Goal: Task Accomplishment & Management: Use online tool/utility

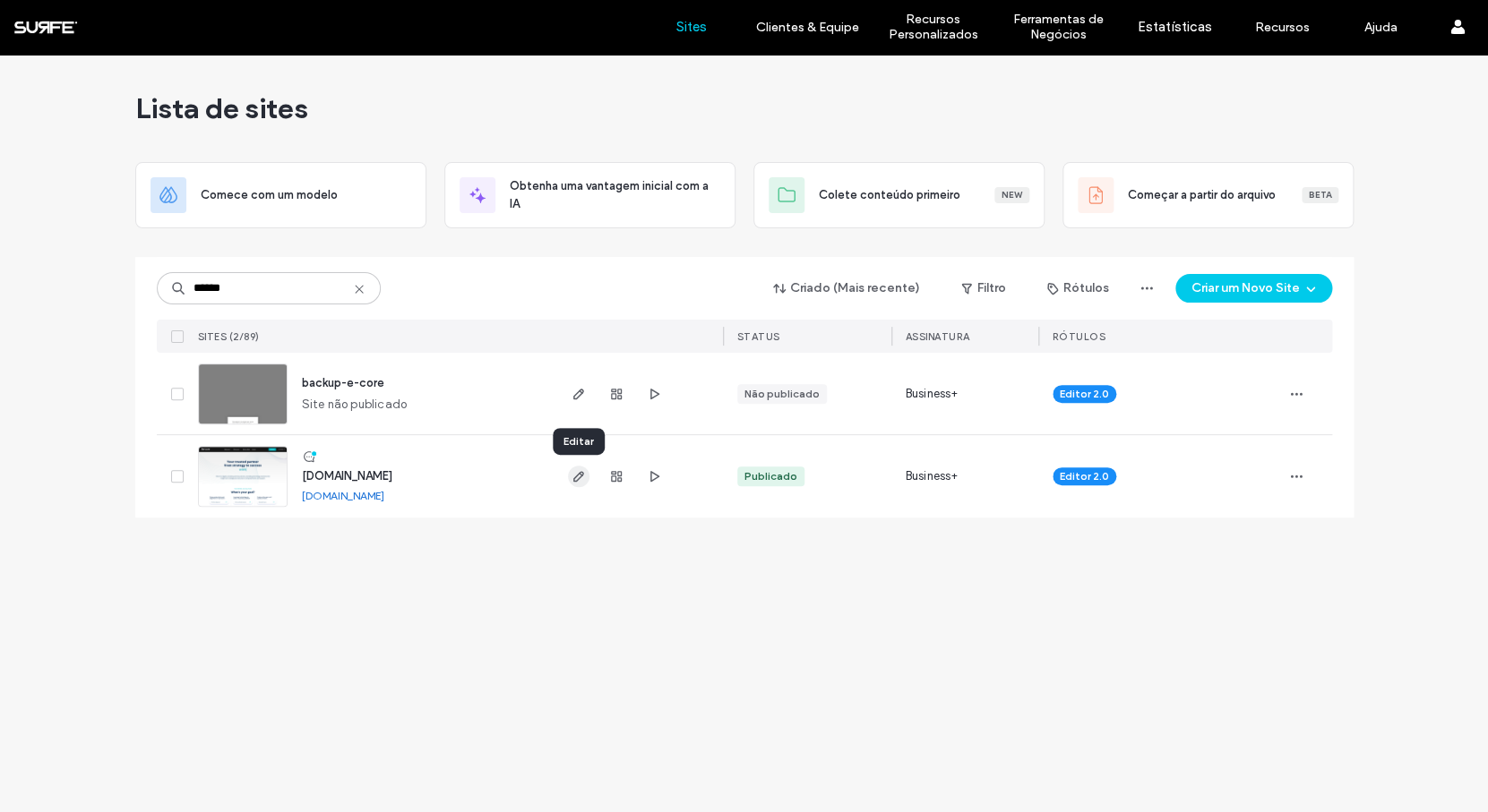
type input "******"
click at [578, 479] on use "button" at bounding box center [577, 476] width 11 height 11
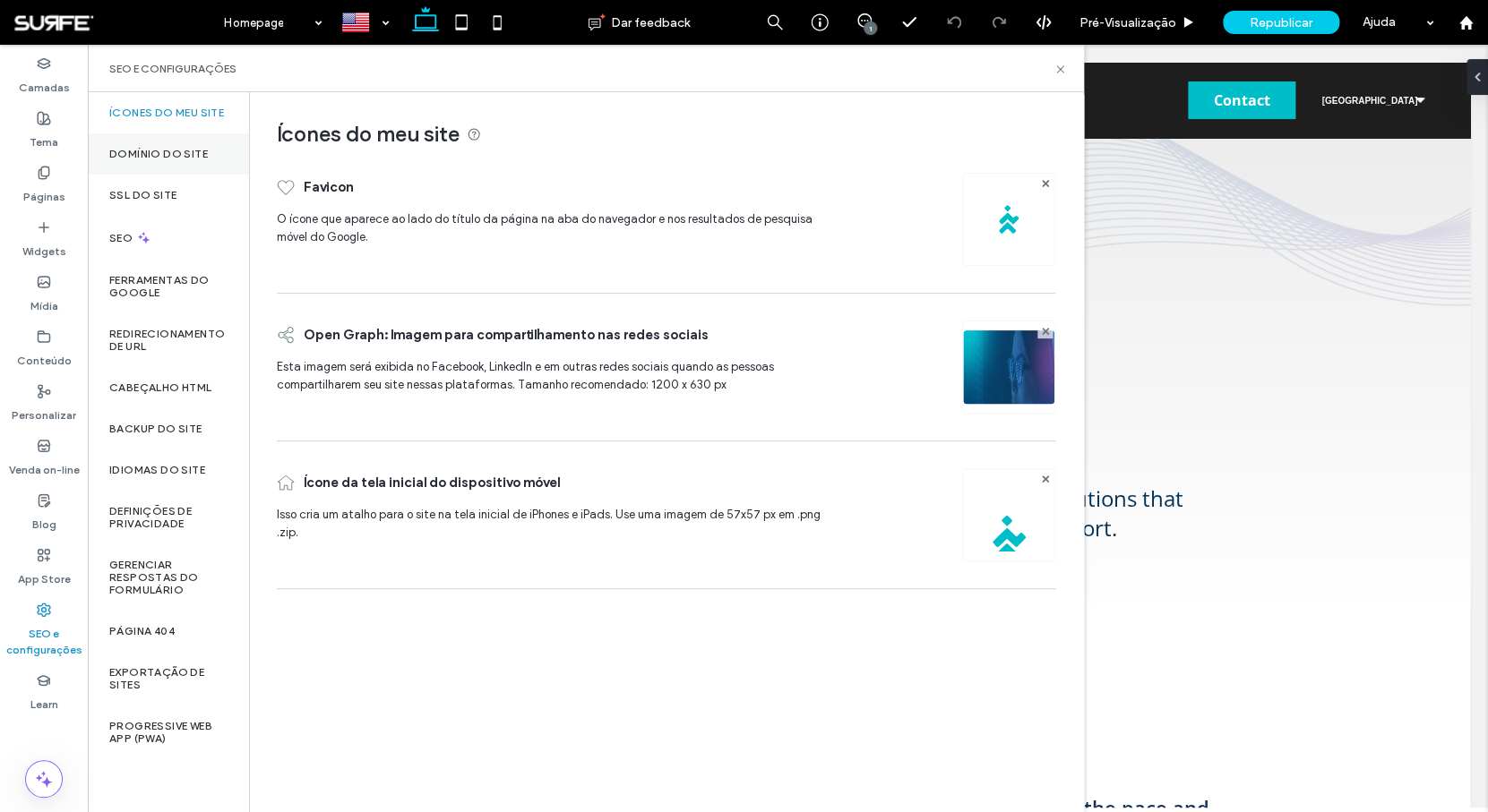
click at [200, 171] on div "Domínio do site" at bounding box center [168, 154] width 161 height 41
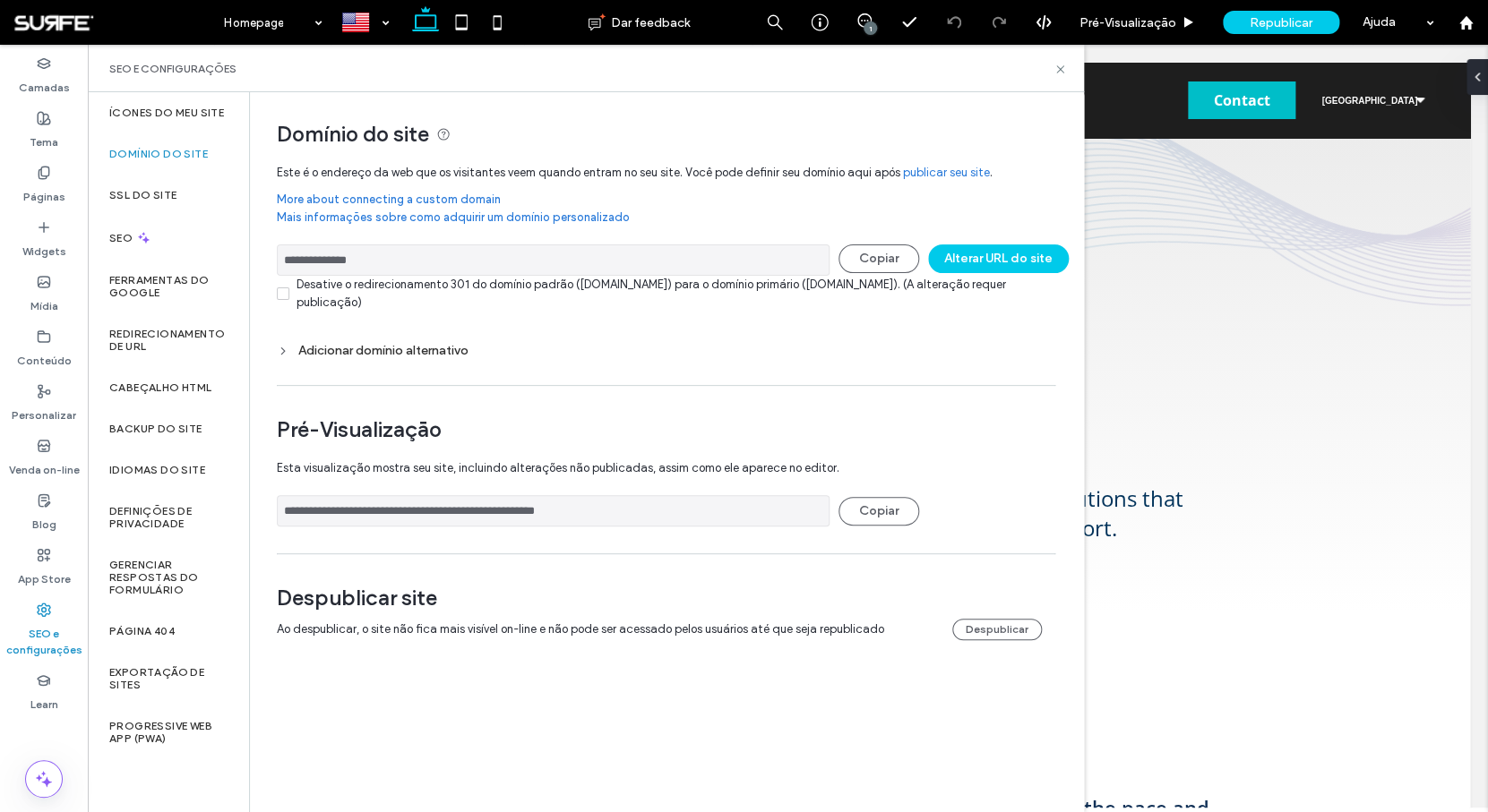
click at [355, 350] on div "Adicionar domínio alternativo" at bounding box center [666, 351] width 778 height 16
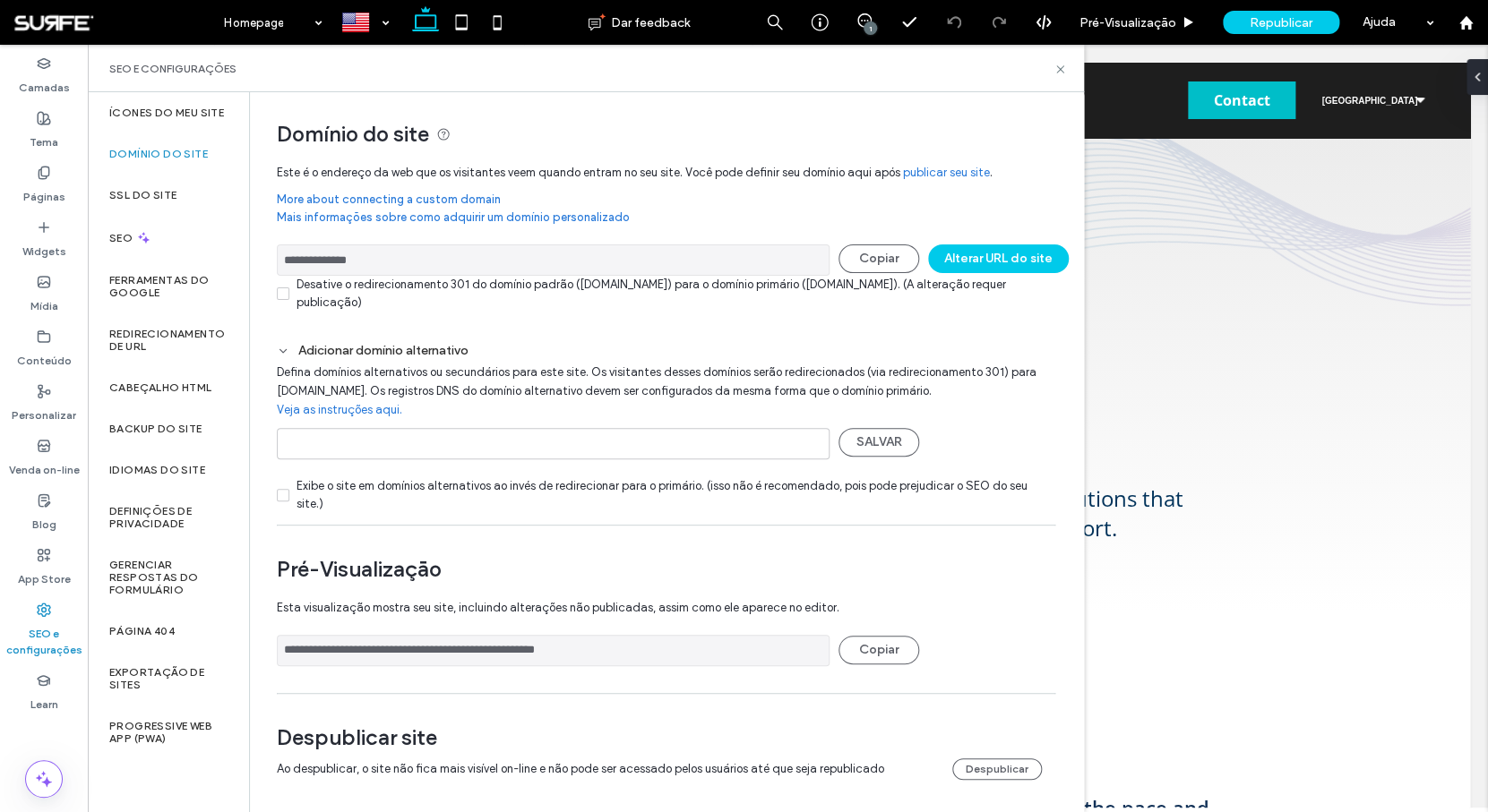
click at [311, 409] on link "Veja as instruções aqui." at bounding box center [339, 410] width 125 height 18
click at [419, 391] on span "Defina domínios alternativos ou secundários para este site. Os visitantes desse…" at bounding box center [656, 396] width 760 height 78
click at [375, 412] on link "Veja as instruções aqui." at bounding box center [339, 410] width 125 height 18
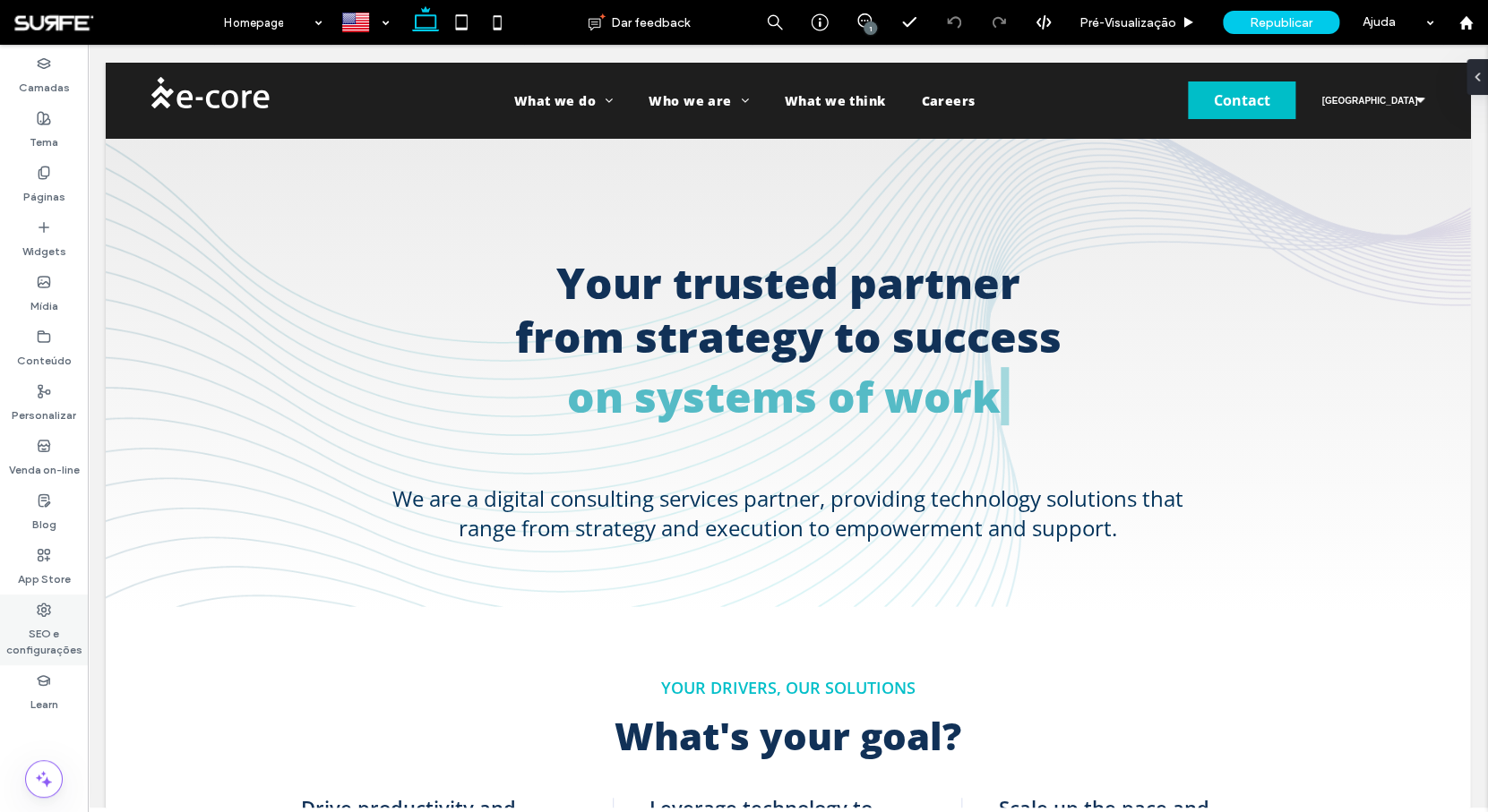
click at [35, 638] on label "SEO e configurações" at bounding box center [44, 638] width 88 height 41
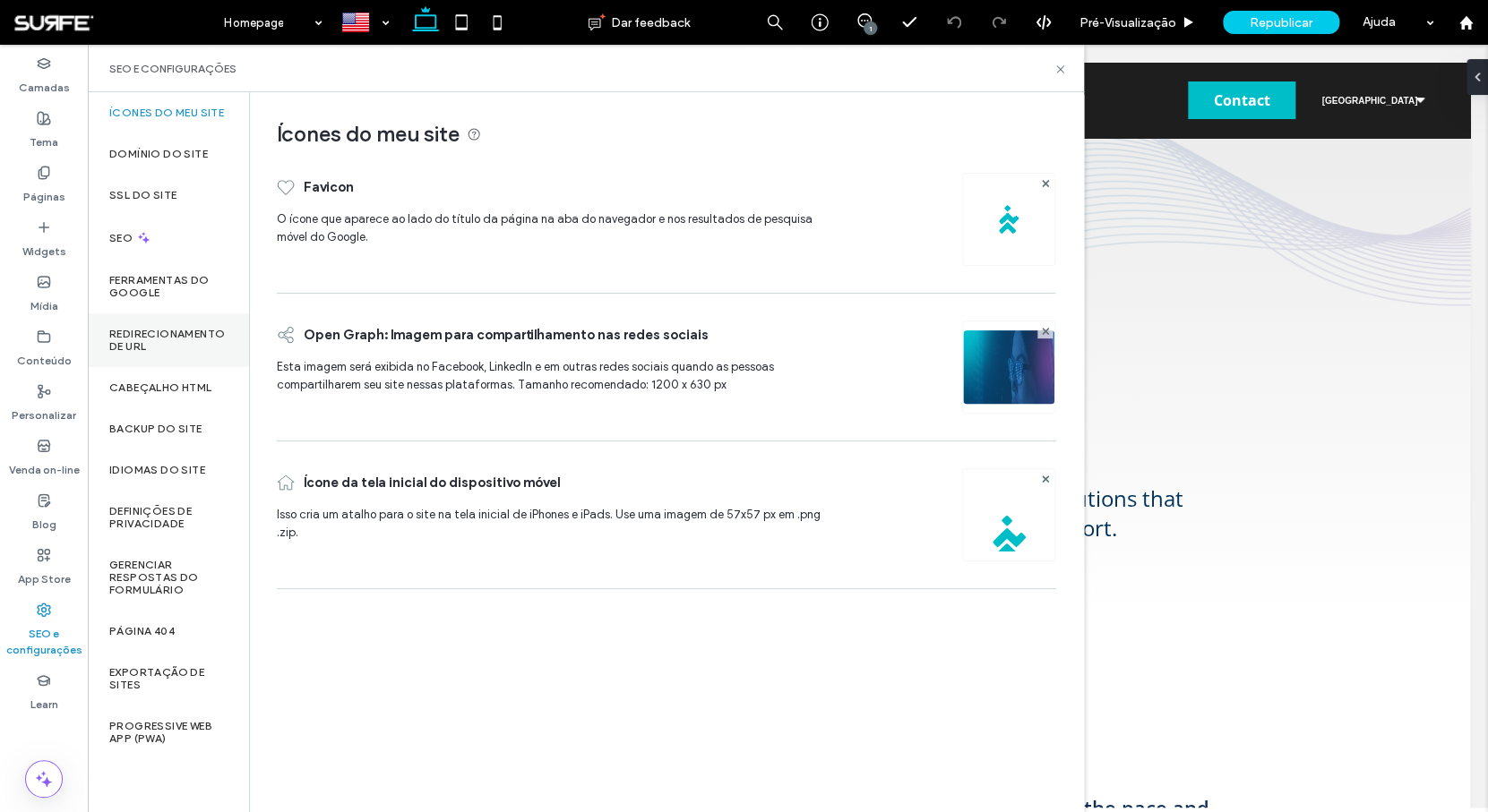
click at [198, 355] on div "Redirecionamento de URL" at bounding box center [168, 339] width 161 height 53
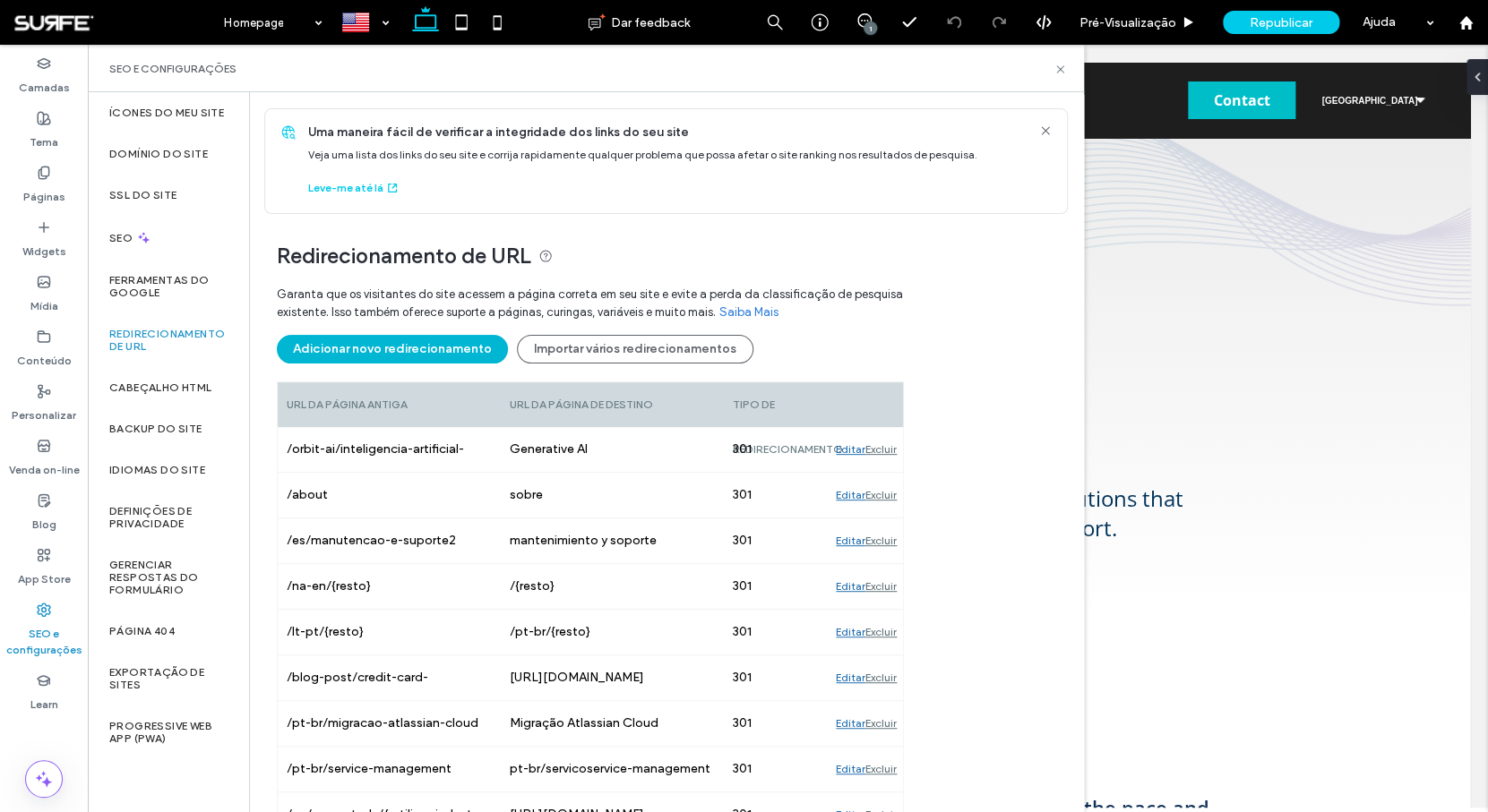
click at [447, 358] on button "Adicionar novo redirecionamento" at bounding box center [393, 348] width 231 height 28
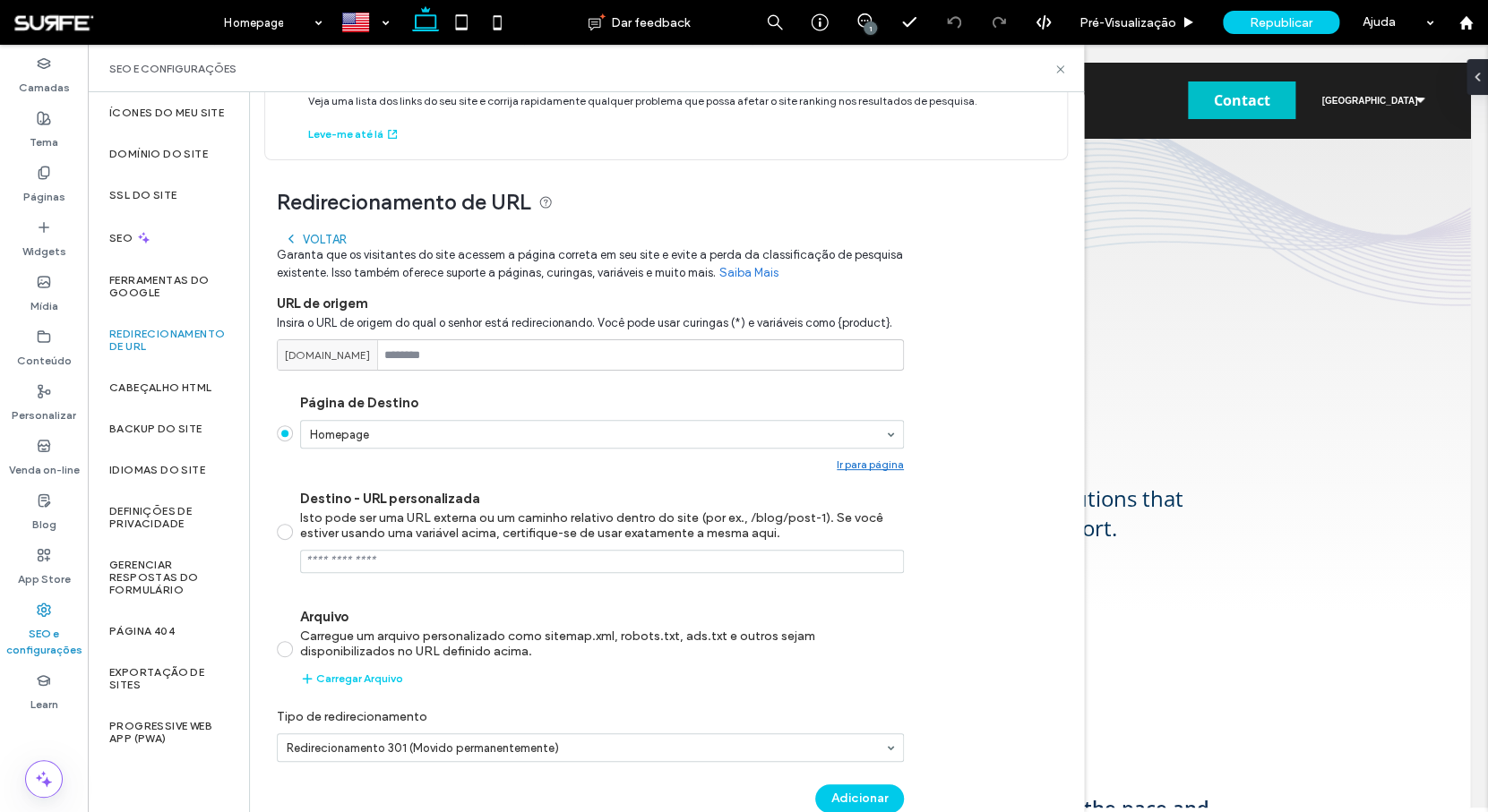
scroll to position [96, 0]
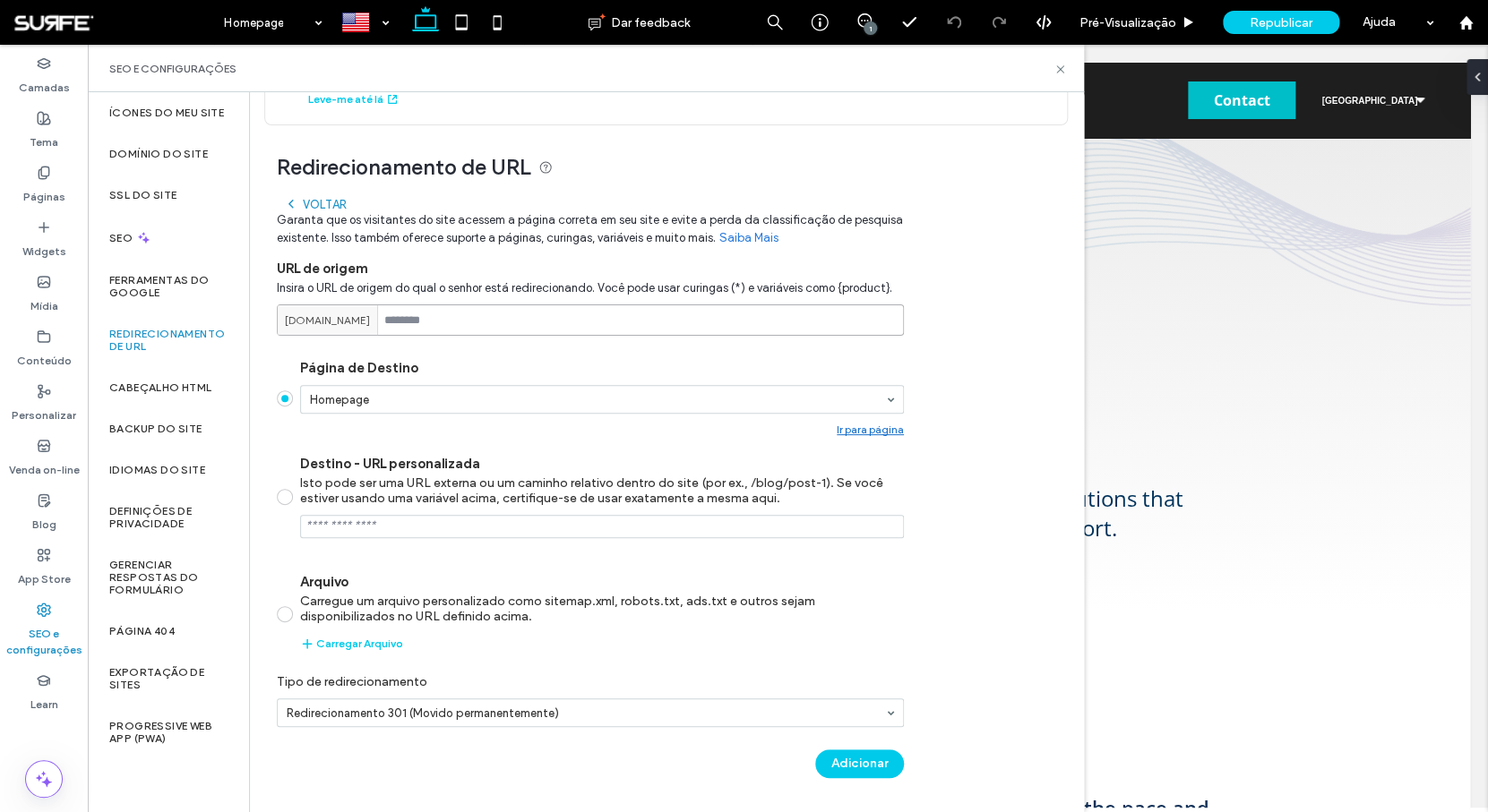
click at [491, 317] on input at bounding box center [590, 320] width 627 height 31
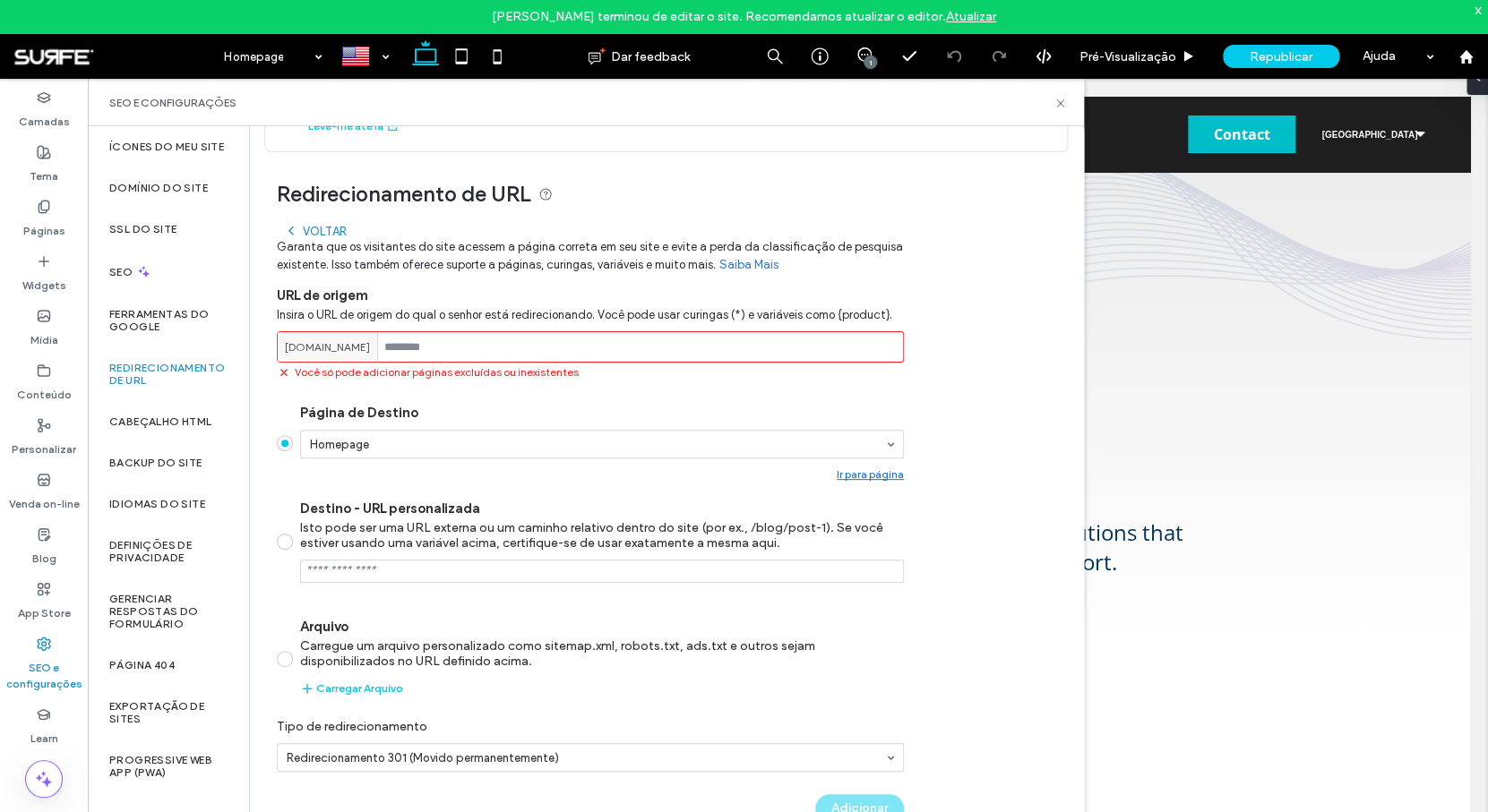
click at [343, 350] on span "www.e-core.com" at bounding box center [327, 347] width 85 height 17
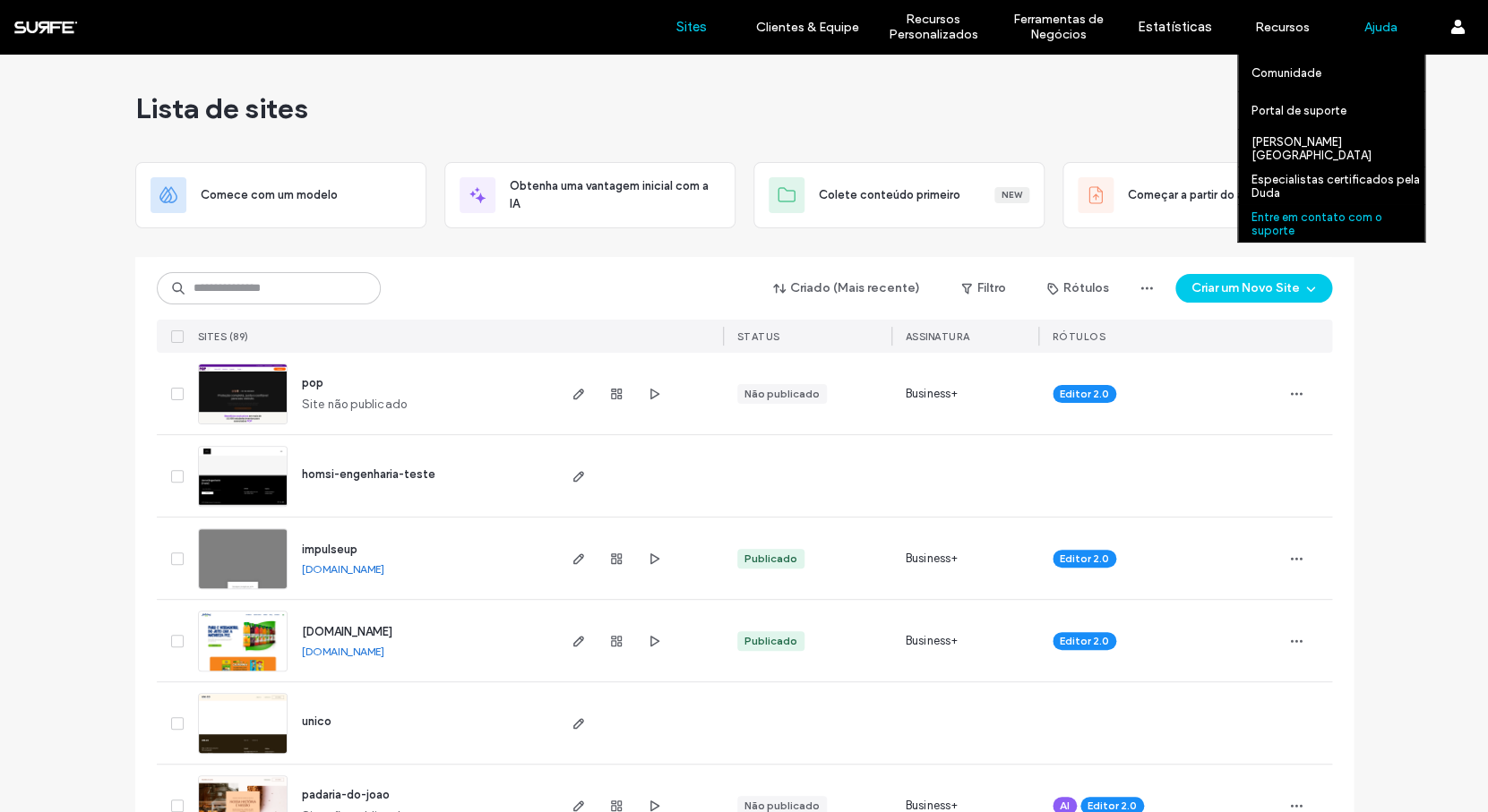
click at [1311, 226] on label "Entre em contato com o suporte" at bounding box center [1338, 224] width 173 height 27
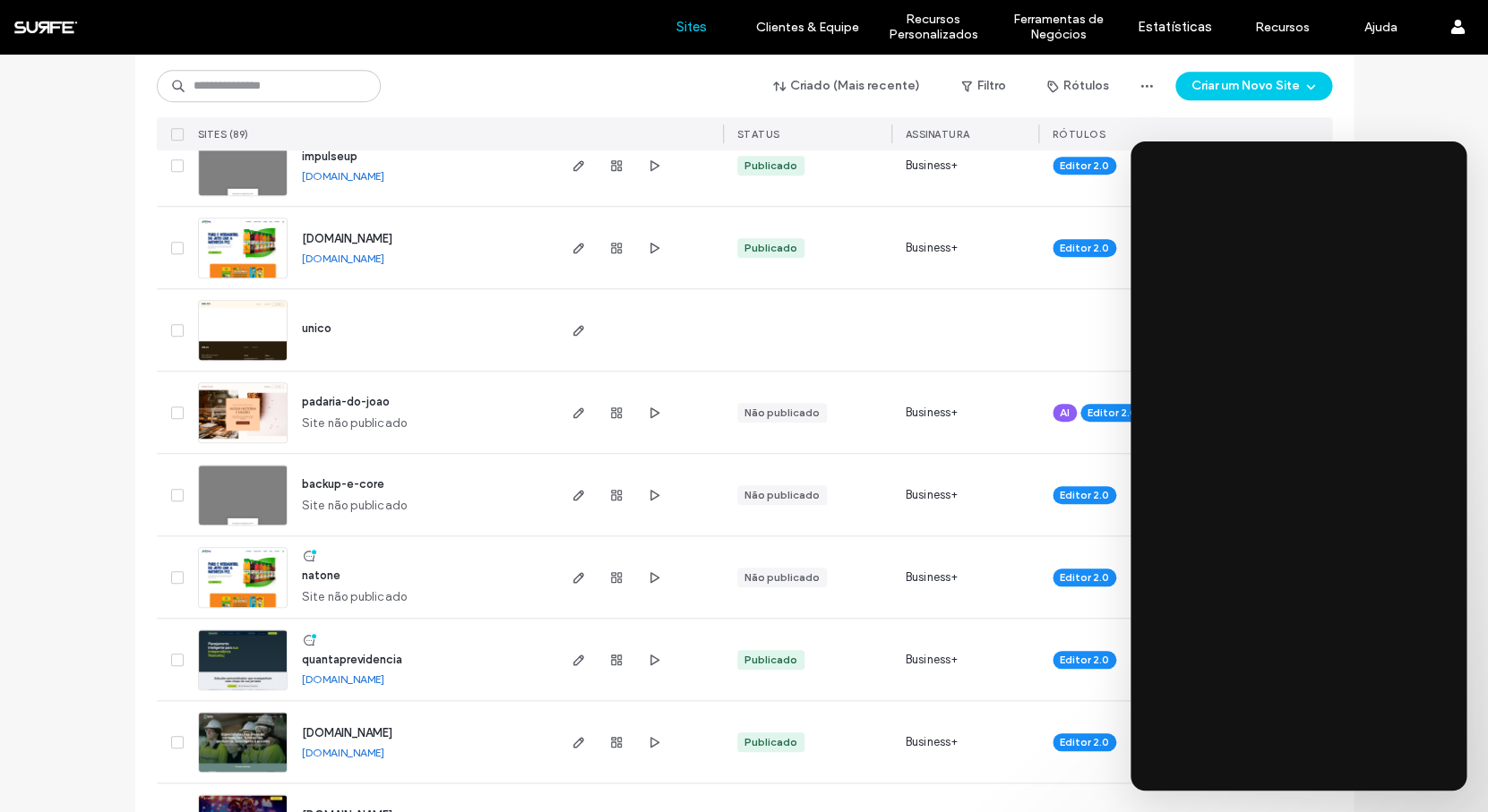
scroll to position [402, 0]
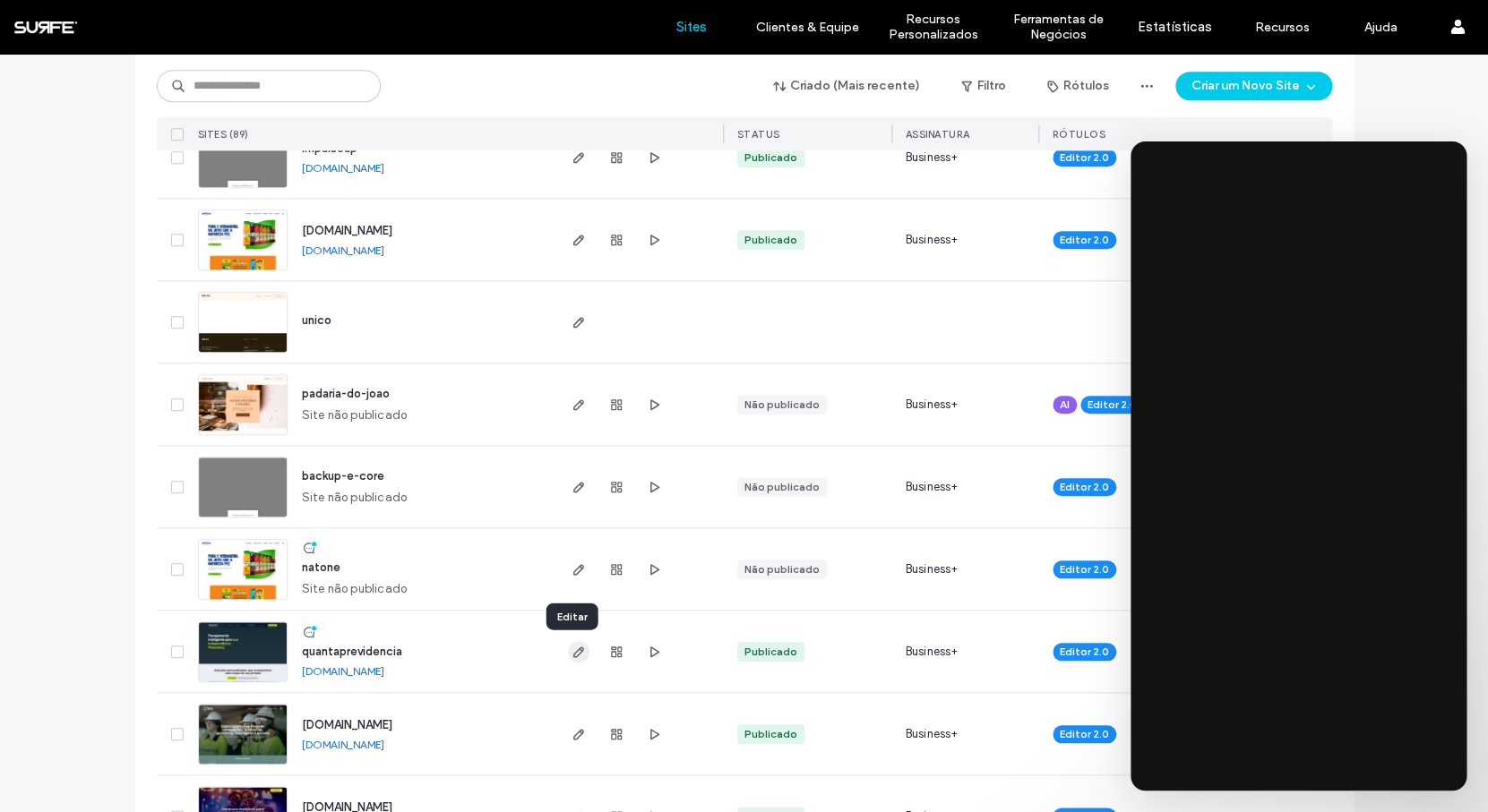
click at [575, 656] on icon "button" at bounding box center [579, 652] width 15 height 15
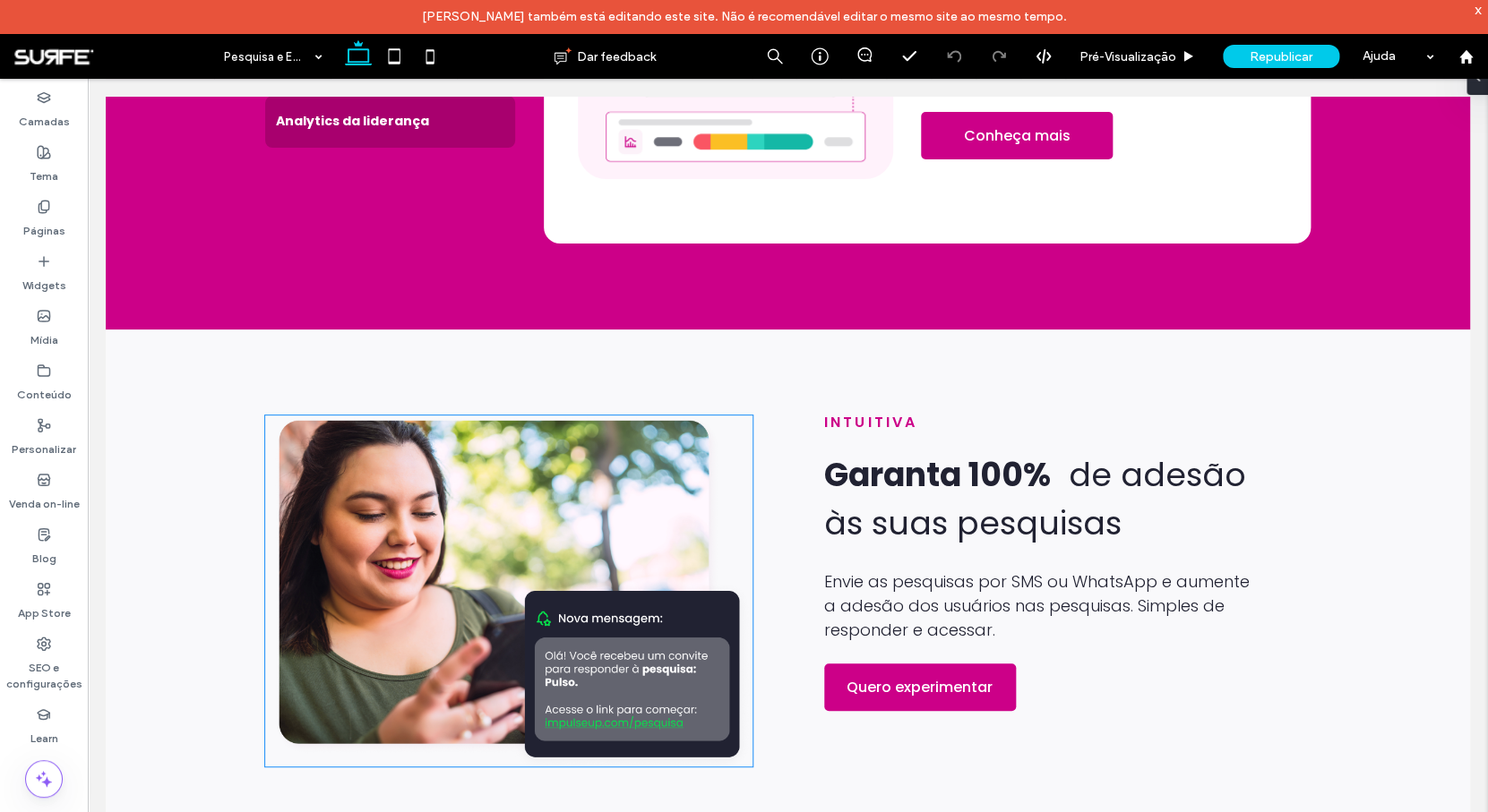
scroll to position [3464, 0]
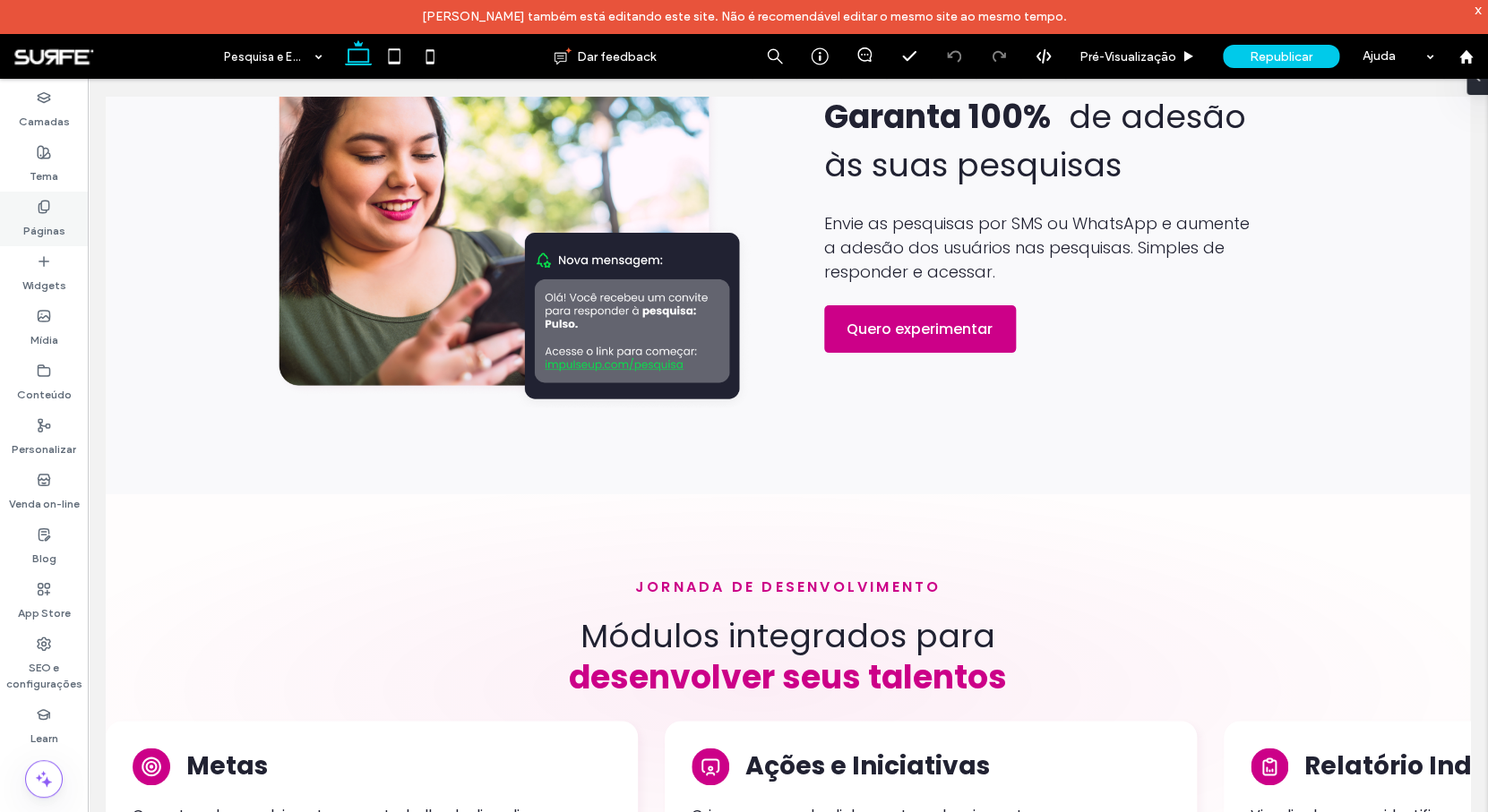
click at [55, 229] on label "Páginas" at bounding box center [44, 227] width 42 height 25
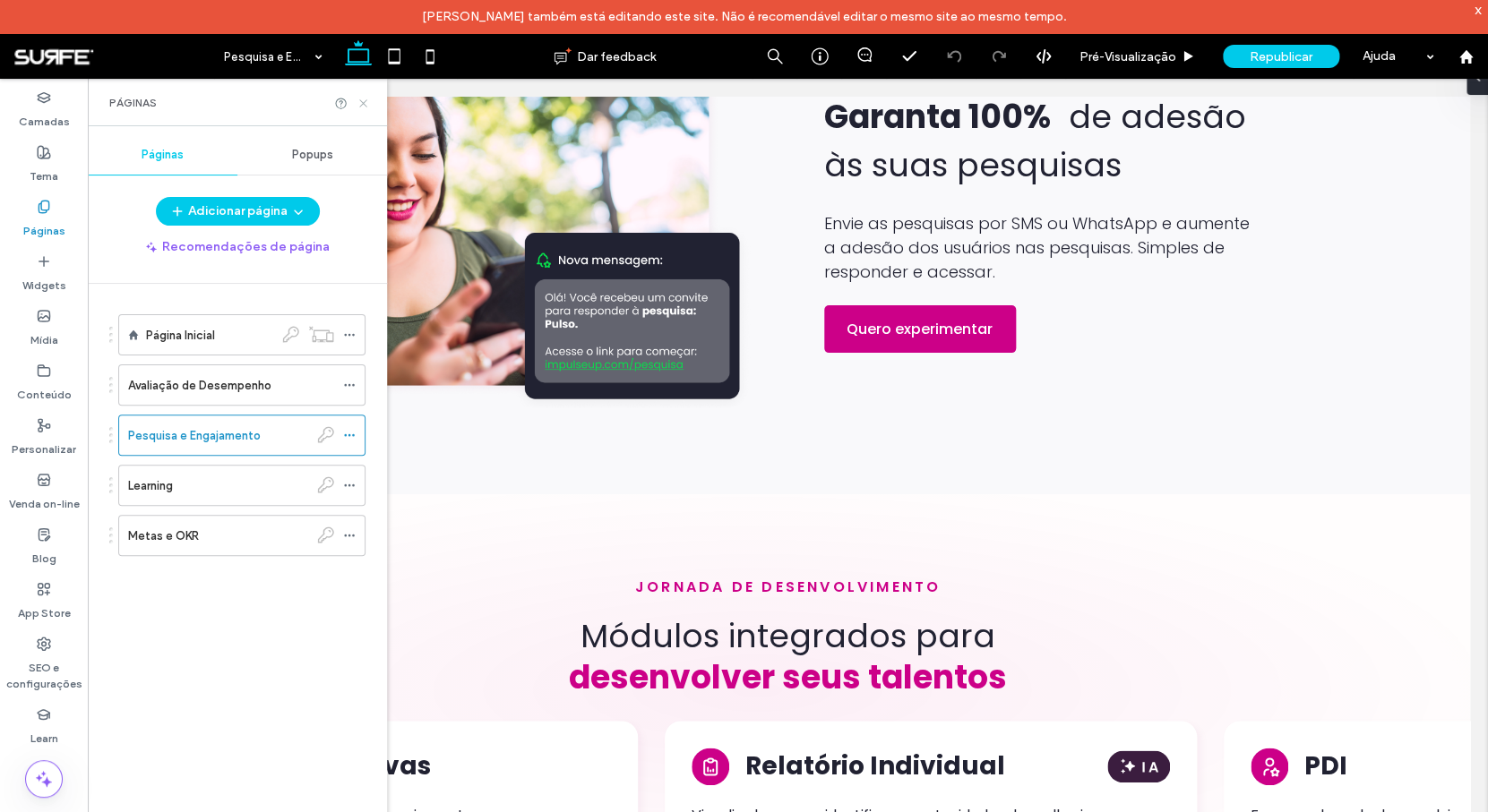
click at [365, 100] on icon at bounding box center [364, 103] width 14 height 14
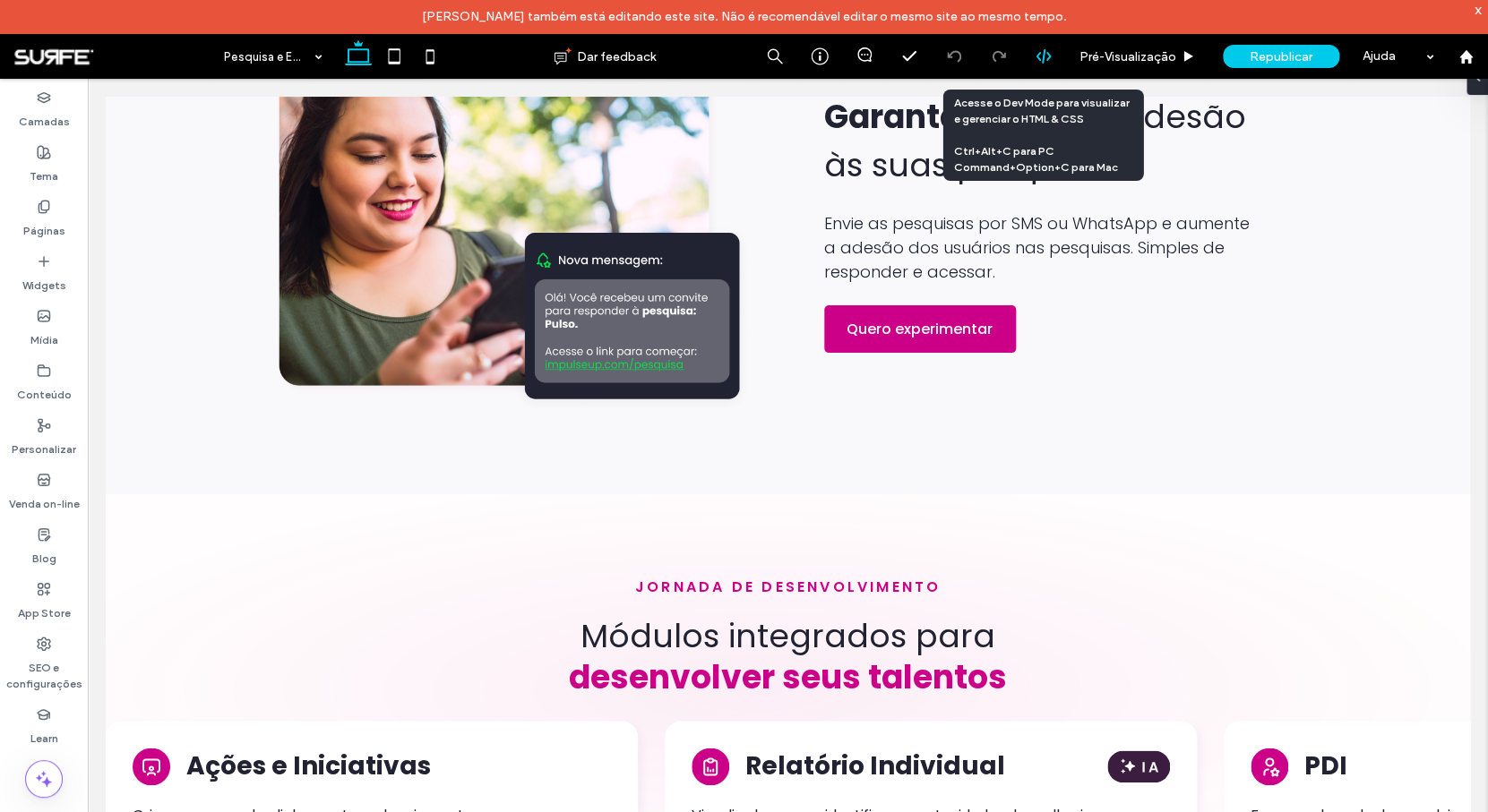
click at [1043, 57] on use at bounding box center [1043, 56] width 15 height 15
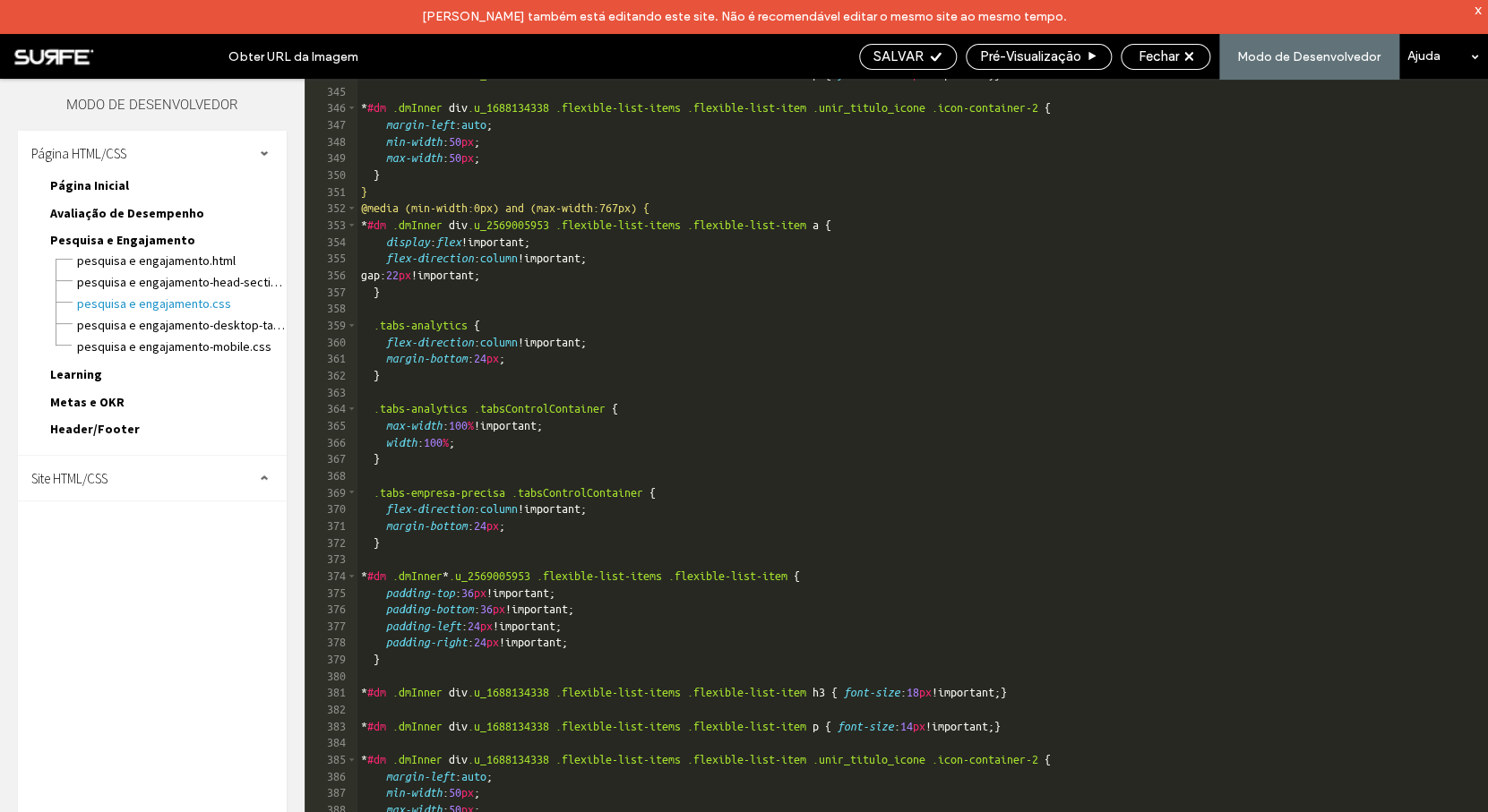
scroll to position [5819, 0]
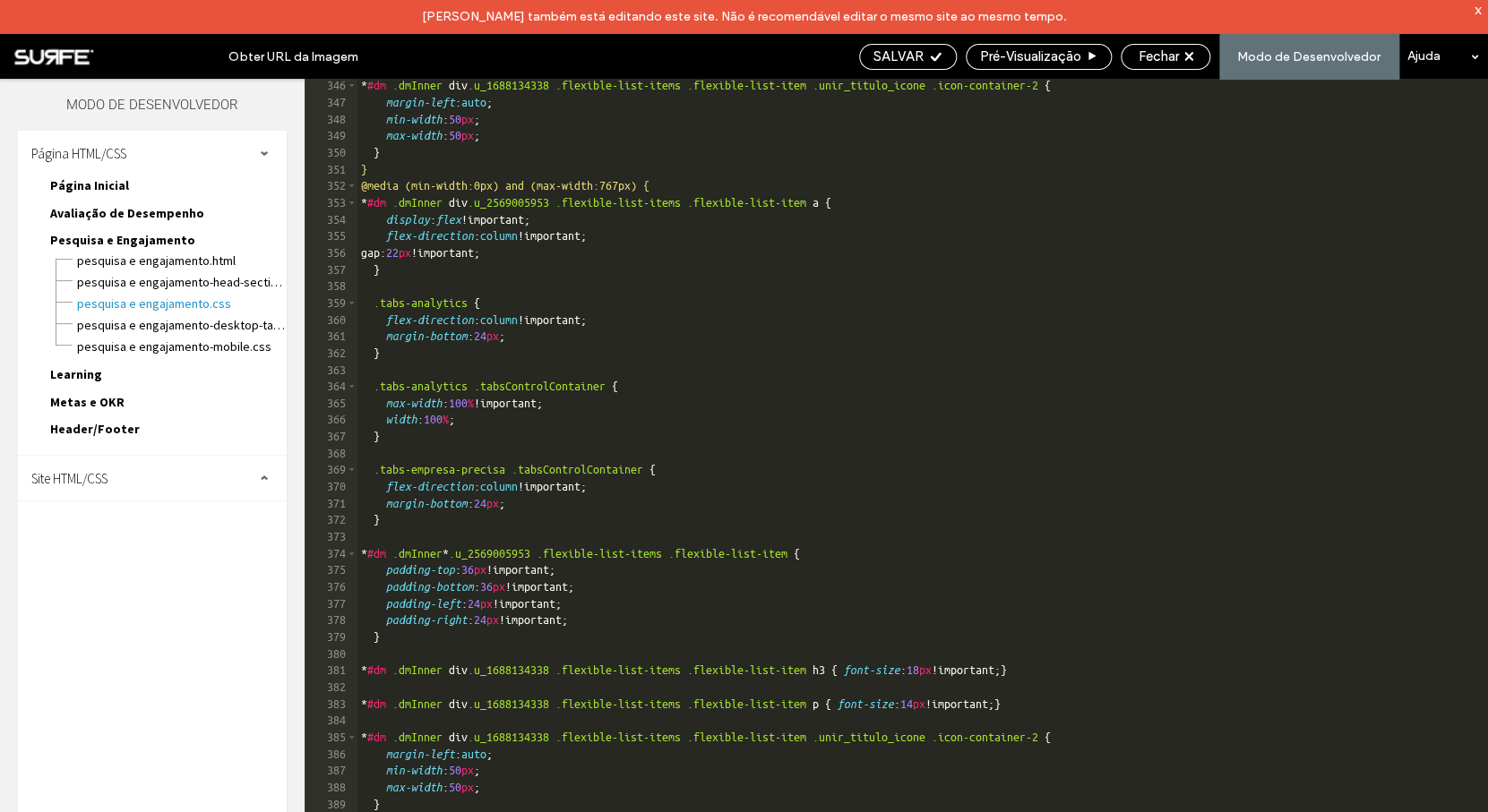
click at [109, 207] on span "Avaliação de Desempenho" at bounding box center [127, 213] width 154 height 17
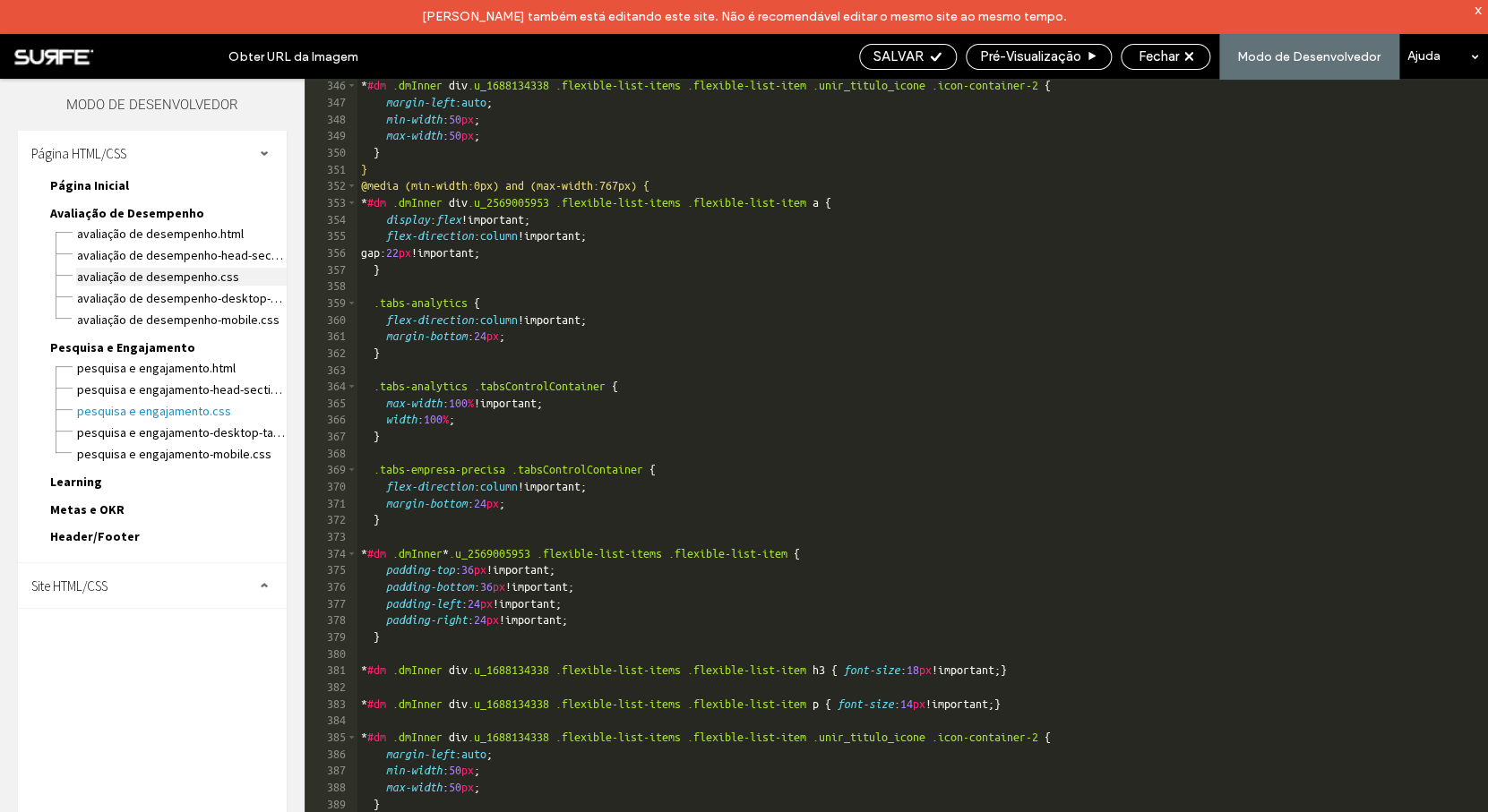
click at [148, 277] on span "Avaliação de Desempenho.css" at bounding box center [181, 276] width 210 height 18
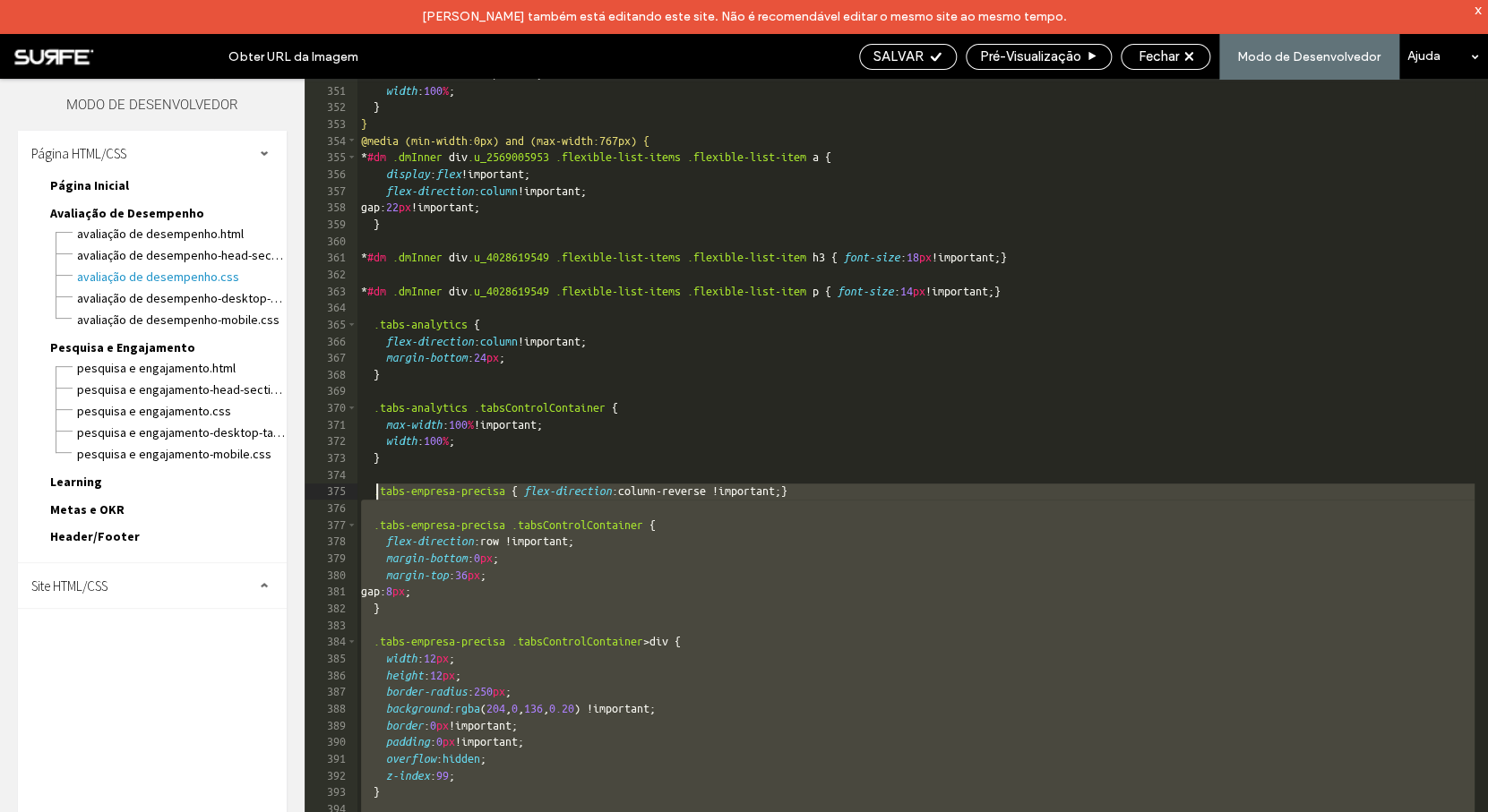
scroll to position [5979, 0]
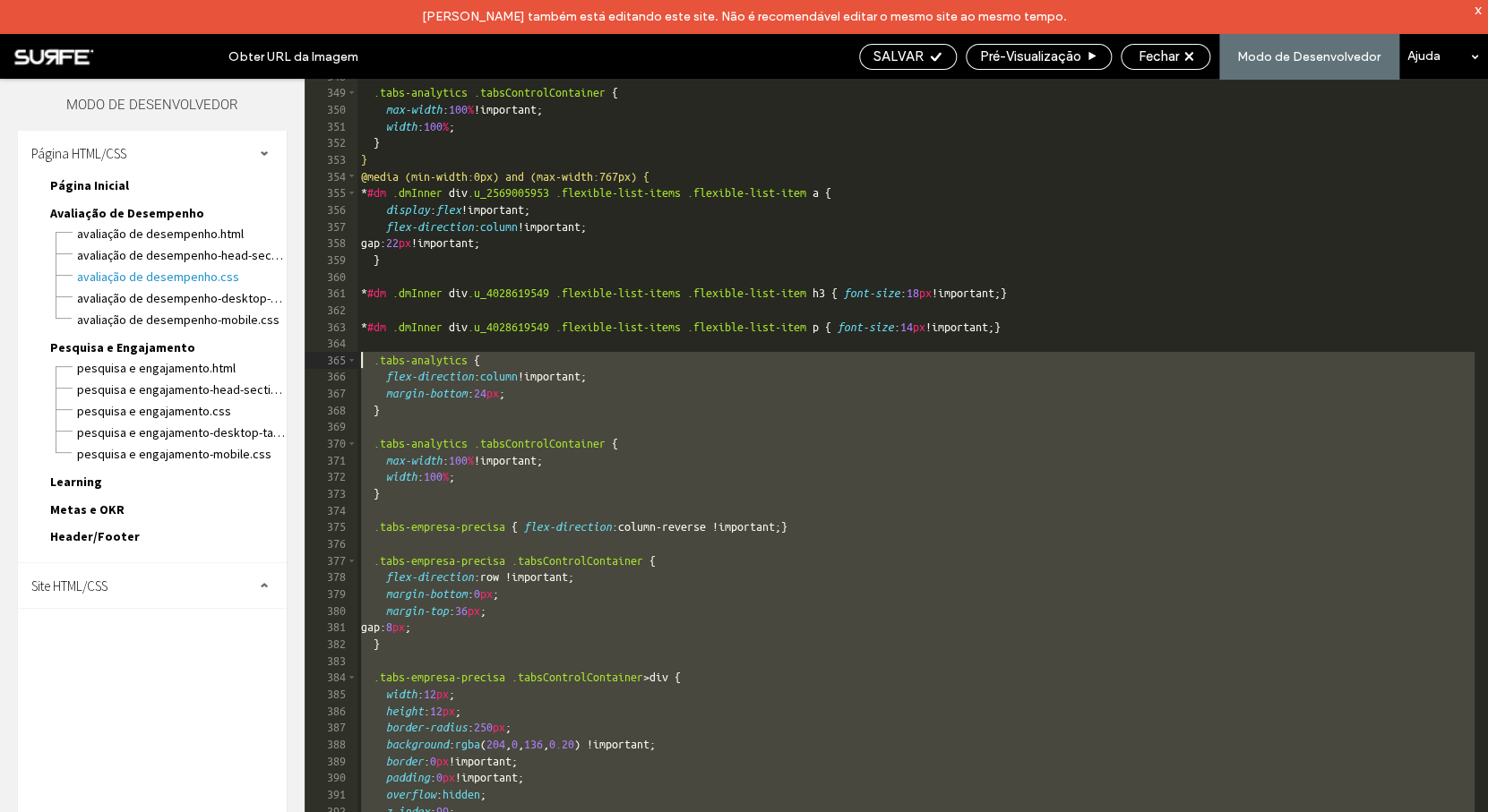
drag, startPoint x: 415, startPoint y: 592, endPoint x: 346, endPoint y: 364, distance: 238.2
click at [357, 364] on div ".tabs-analytics .tabsControlContainer { max-width : 100 % !important; width : 1…" at bounding box center [915, 462] width 1116 height 767
click at [188, 417] on span "Pesquisa e Engajamento.css" at bounding box center [181, 411] width 210 height 18
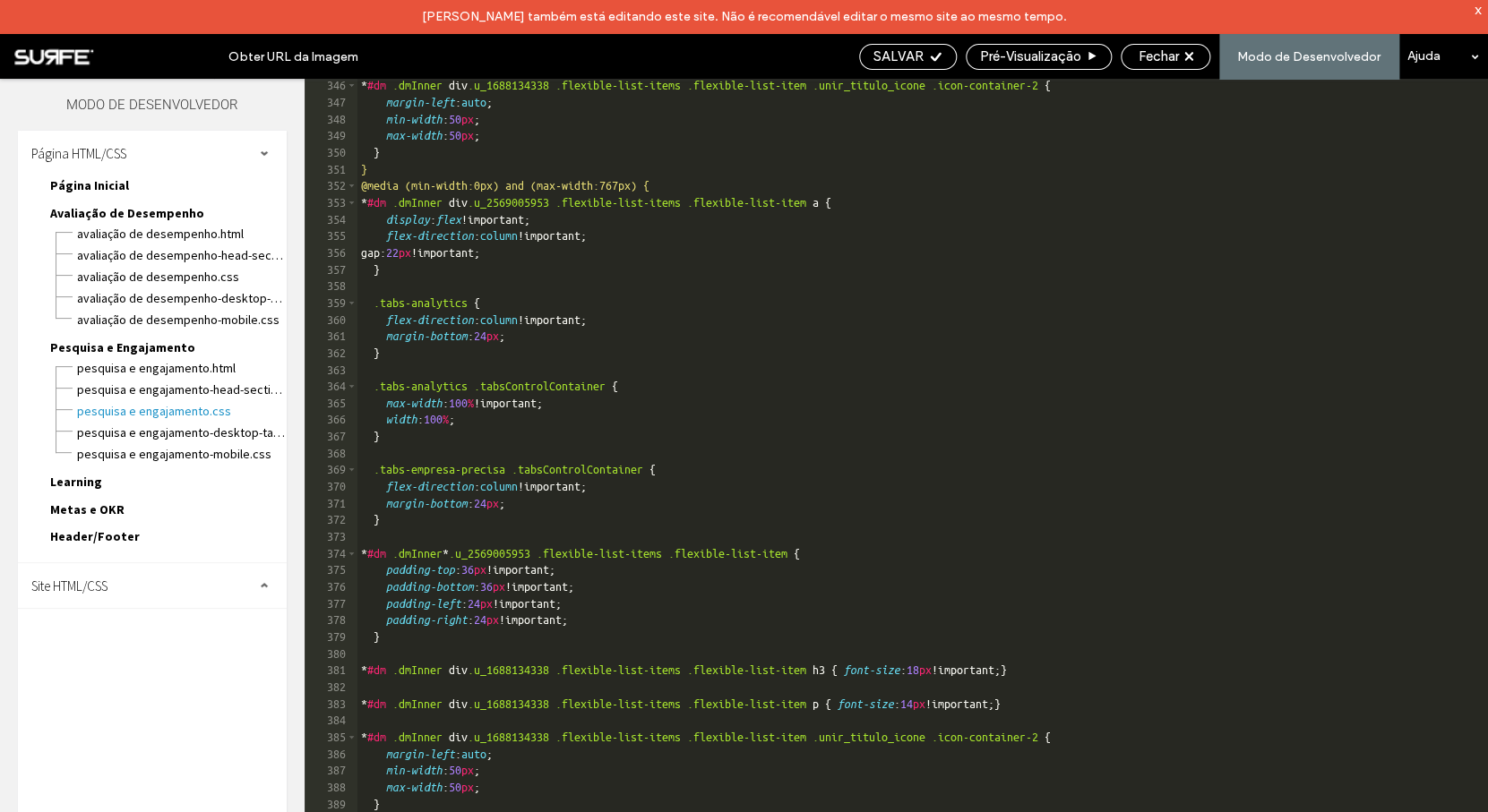
scroll to position [5937, 0]
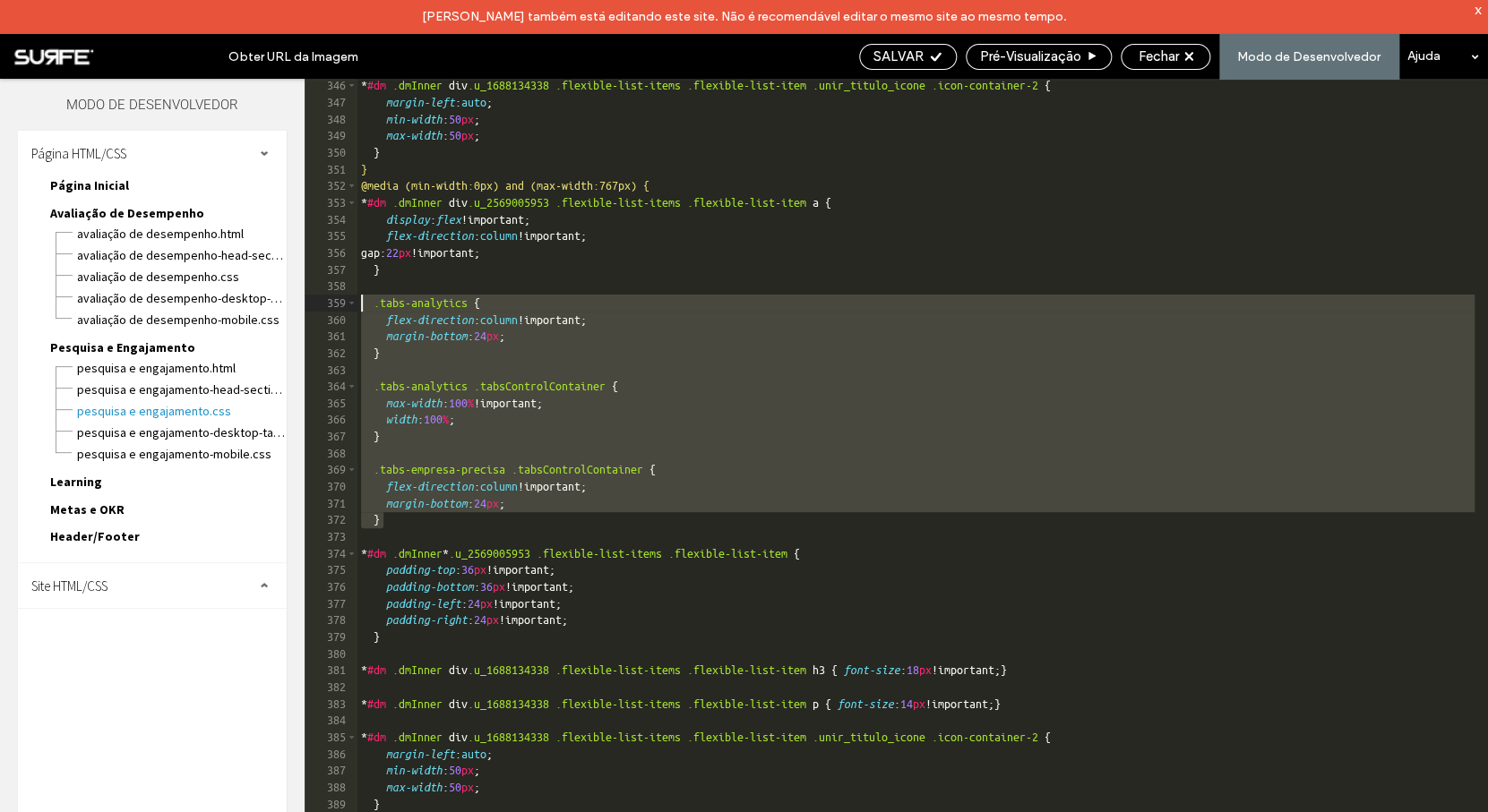
drag, startPoint x: 427, startPoint y: 522, endPoint x: 301, endPoint y: 300, distance: 255.3
click at [357, 300] on div "* #dm .dmInner div .u_1688134338 .flexible-list-items .flexible-list-item .unir…" at bounding box center [915, 462] width 1116 height 767
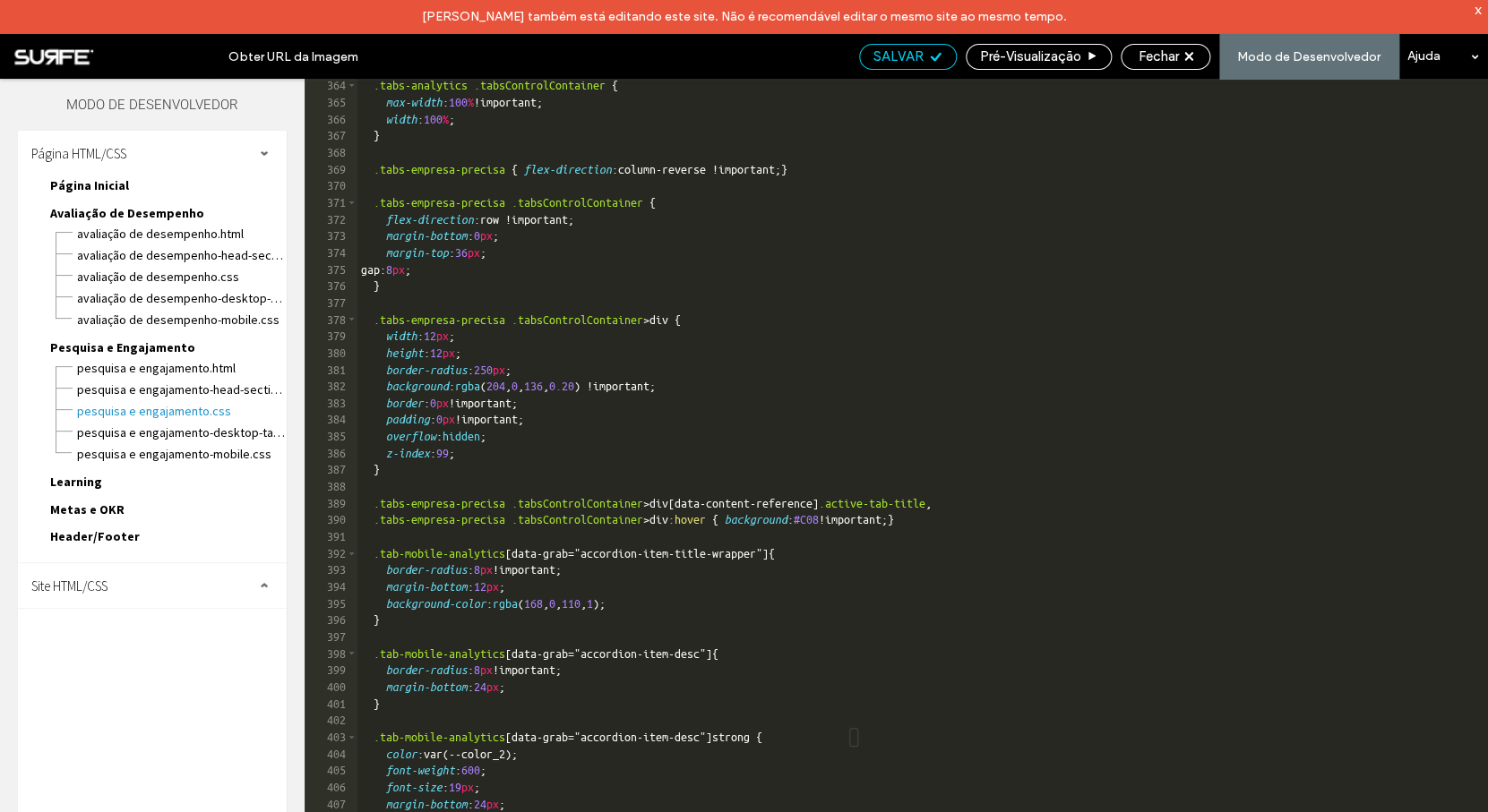
click at [907, 57] on span "SALVAR" at bounding box center [899, 56] width 51 height 17
click at [147, 277] on span "Avaliação de Desempenho.css" at bounding box center [181, 276] width 210 height 18
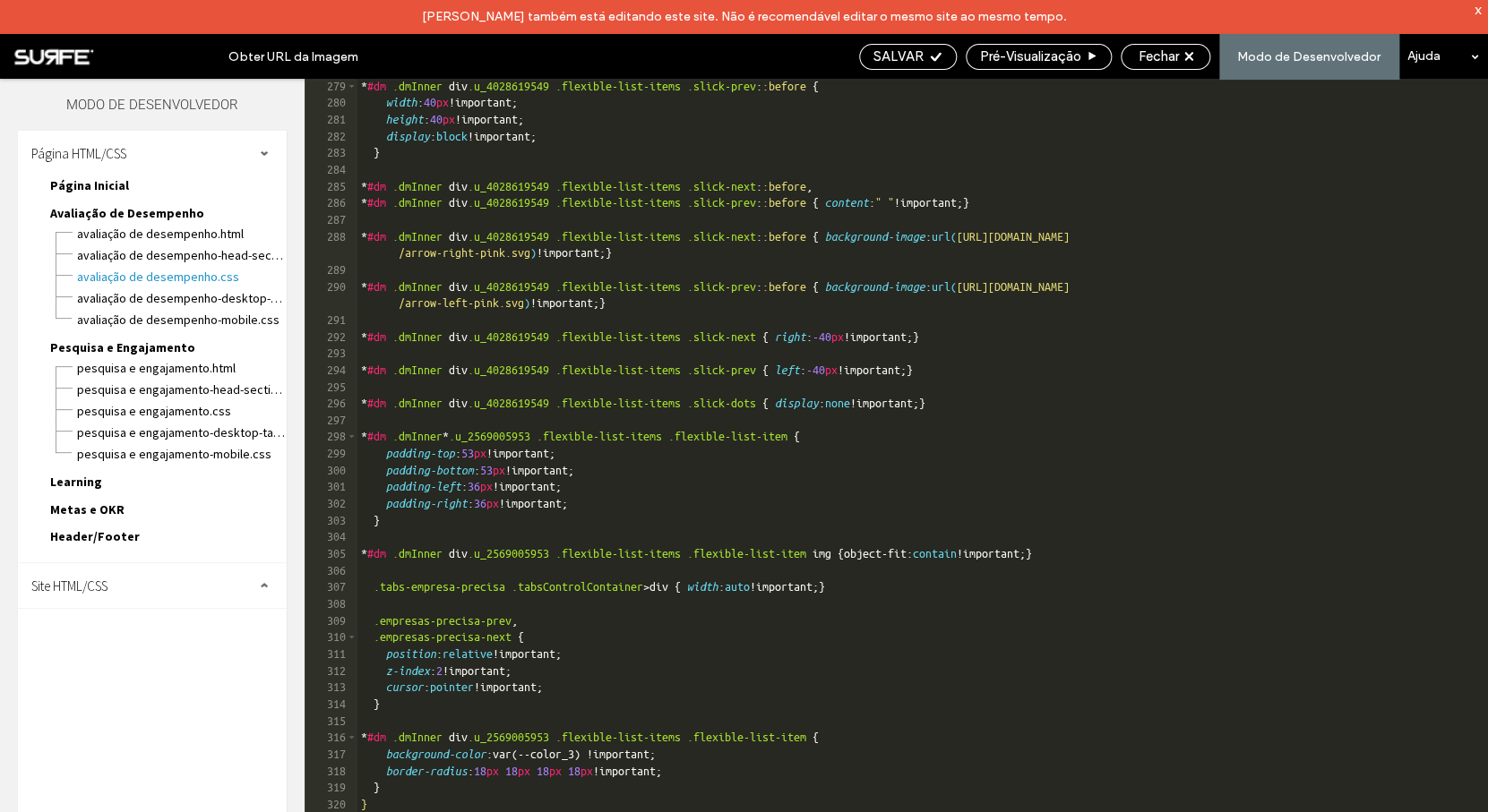
scroll to position [4783, 0]
click at [1172, 53] on span "Fechar" at bounding box center [1158, 56] width 40 height 17
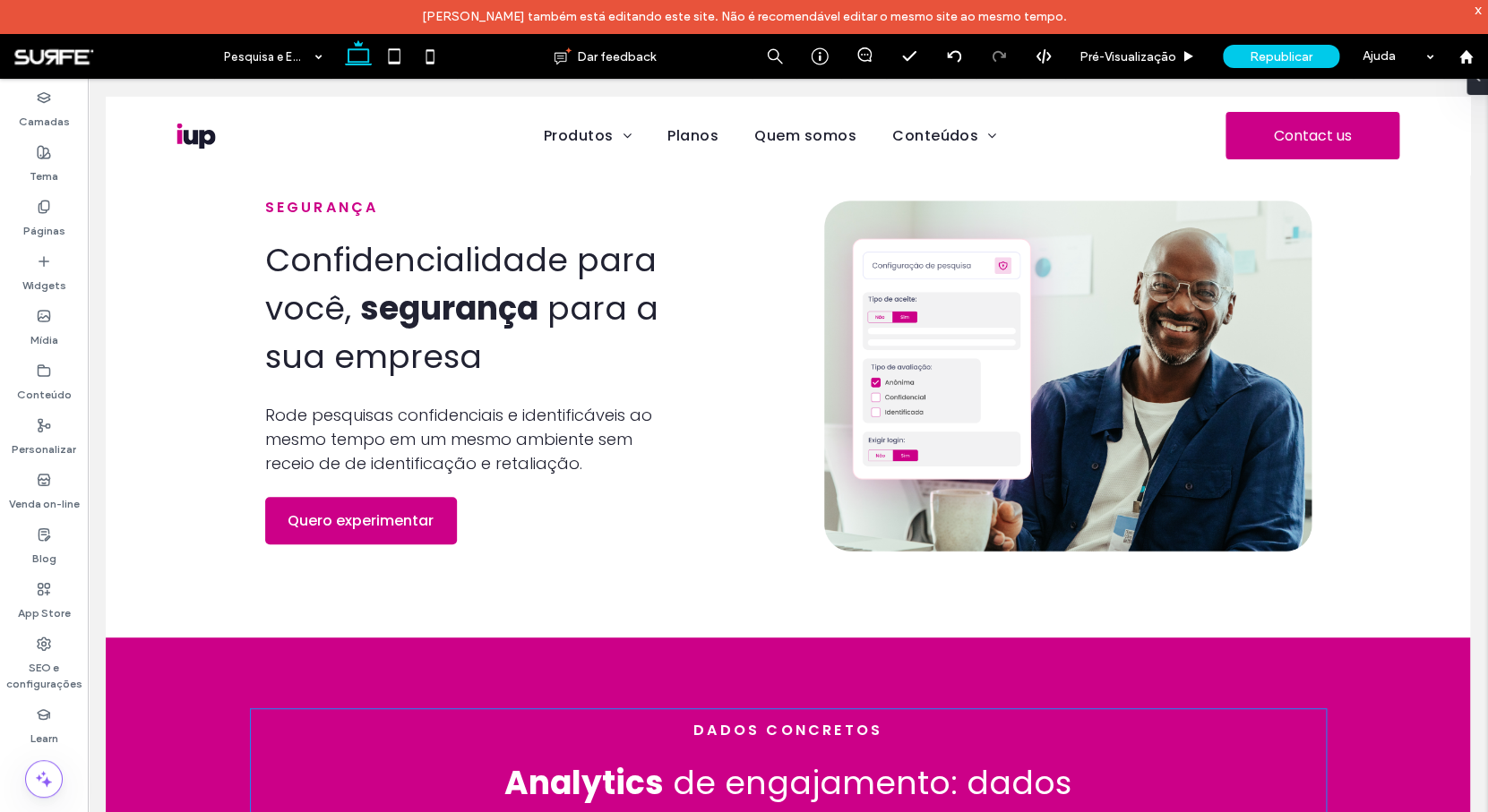
scroll to position [2536, 0]
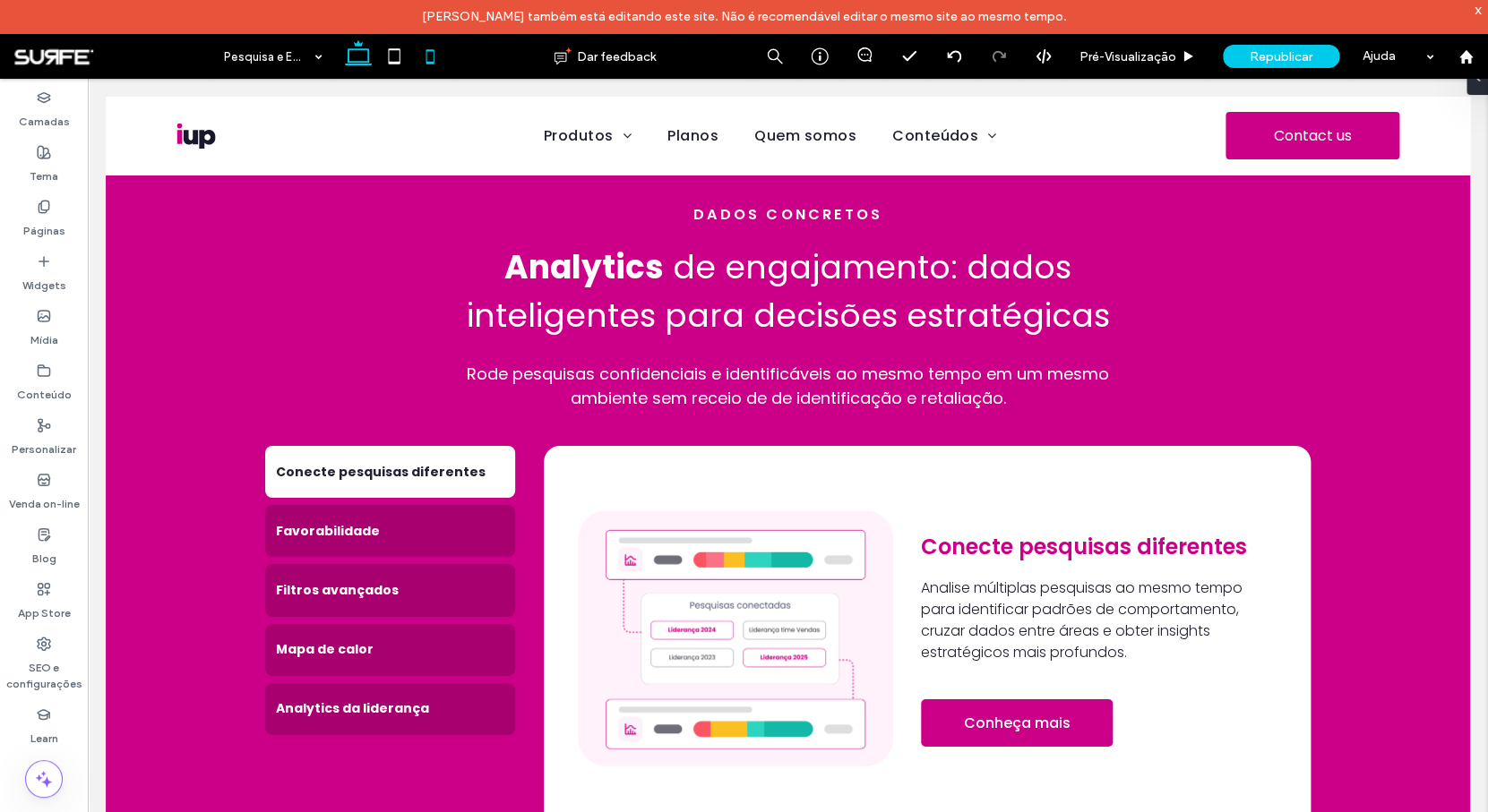
click at [425, 54] on icon at bounding box center [430, 56] width 36 height 36
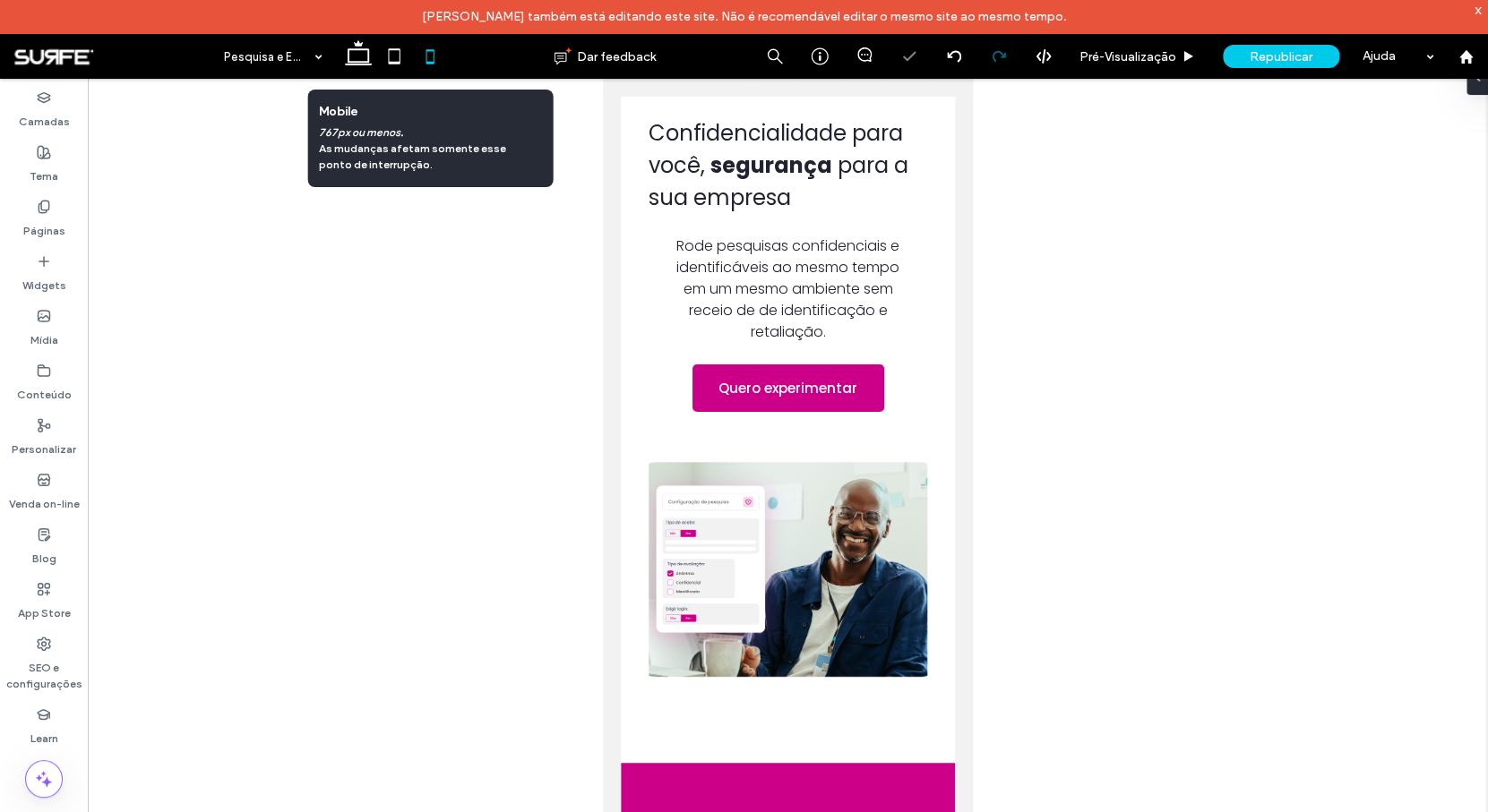
scroll to position [3120, 0]
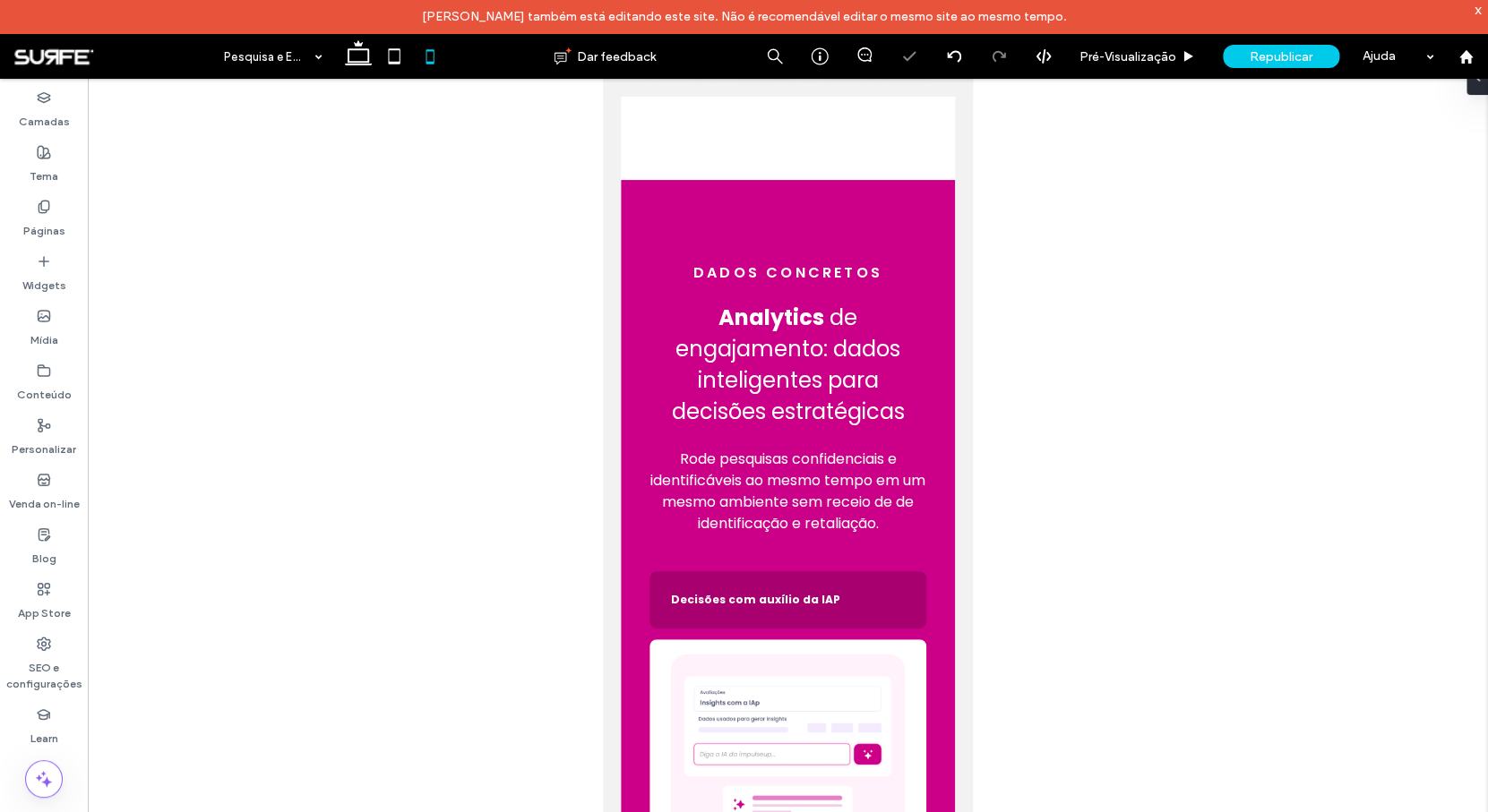
click at [1479, 17] on div "x" at bounding box center [1478, 10] width 8 height 16
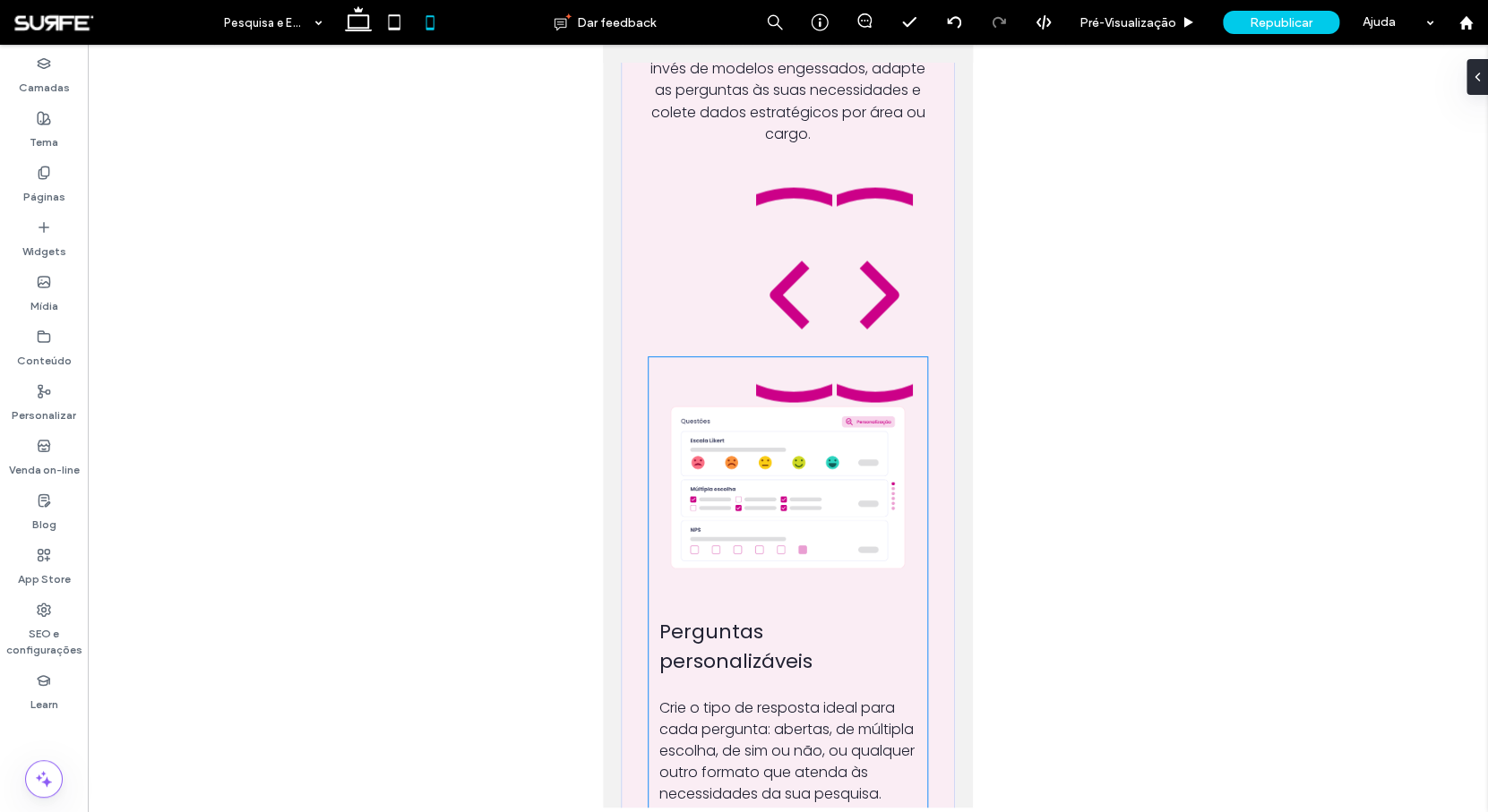
scroll to position [1314, 0]
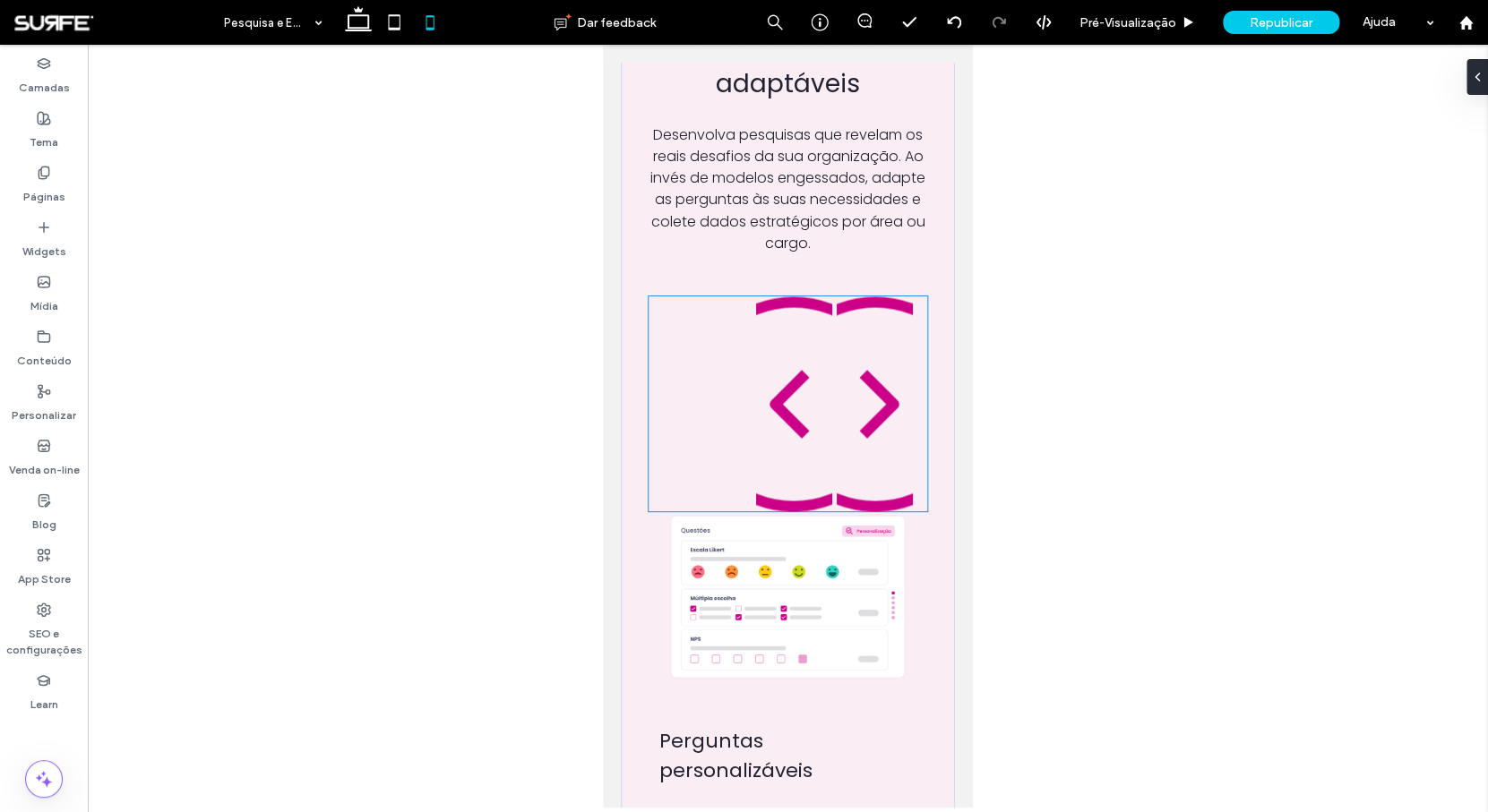
click at [701, 414] on div at bounding box center [788, 404] width 278 height 215
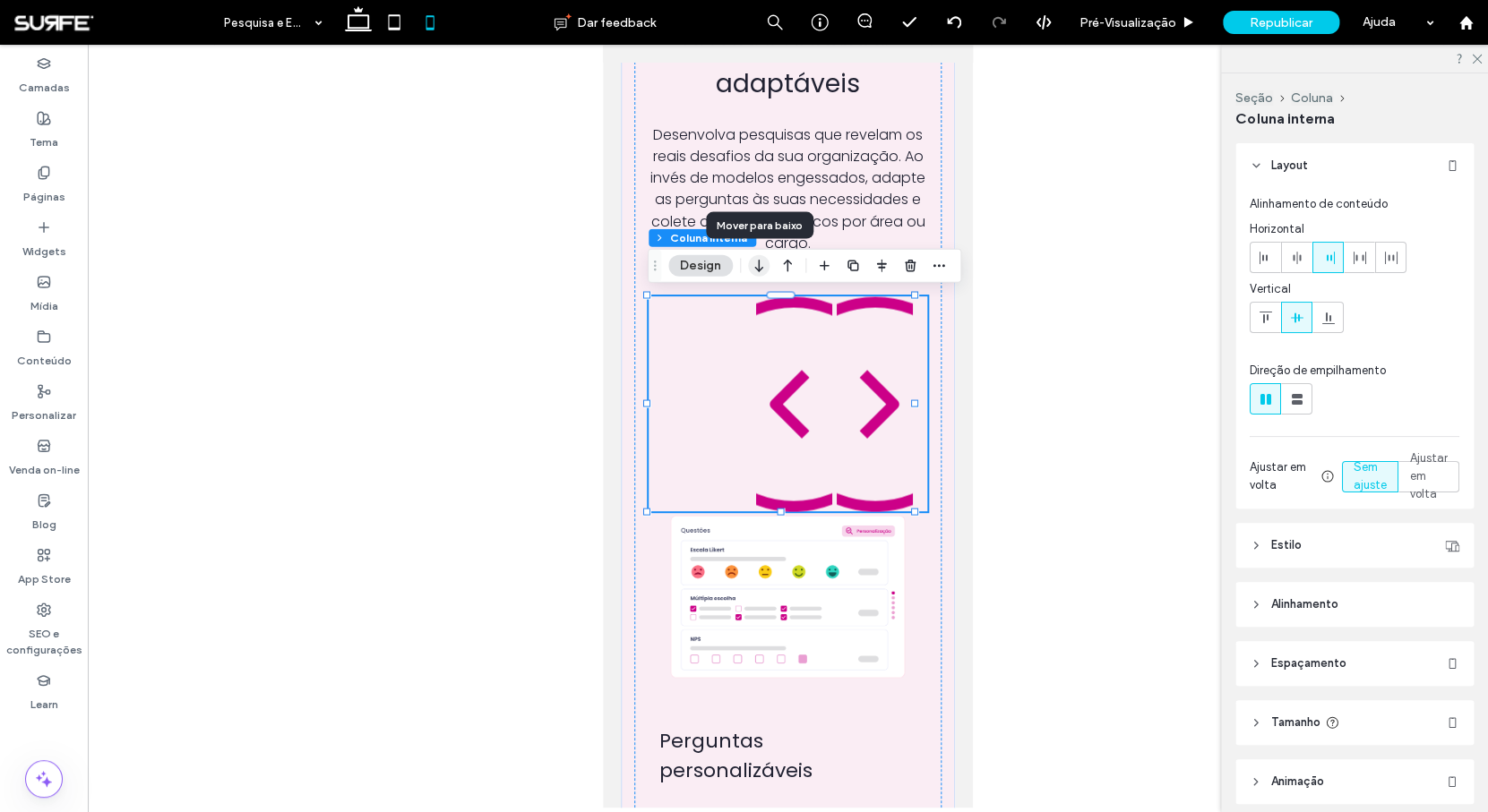
click at [763, 265] on icon "button" at bounding box center [759, 265] width 21 height 32
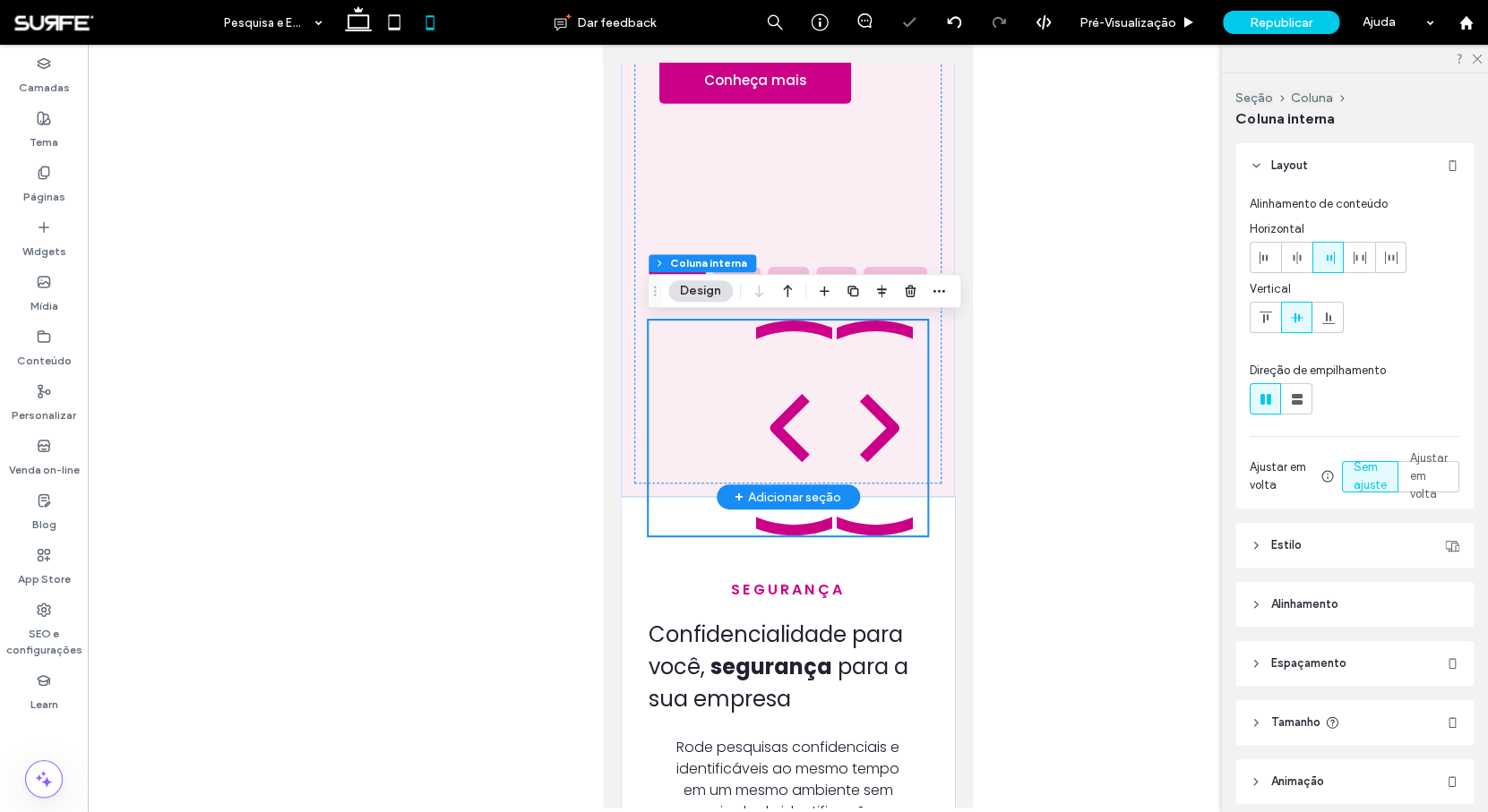
scroll to position [2001, 0]
click at [798, 412] on img at bounding box center [794, 427] width 76 height 215
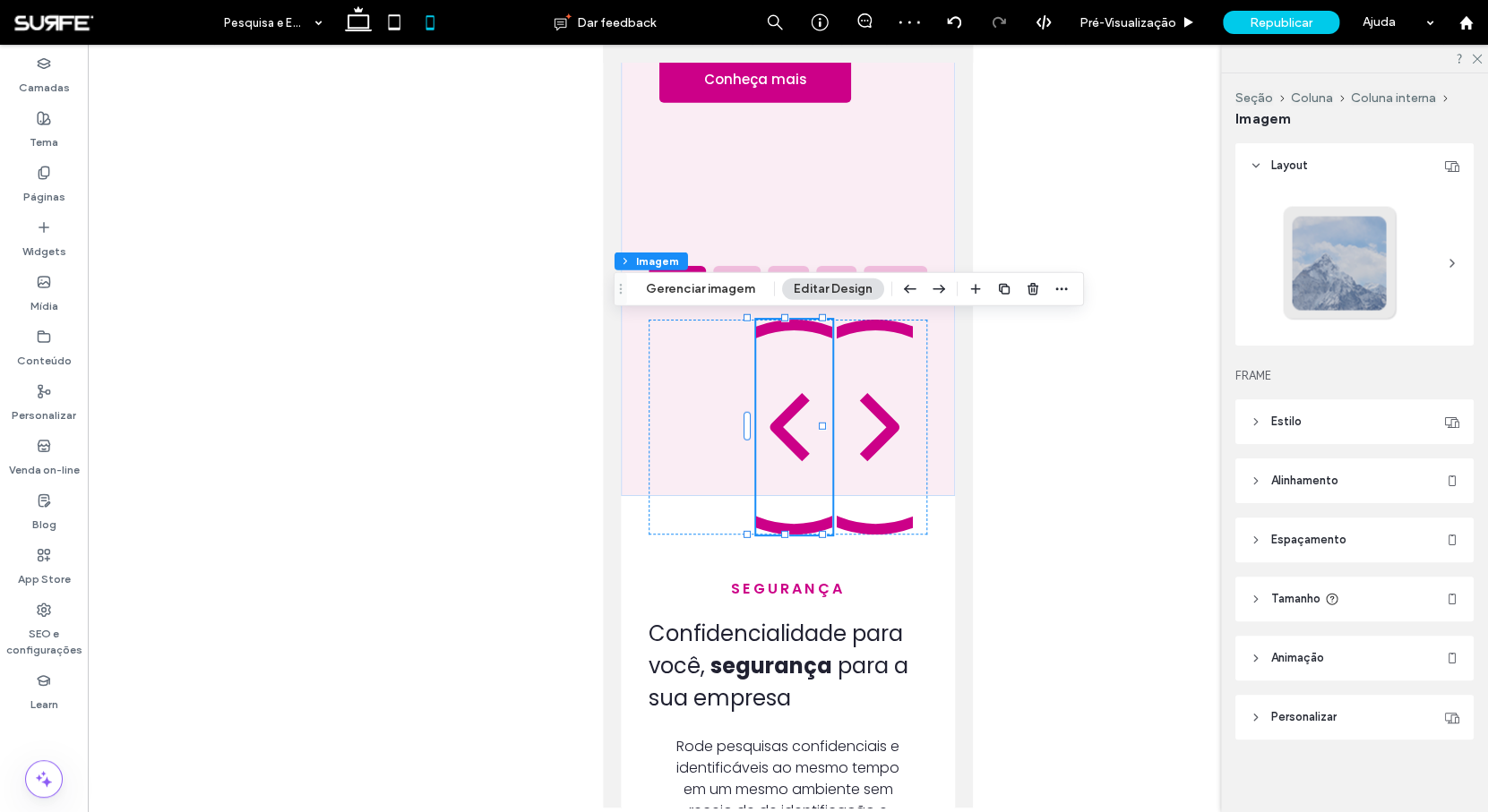
click at [1340, 547] on span "Espaçamento" at bounding box center [1308, 540] width 75 height 18
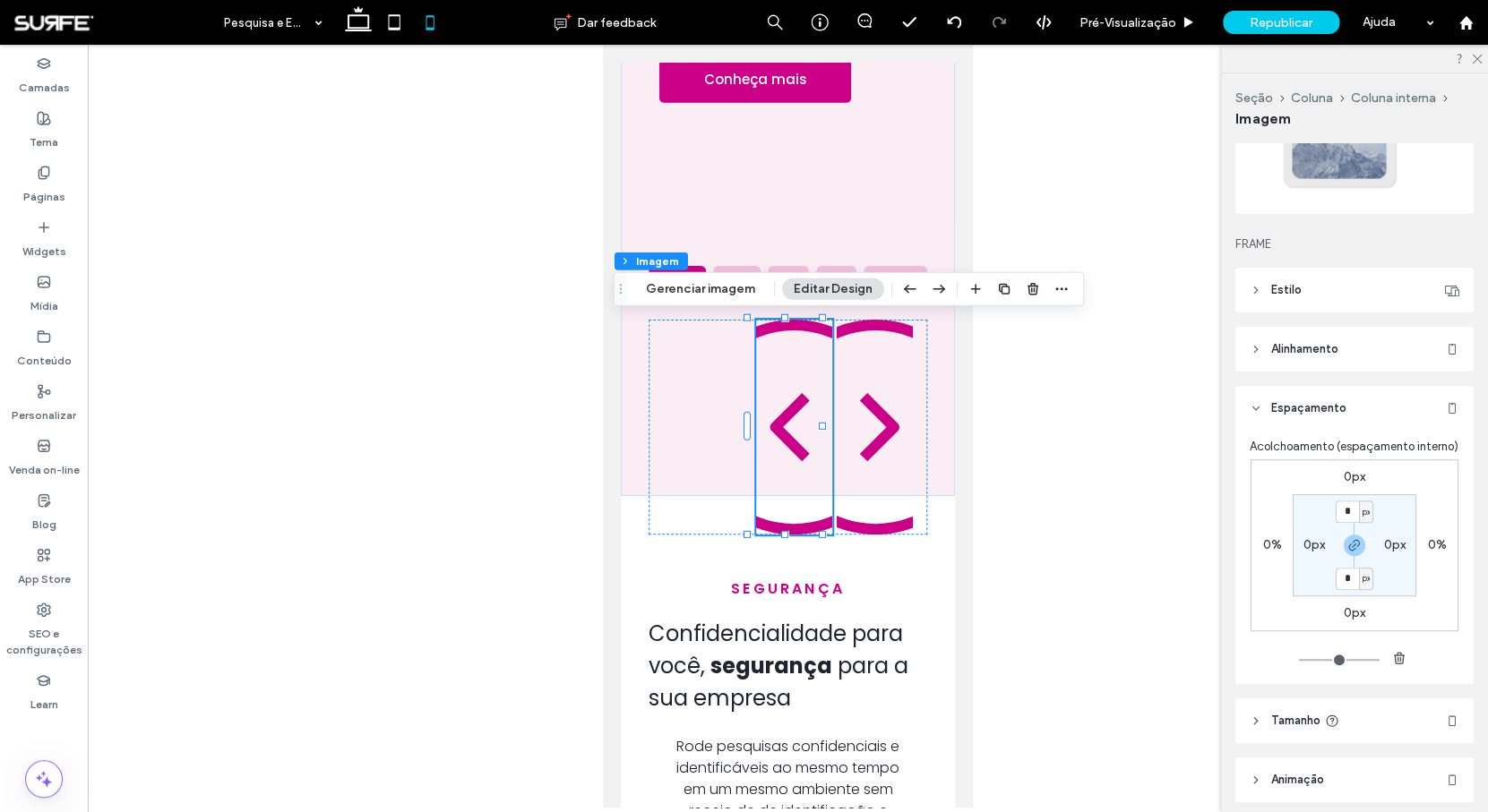
scroll to position [277, 0]
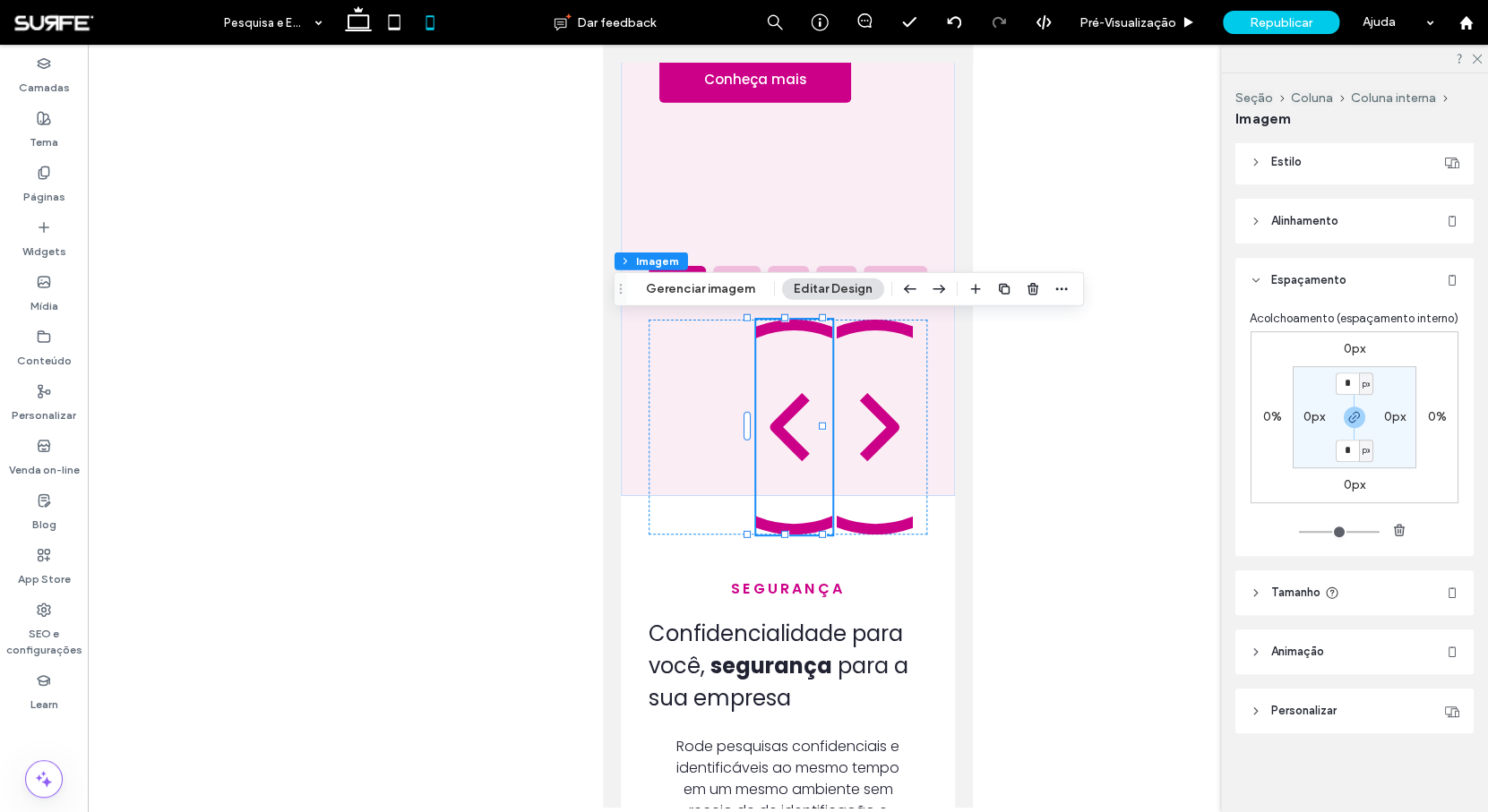
click at [1300, 596] on span "Tamanho" at bounding box center [1295, 592] width 50 height 18
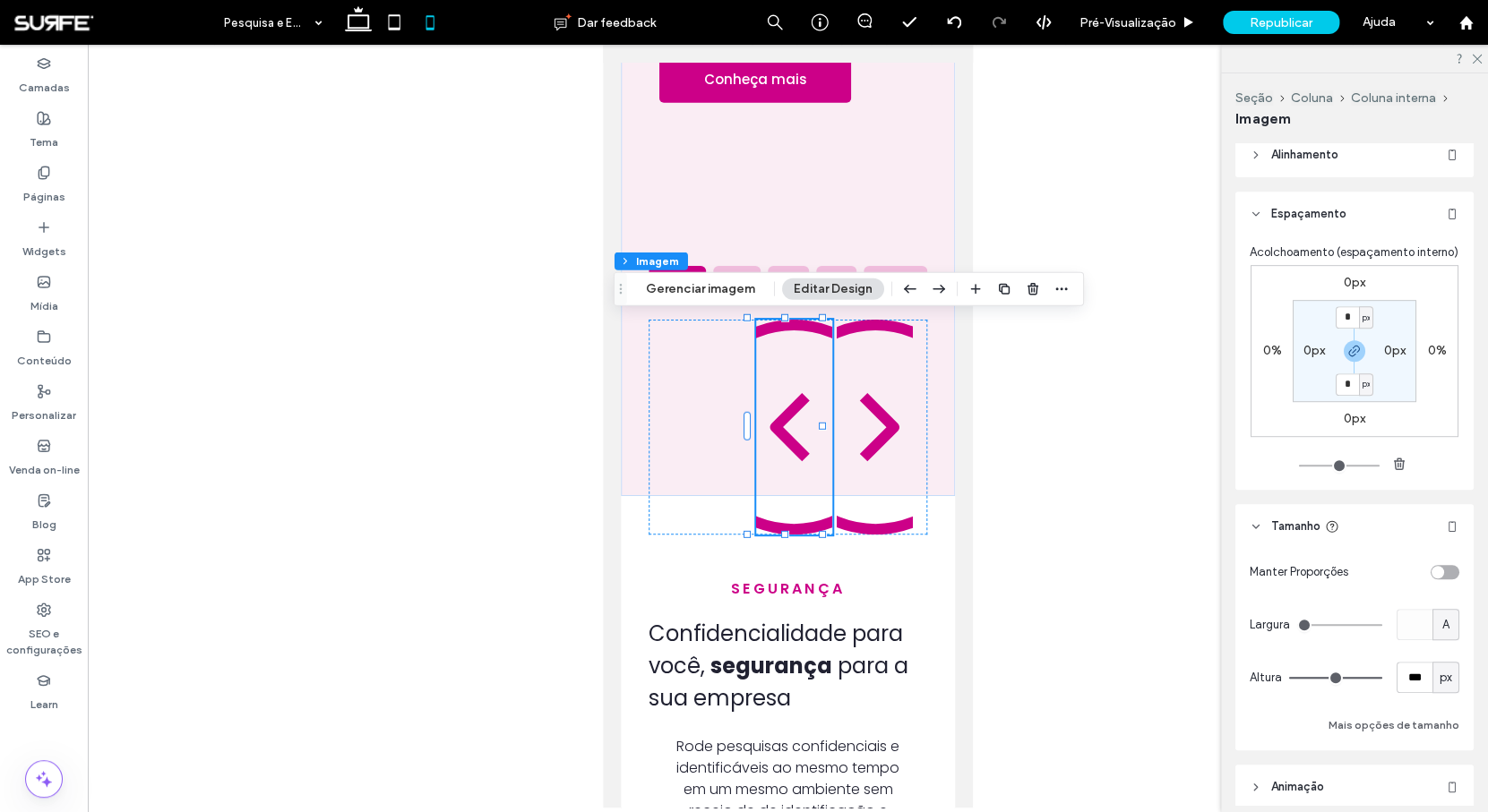
scroll to position [450, 0]
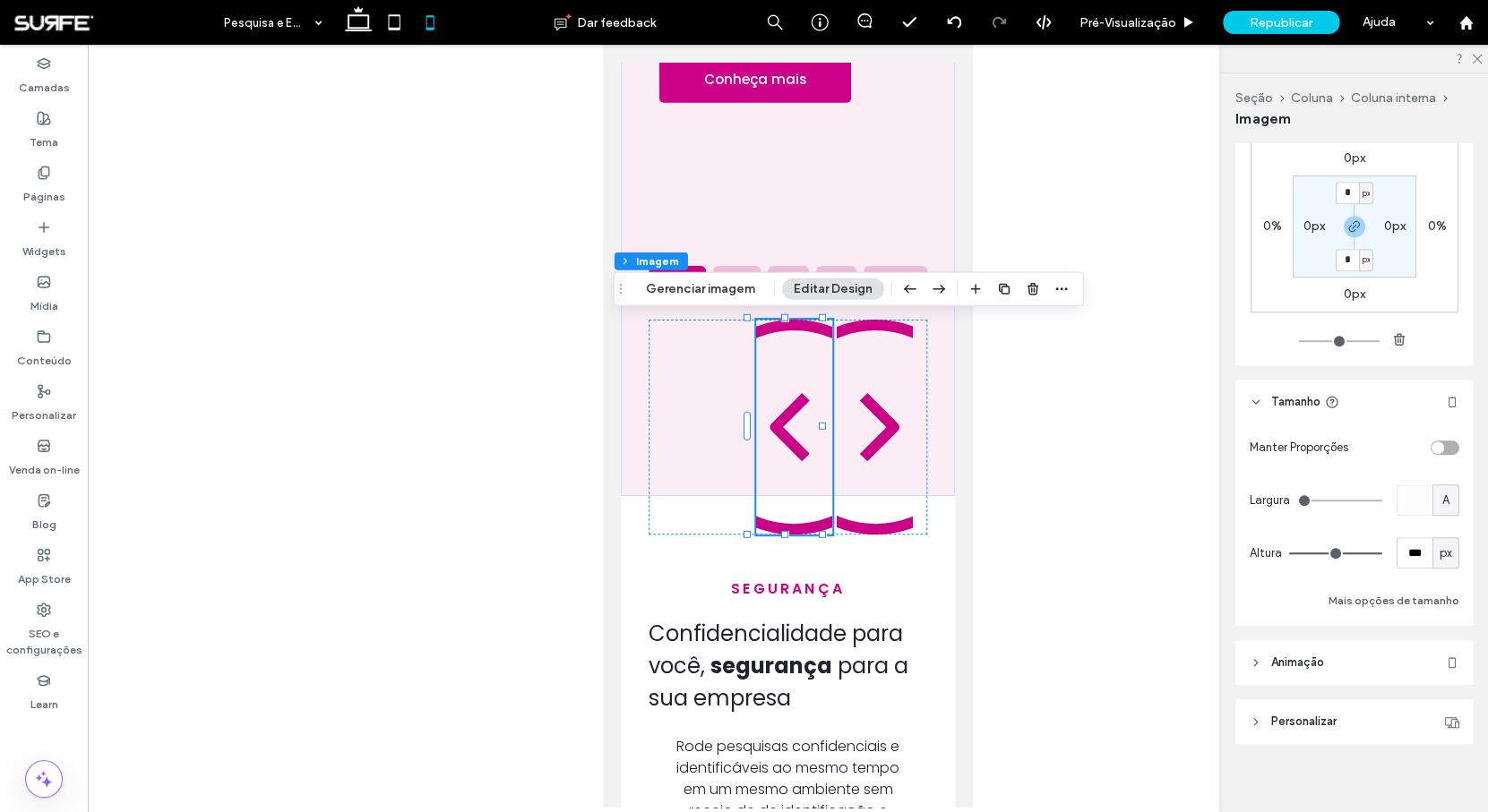
click at [1440, 562] on span "px" at bounding box center [1445, 553] width 13 height 18
click at [1434, 724] on span "A" at bounding box center [1435, 728] width 7 height 18
type input "*"
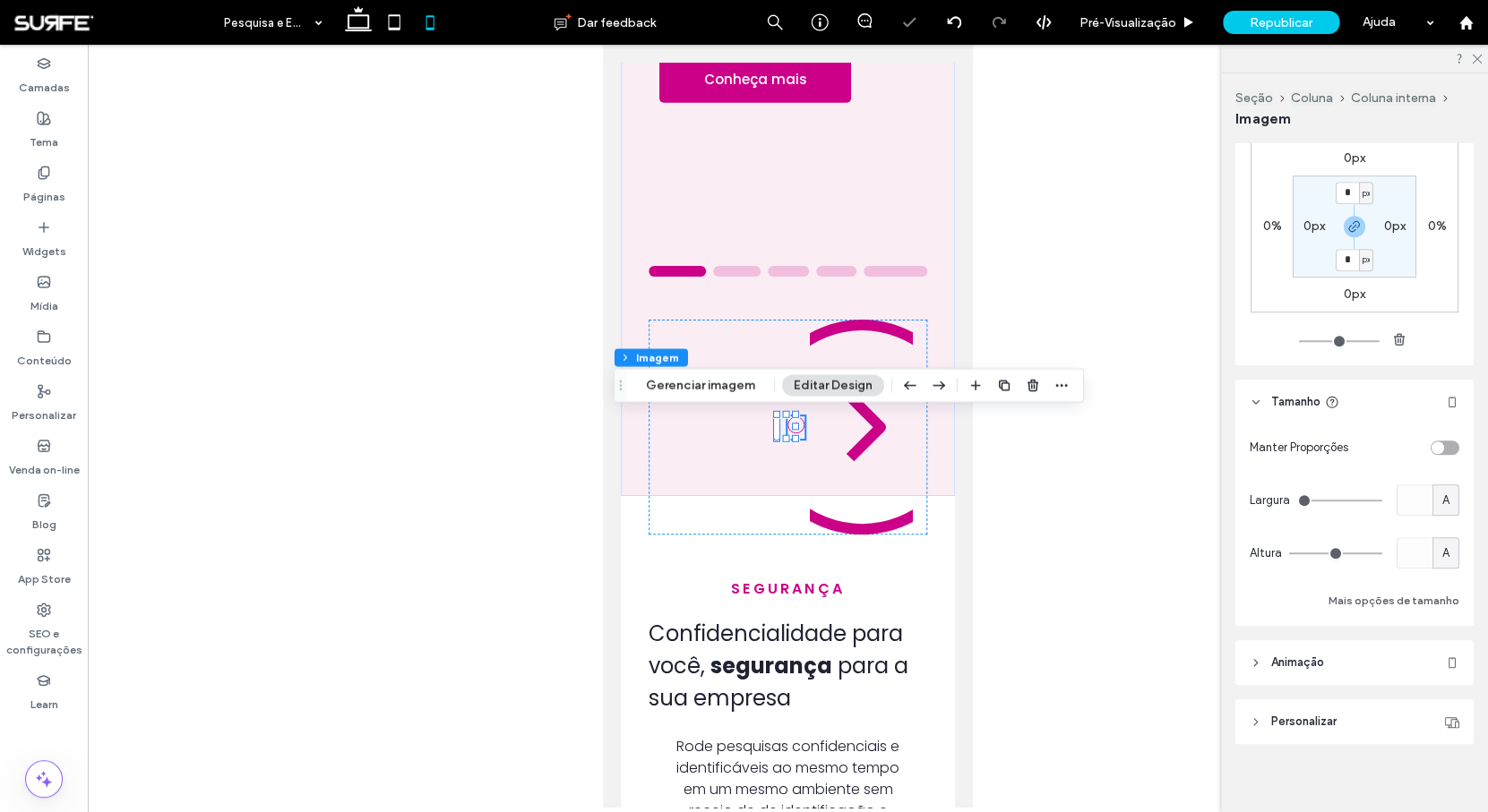
click at [1433, 515] on div "A" at bounding box center [1446, 500] width 27 height 31
click at [1432, 550] on span "px" at bounding box center [1435, 549] width 13 height 18
type input "**"
click at [1416, 515] on input "****" at bounding box center [1414, 500] width 36 height 31
type input "**"
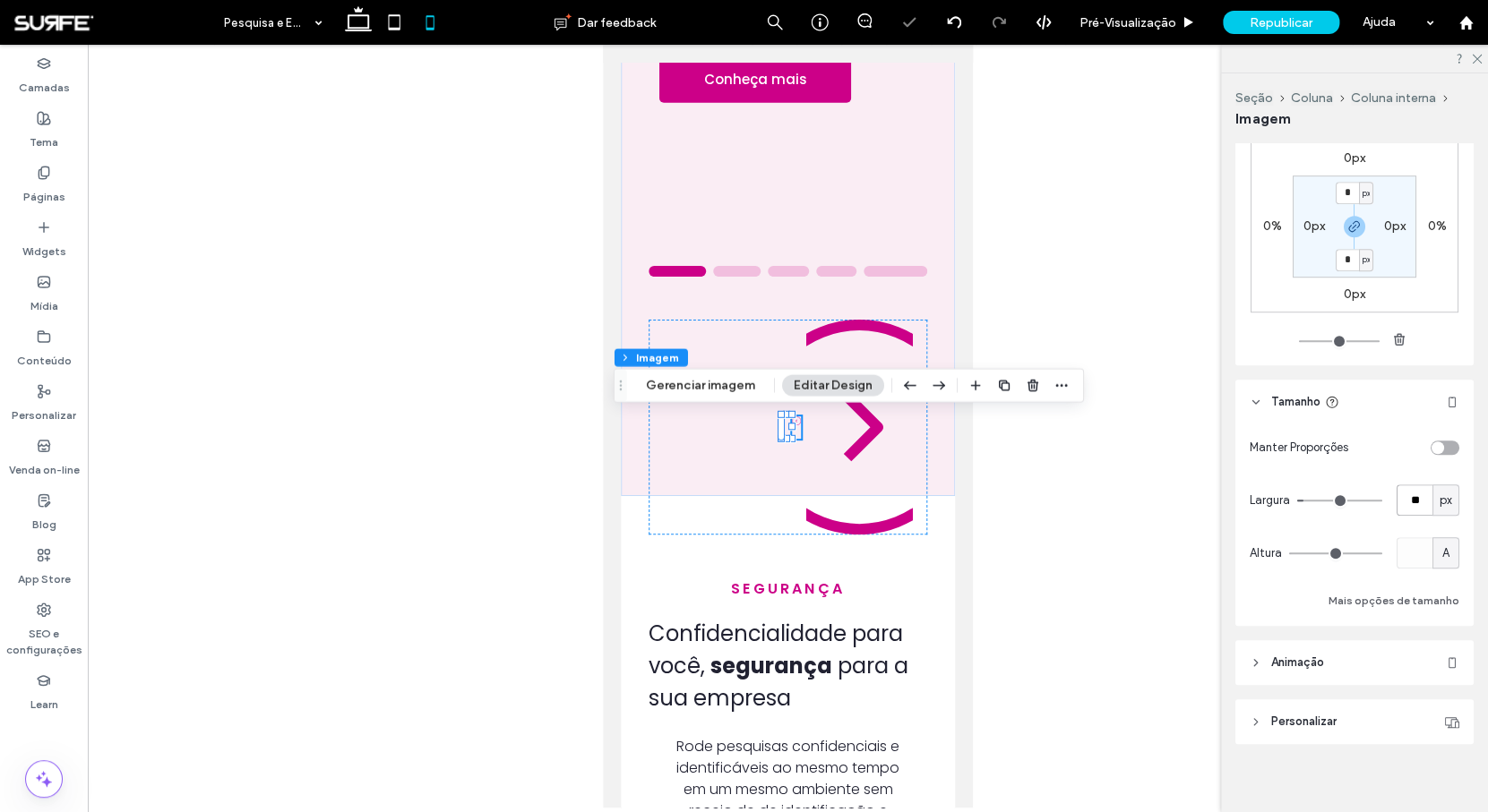
type input "**"
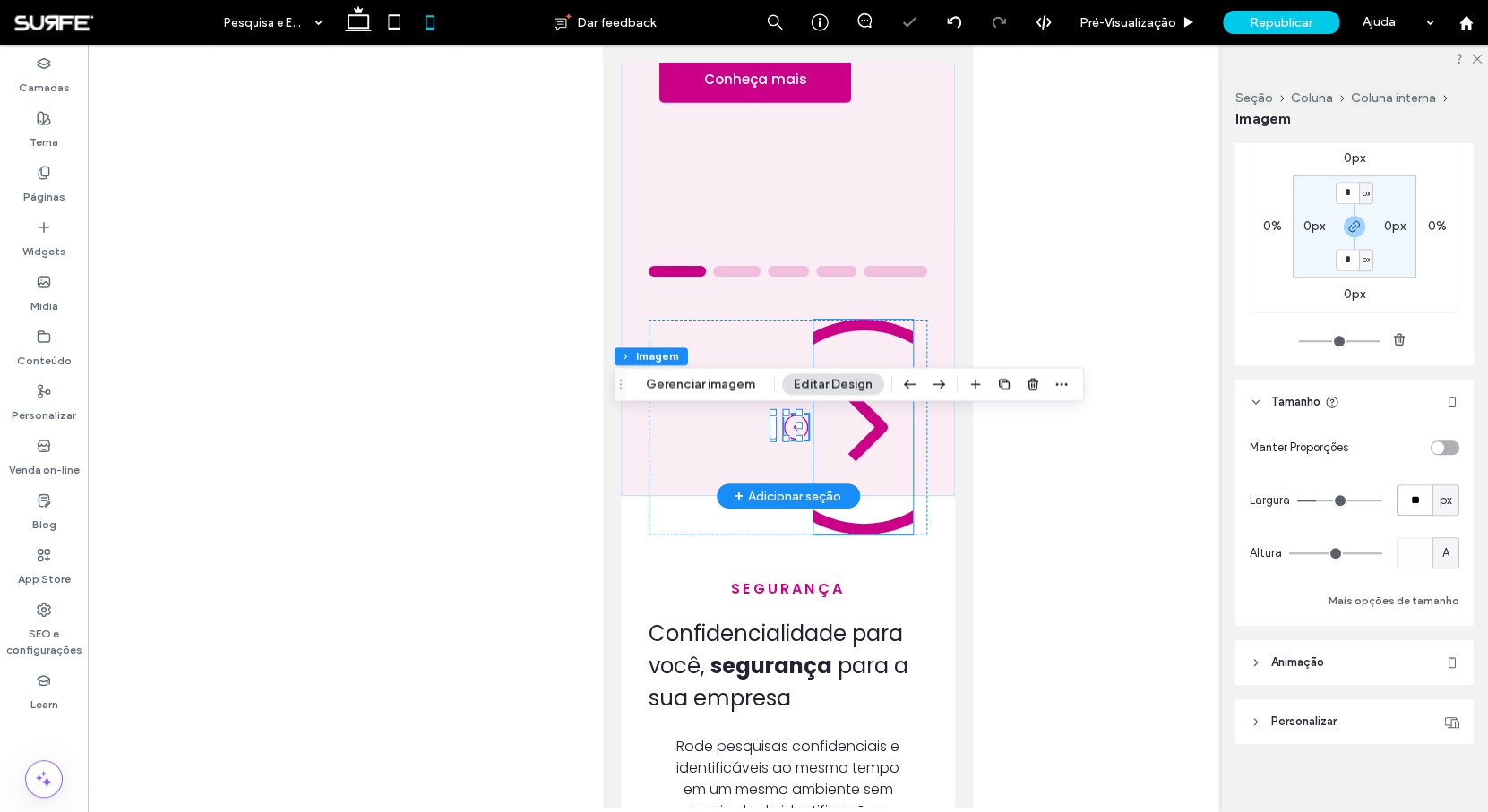
click at [854, 487] on img at bounding box center [863, 427] width 99 height 215
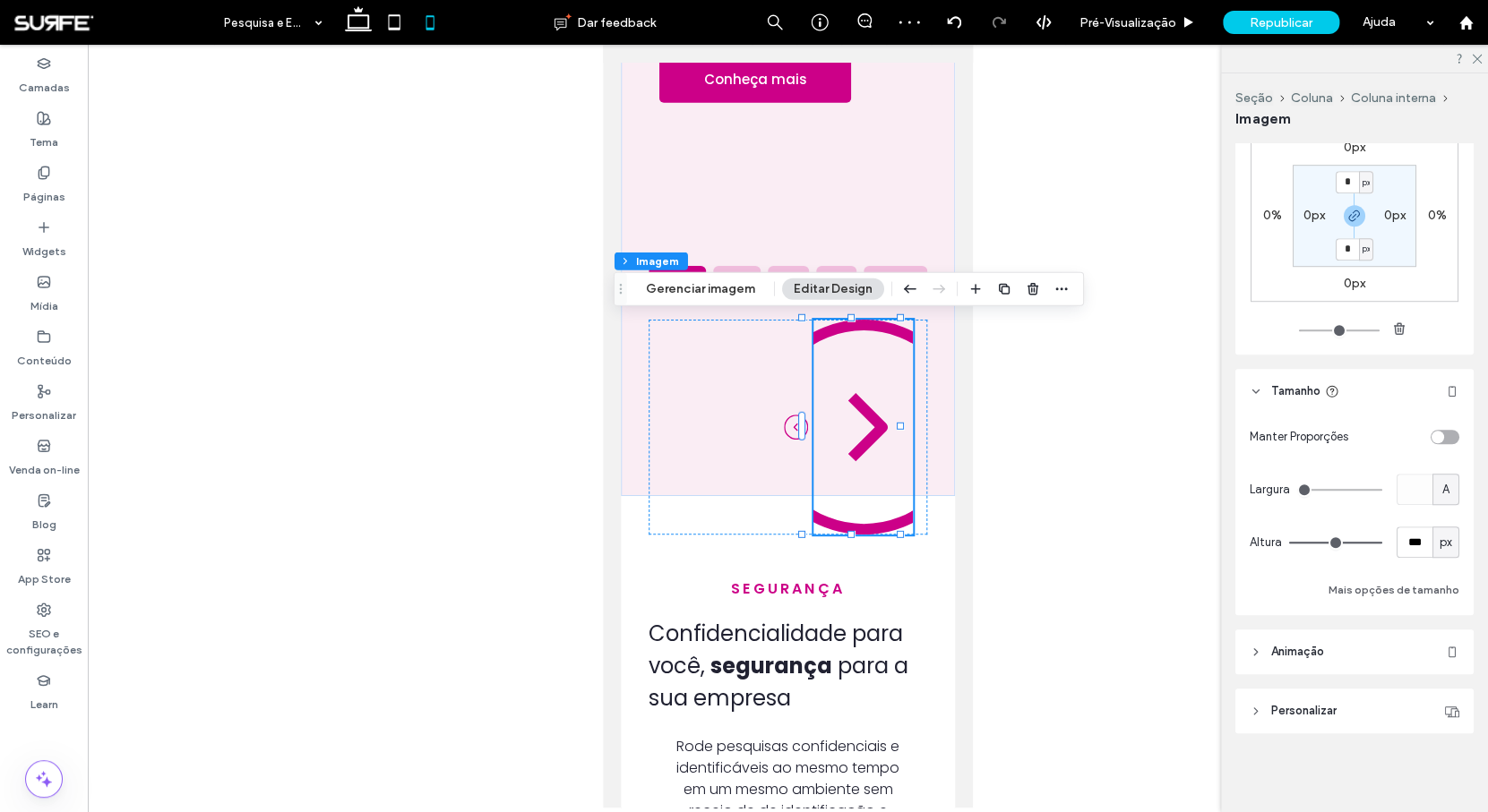
scroll to position [479, 0]
click at [1443, 535] on div "px" at bounding box center [1445, 543] width 18 height 18
click at [1439, 705] on span "A" at bounding box center [1435, 698] width 7 height 18
type input "*"
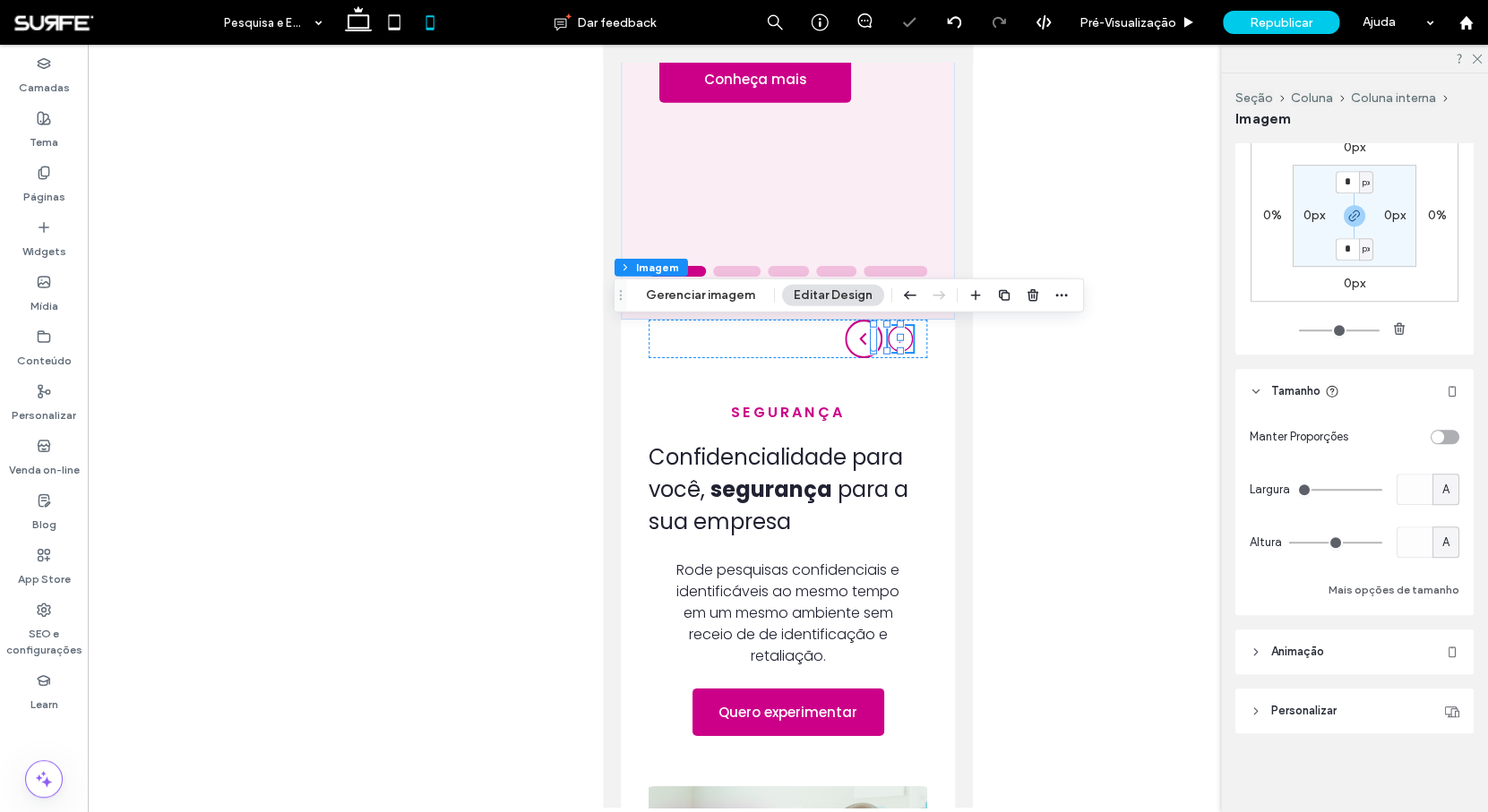
click at [1442, 493] on span "A" at bounding box center [1445, 490] width 7 height 18
click at [1440, 525] on span "px" at bounding box center [1435, 520] width 13 height 18
type input "**"
click at [1407, 484] on input "****" at bounding box center [1414, 489] width 36 height 31
type input "**"
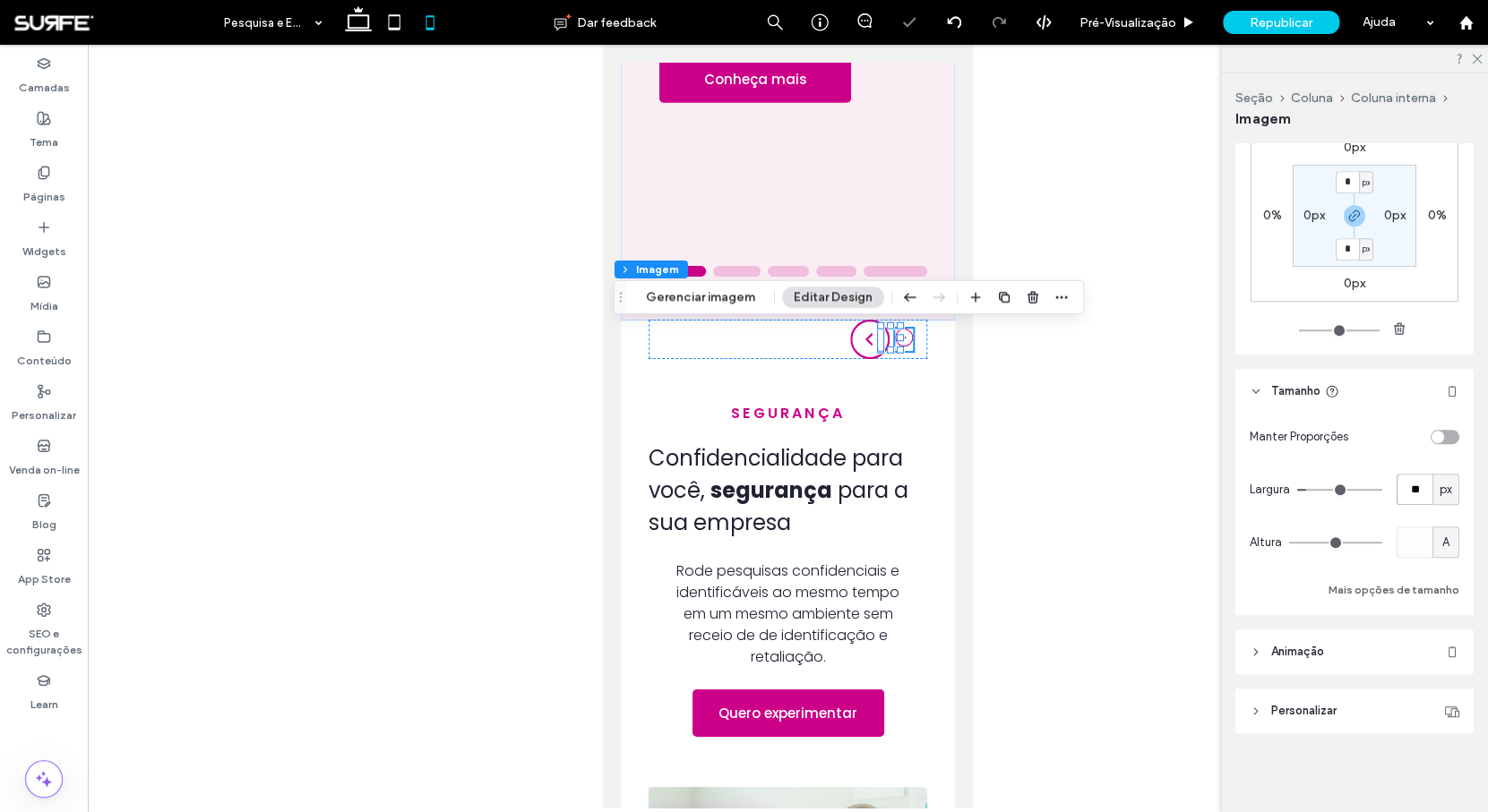
type input "**"
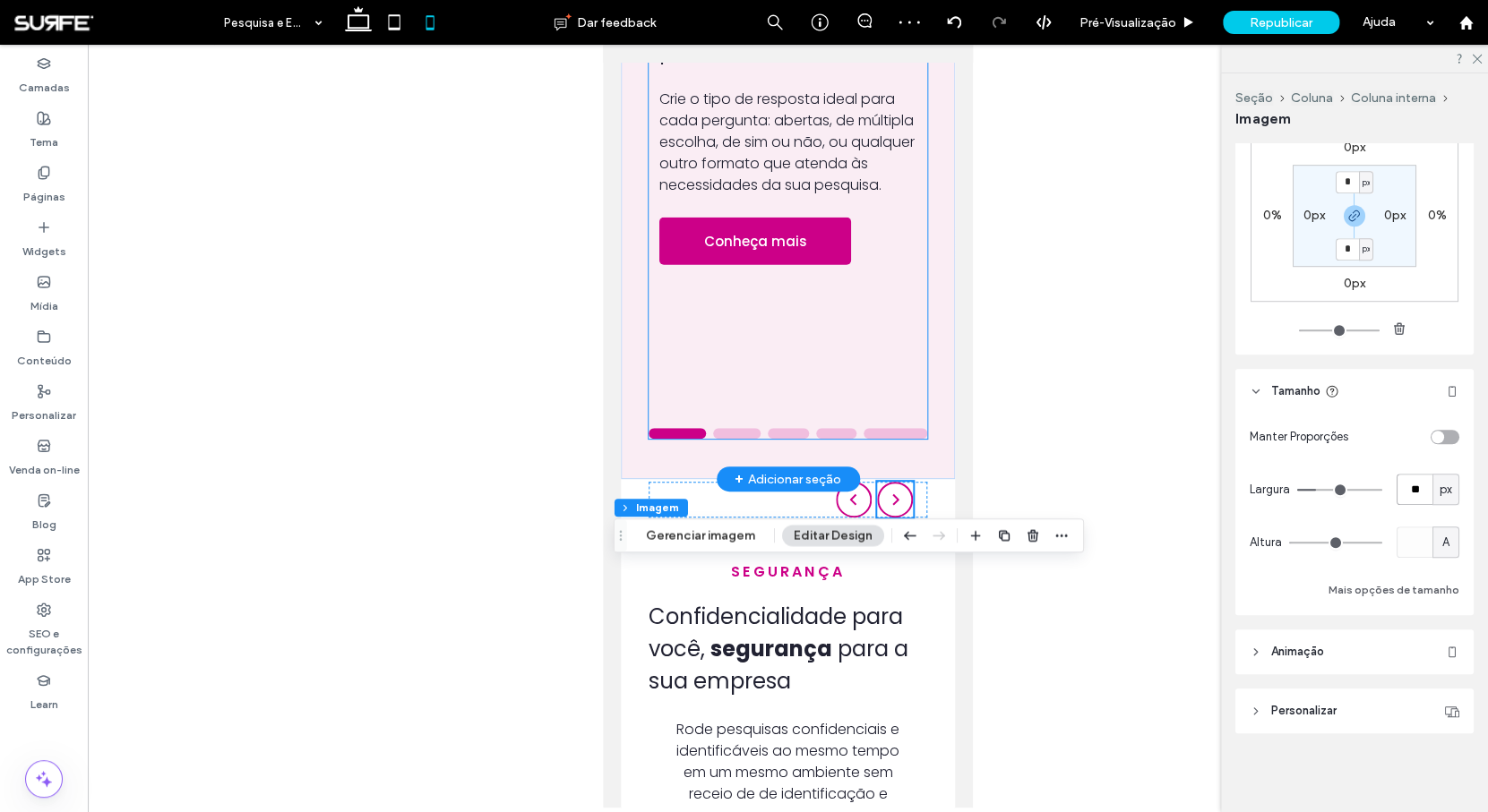
scroll to position [1744, 0]
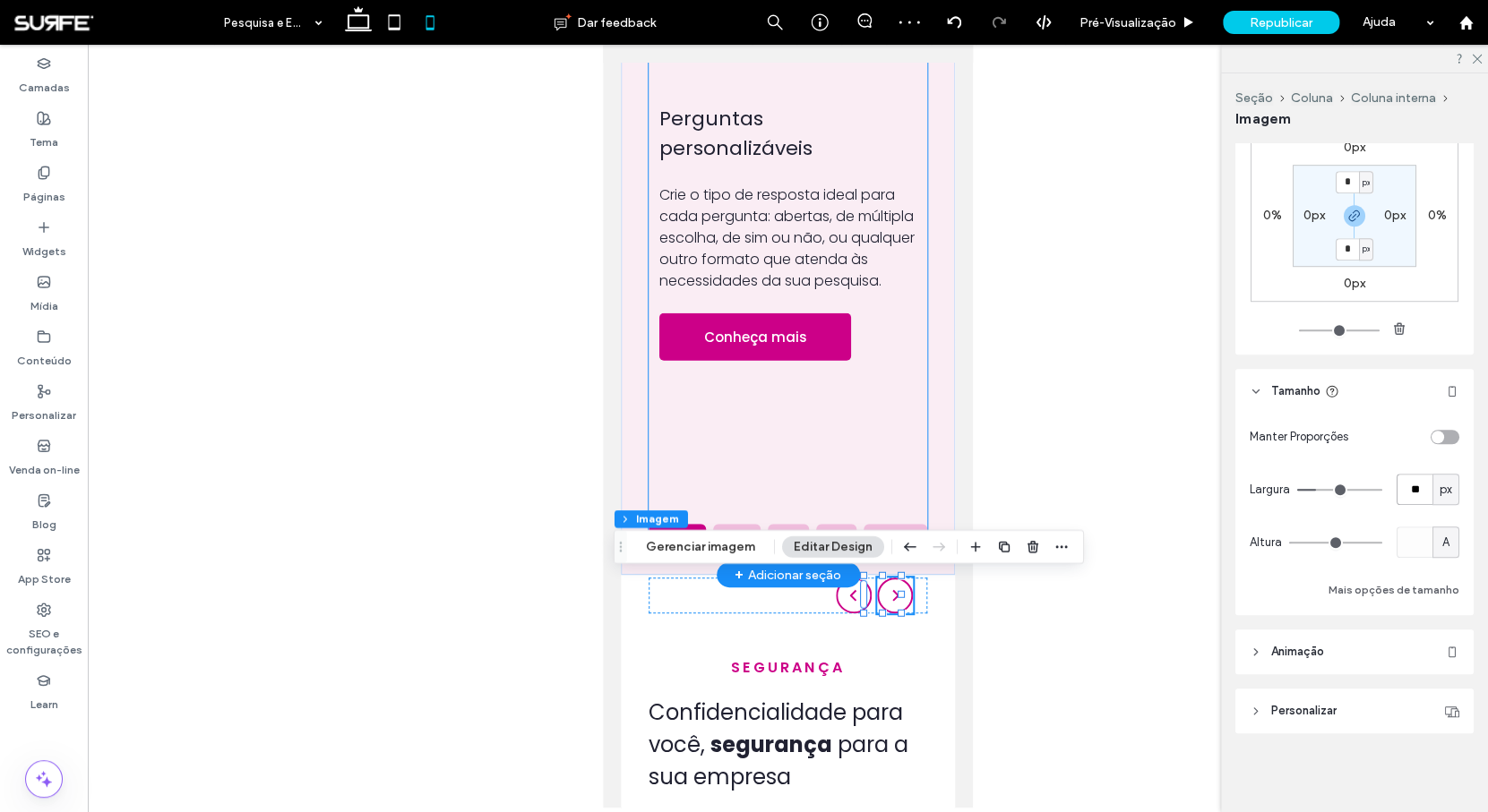
click at [884, 469] on div "Perguntas personalizáveis Crie o tipo de resposta ideal para cada pergunta: abe…" at bounding box center [788, 168] width 278 height 647
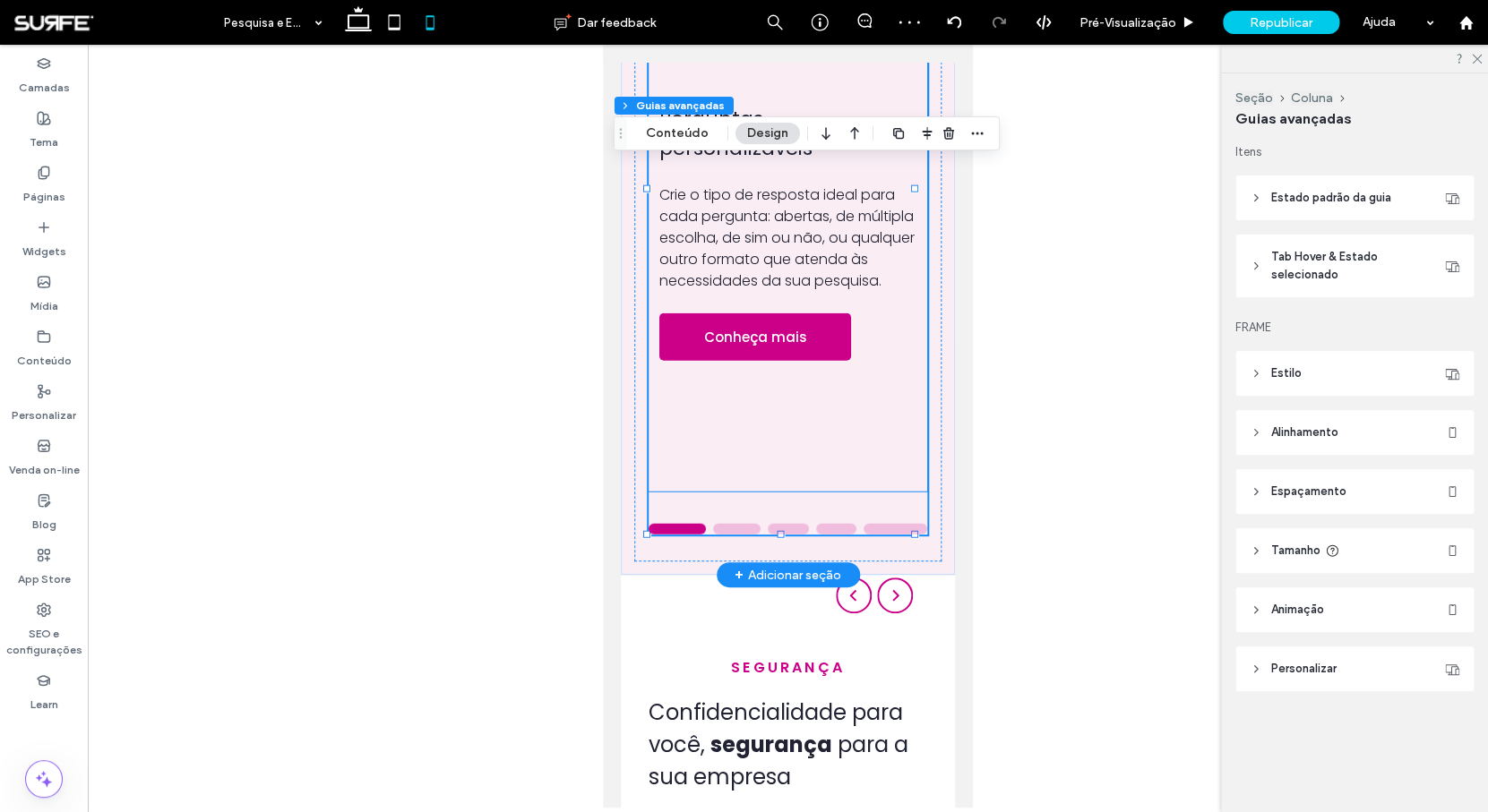
click at [867, 459] on div "Perguntas personalizáveis Crie o tipo de resposta ideal para cada pergunta: abe…" at bounding box center [788, 168] width 278 height 647
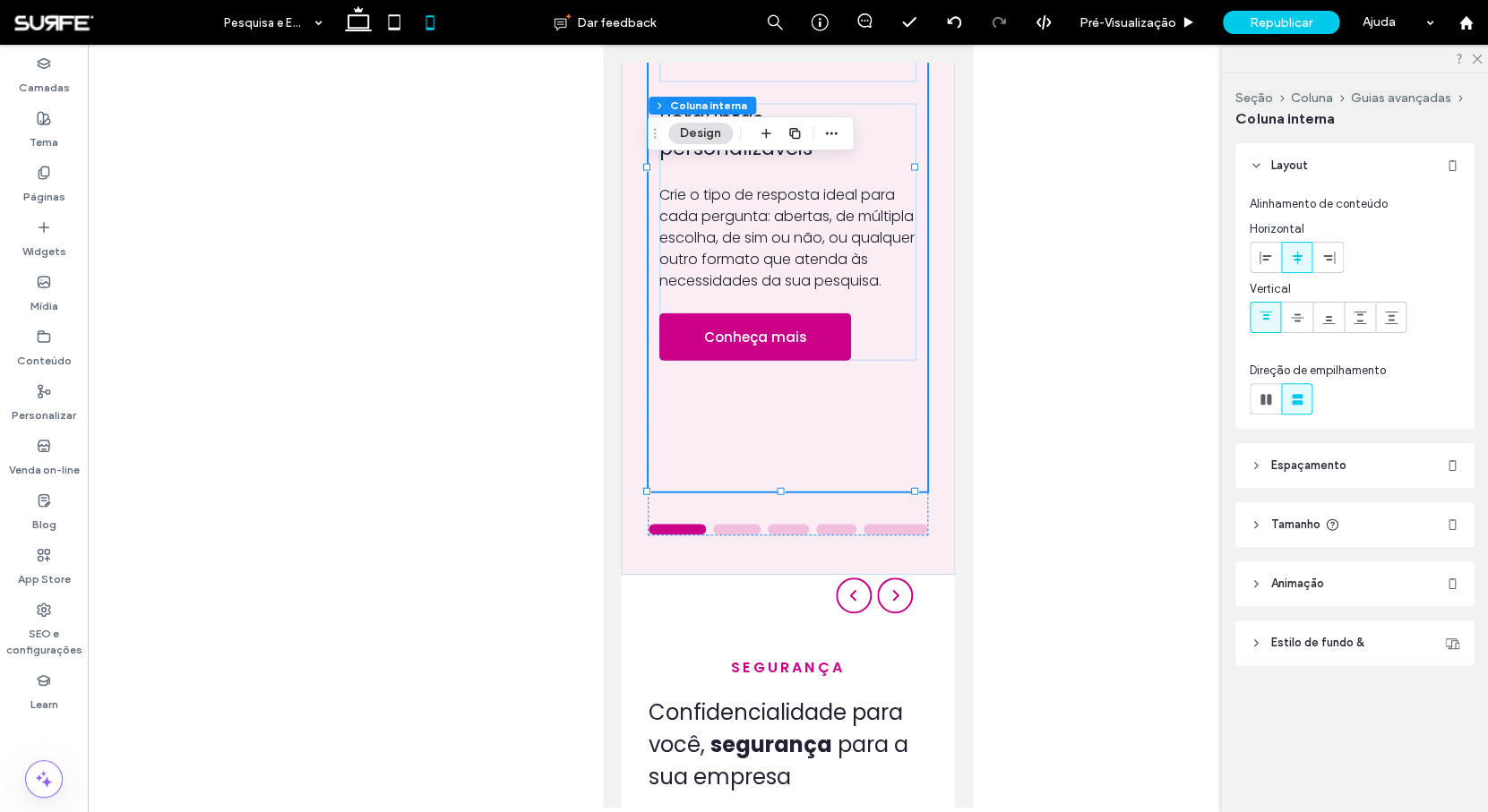
click at [1373, 525] on header "Tamanho" at bounding box center [1354, 525] width 238 height 45
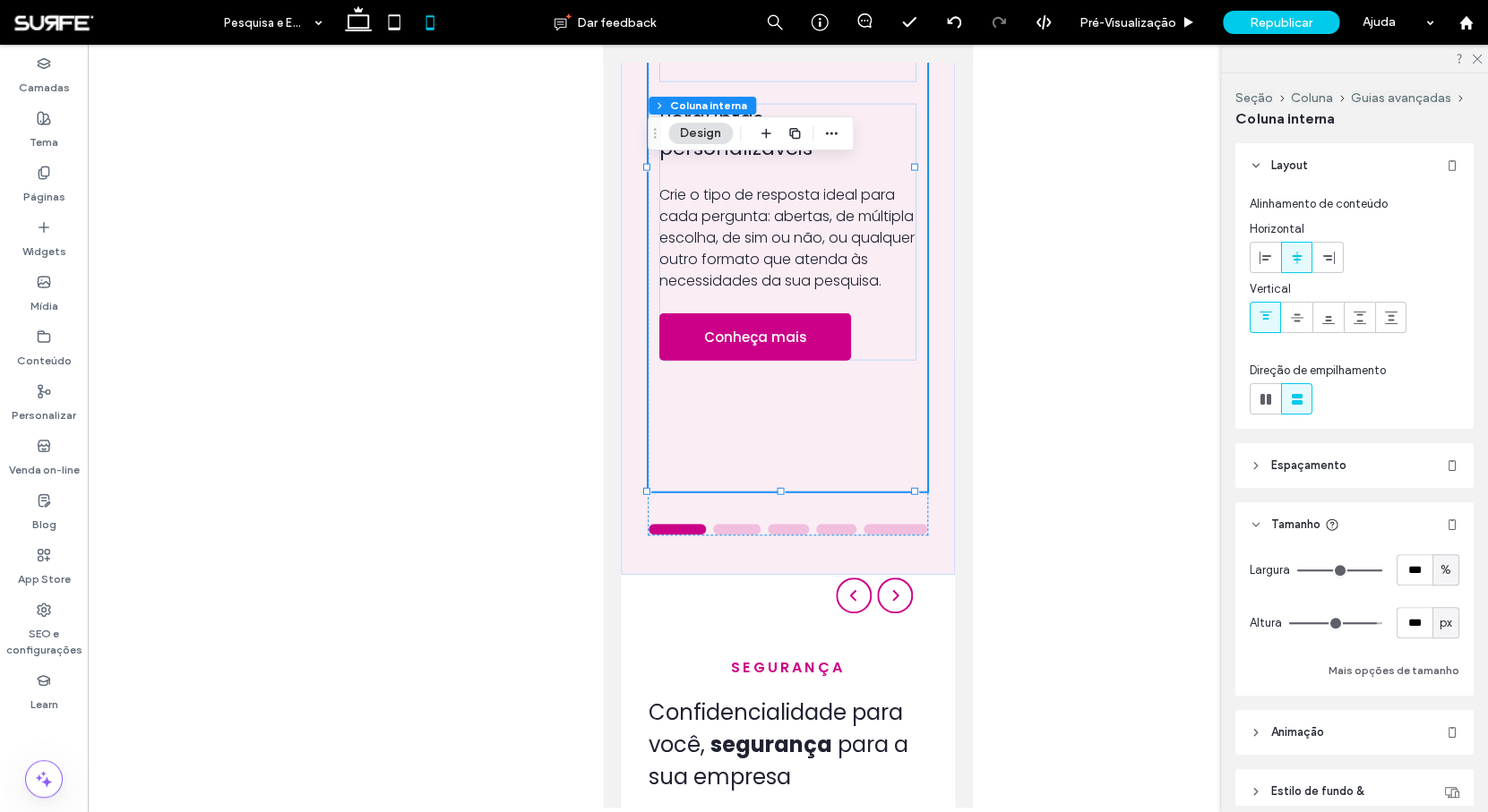
click at [1439, 626] on span "px" at bounding box center [1445, 623] width 13 height 18
click at [1436, 779] on span "A" at bounding box center [1435, 780] width 7 height 18
type input "*"
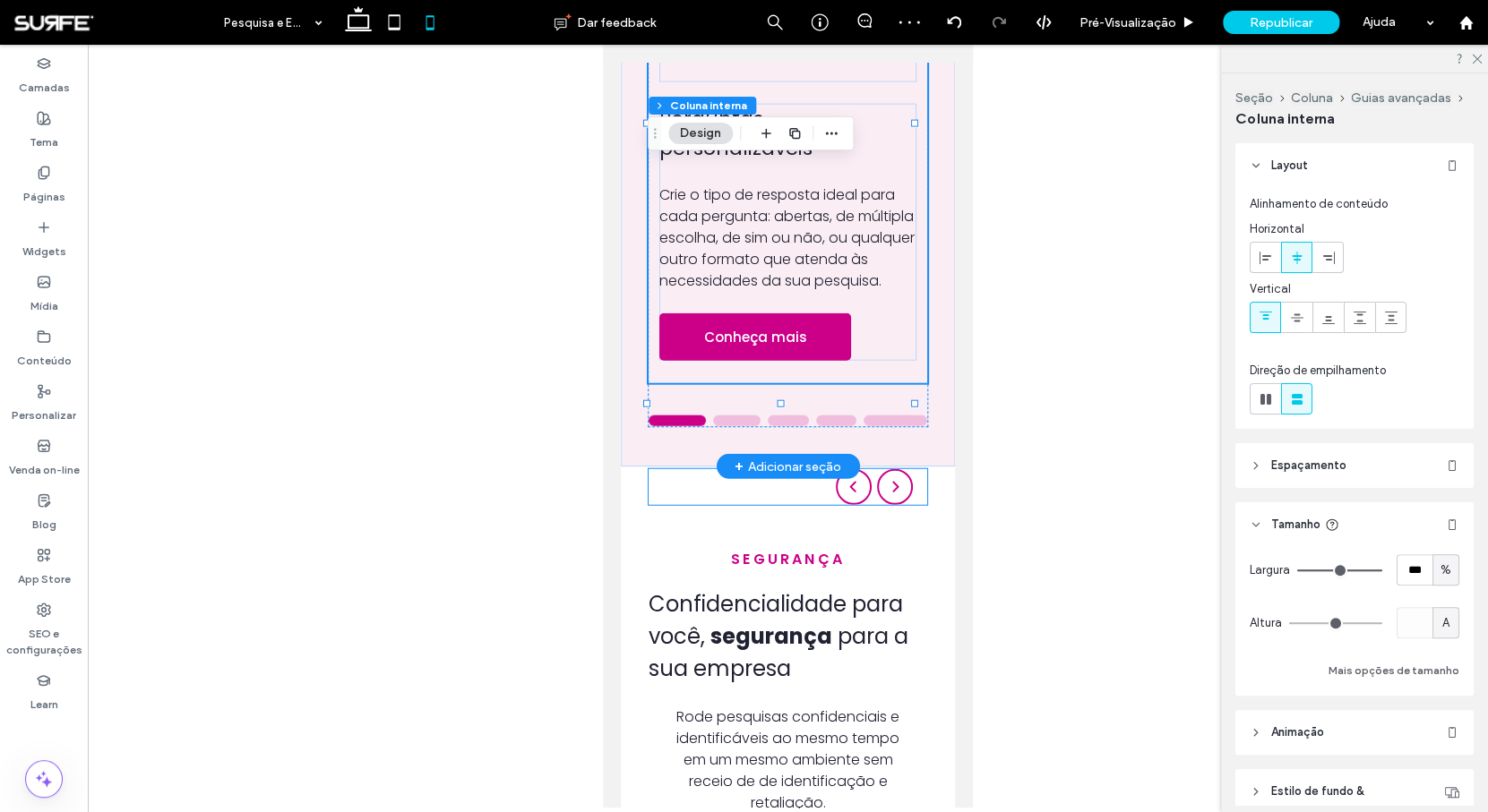
click at [802, 505] on div at bounding box center [788, 487] width 278 height 36
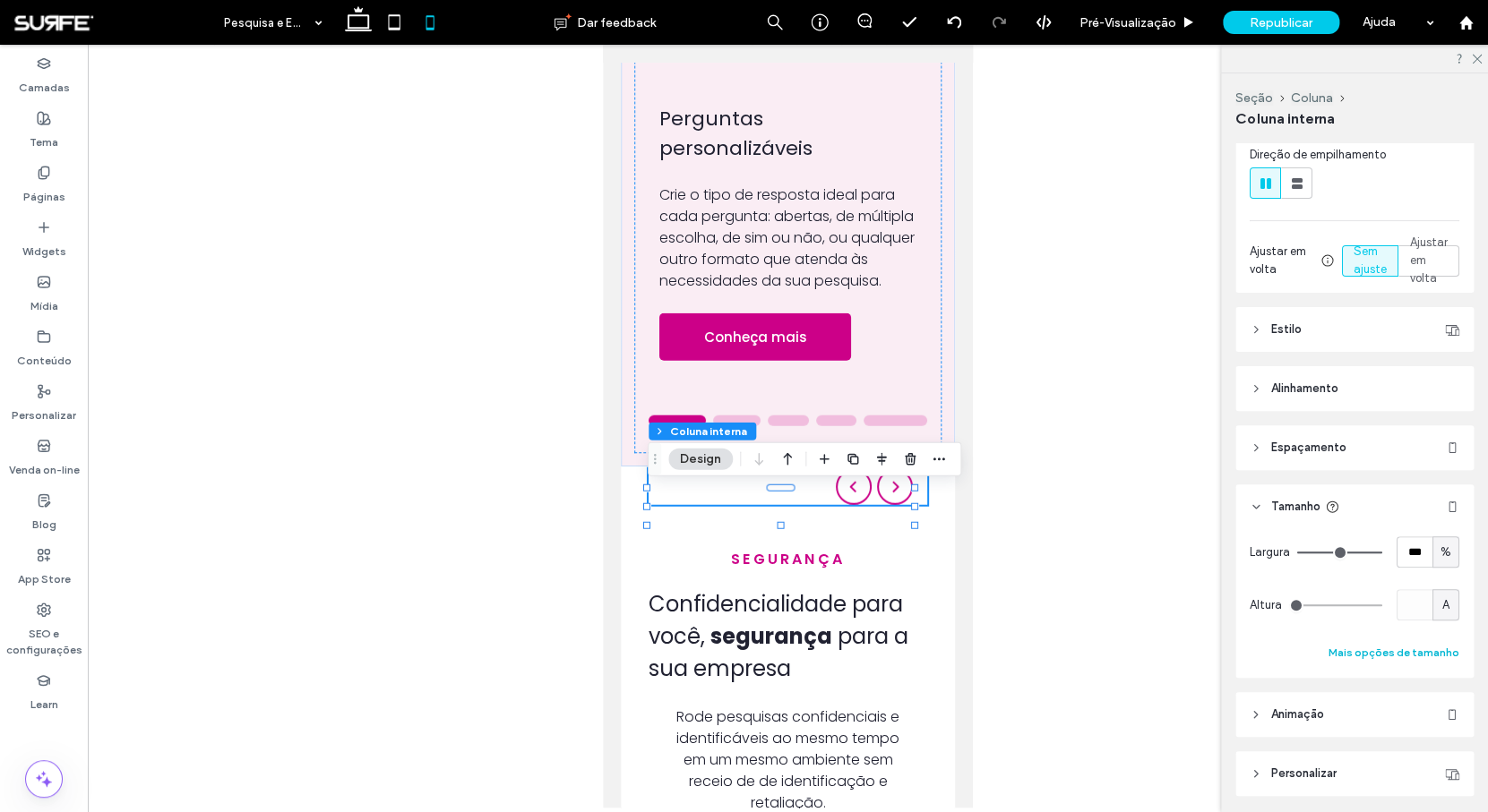
scroll to position [278, 0]
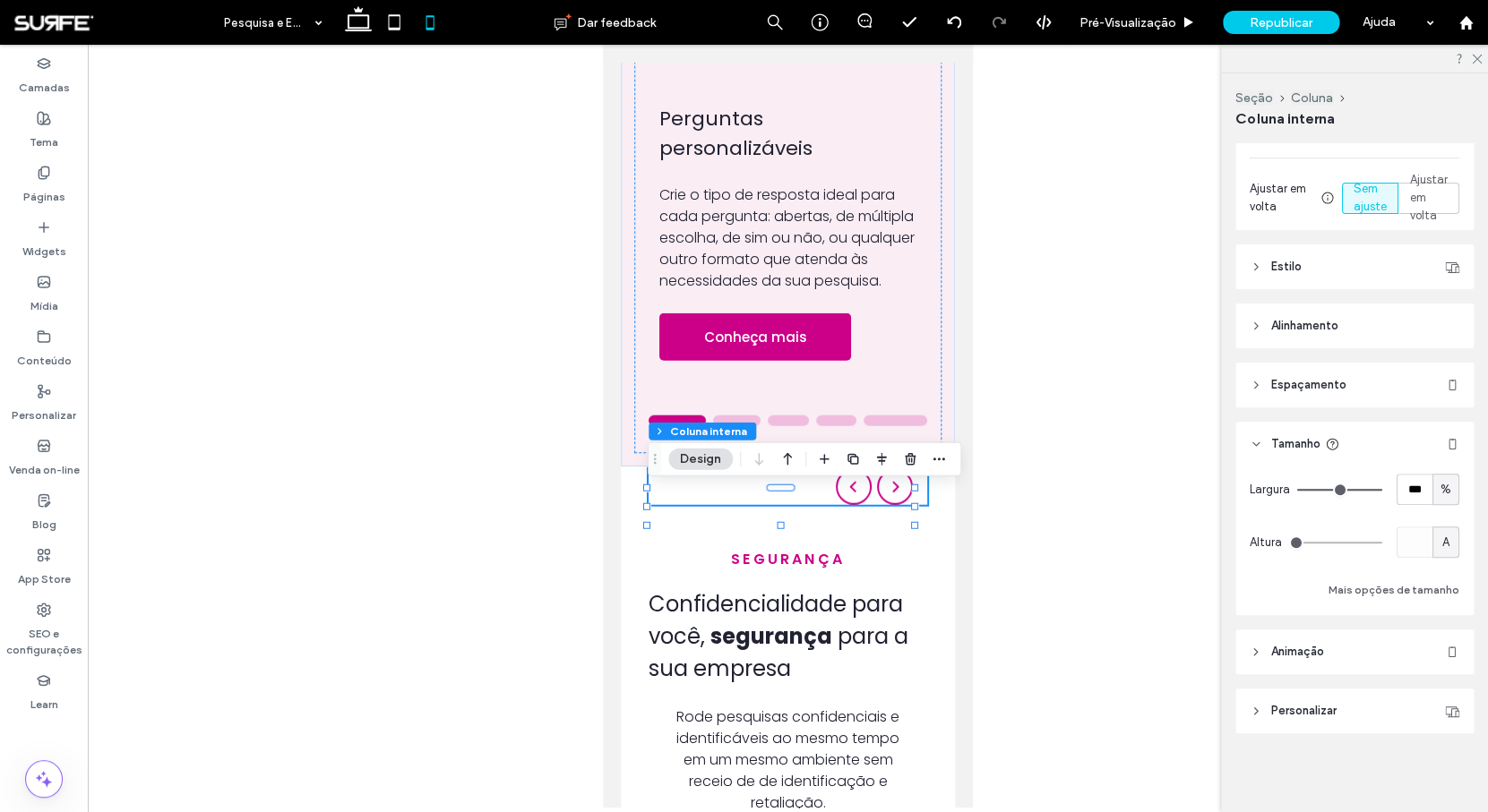
click at [1335, 391] on span "Espaçamento" at bounding box center [1308, 385] width 75 height 18
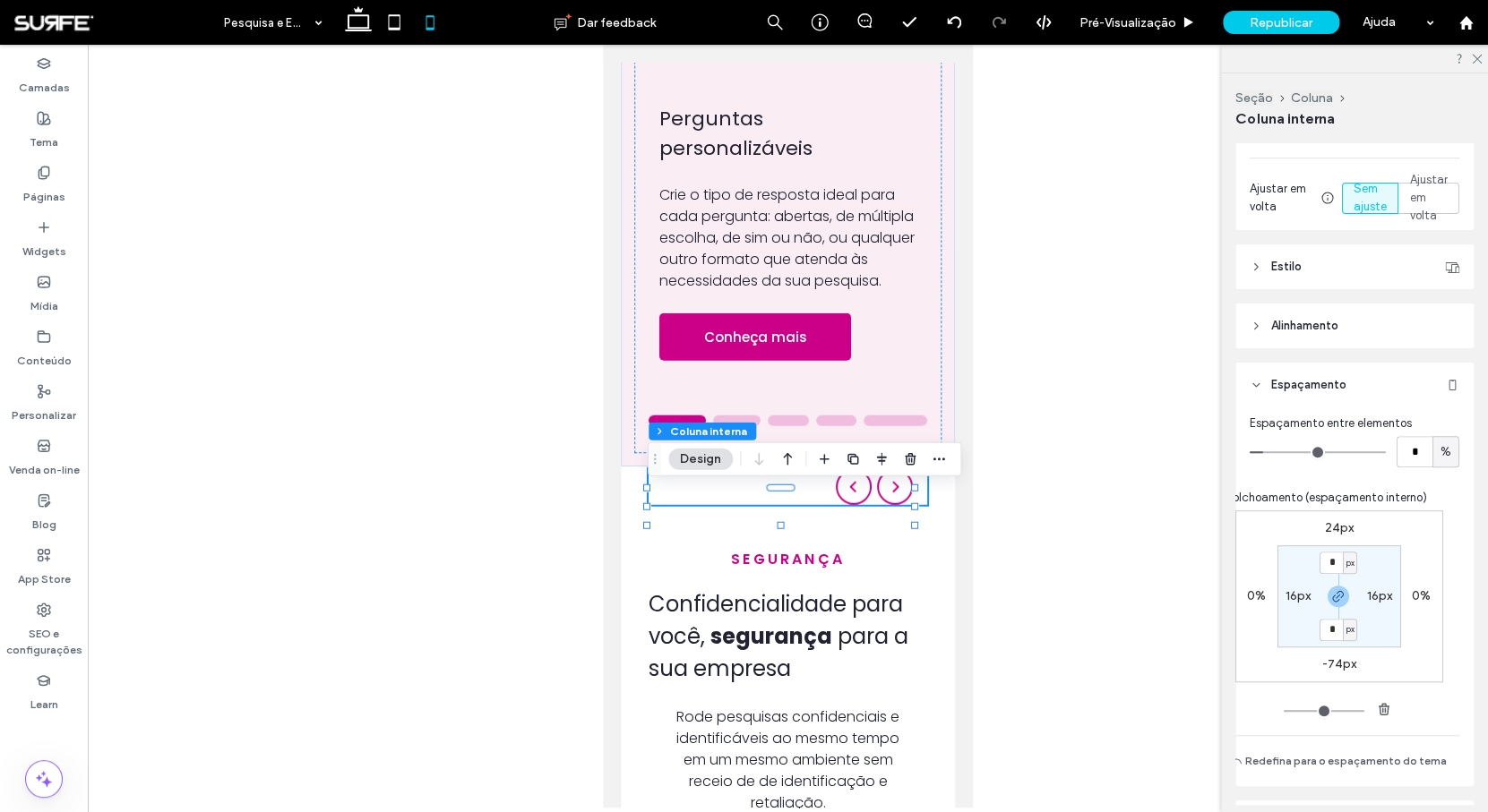
click at [1337, 675] on div "24px 0% -74px 0% * px 16px * px 16px" at bounding box center [1339, 596] width 208 height 172
click at [1337, 663] on label "-74px" at bounding box center [1338, 664] width 34 height 16
type input "*"
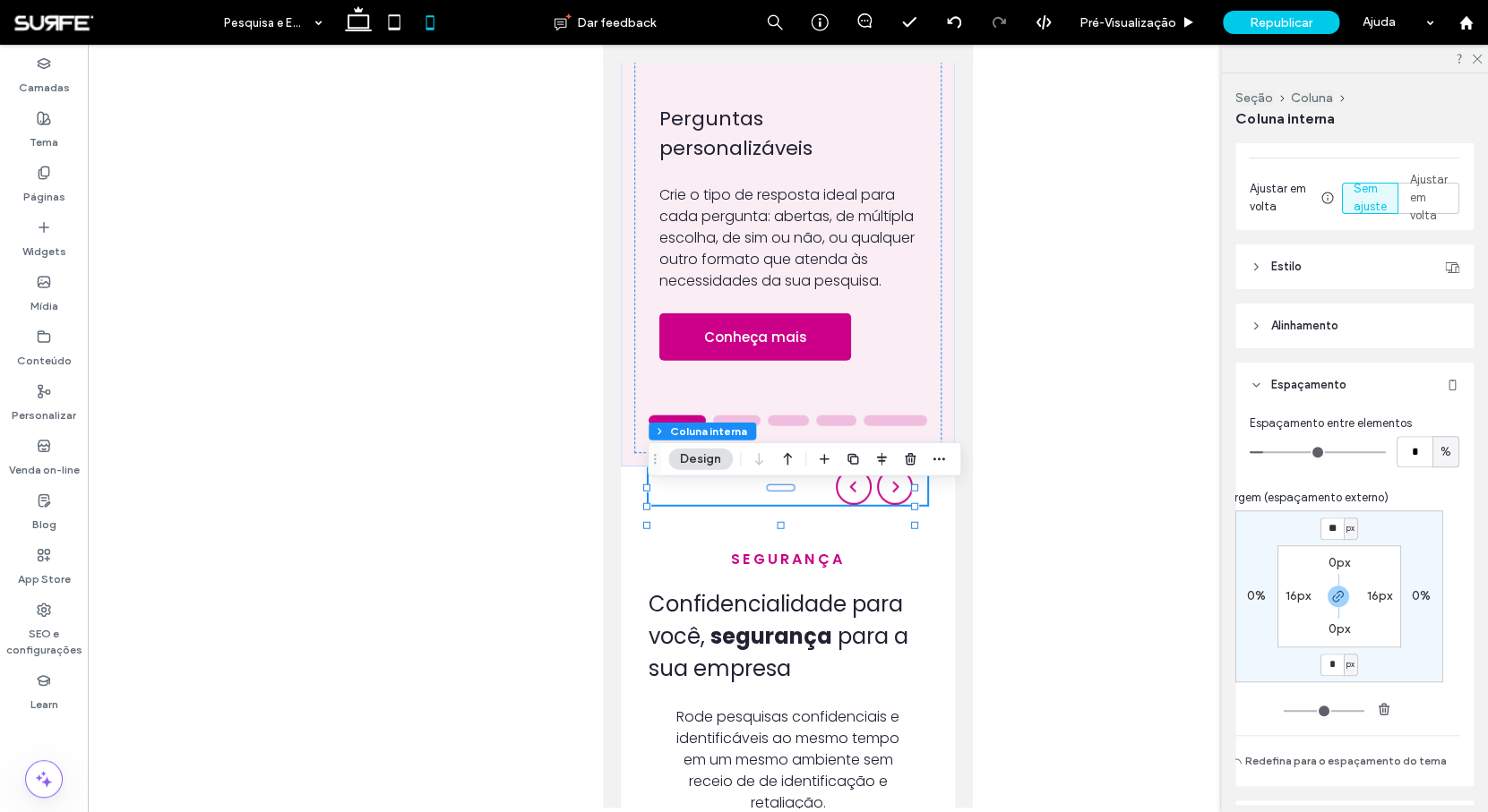
type input "*"
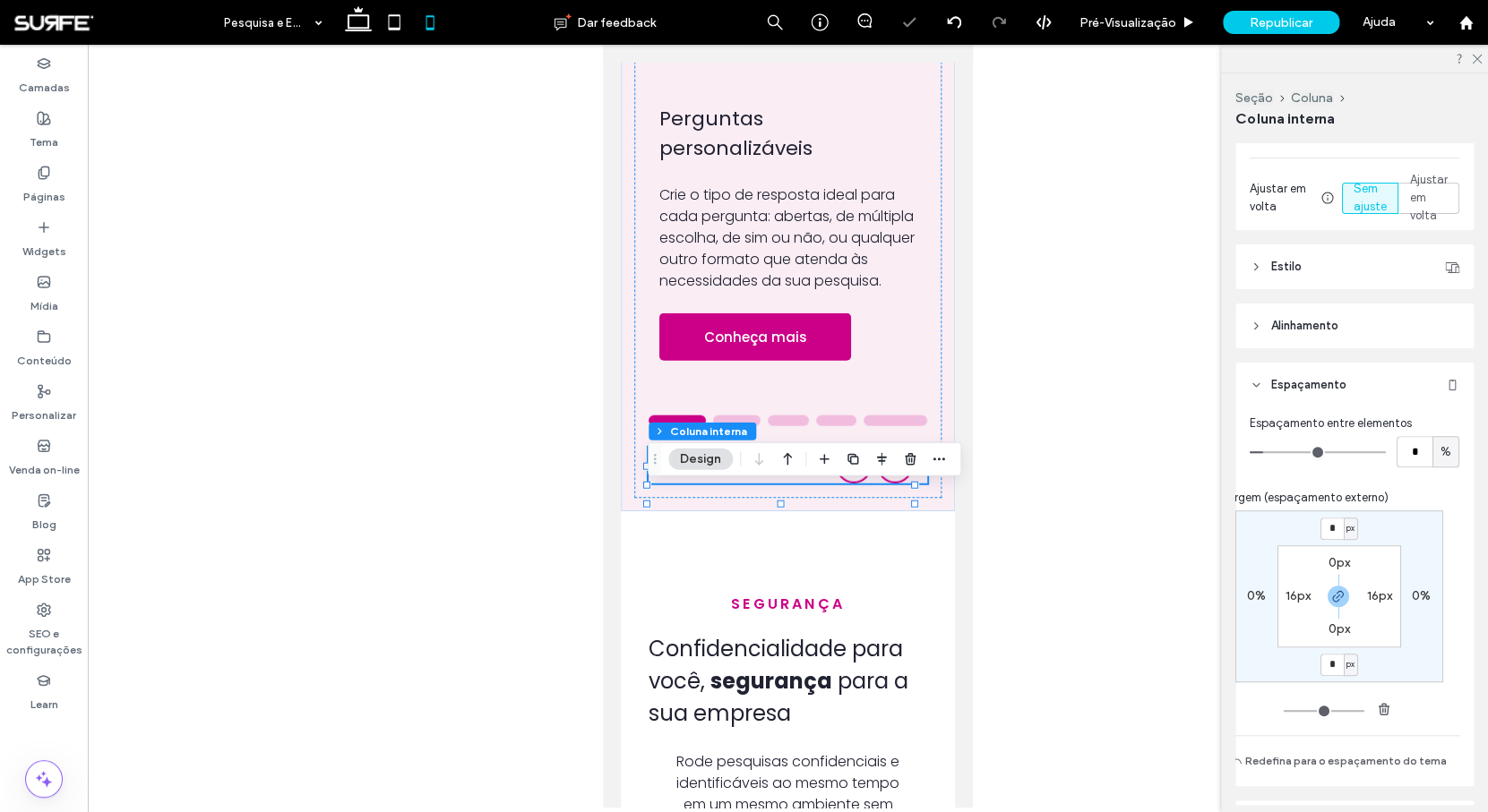
click at [1332, 561] on label "0px" at bounding box center [1338, 563] width 21 height 16
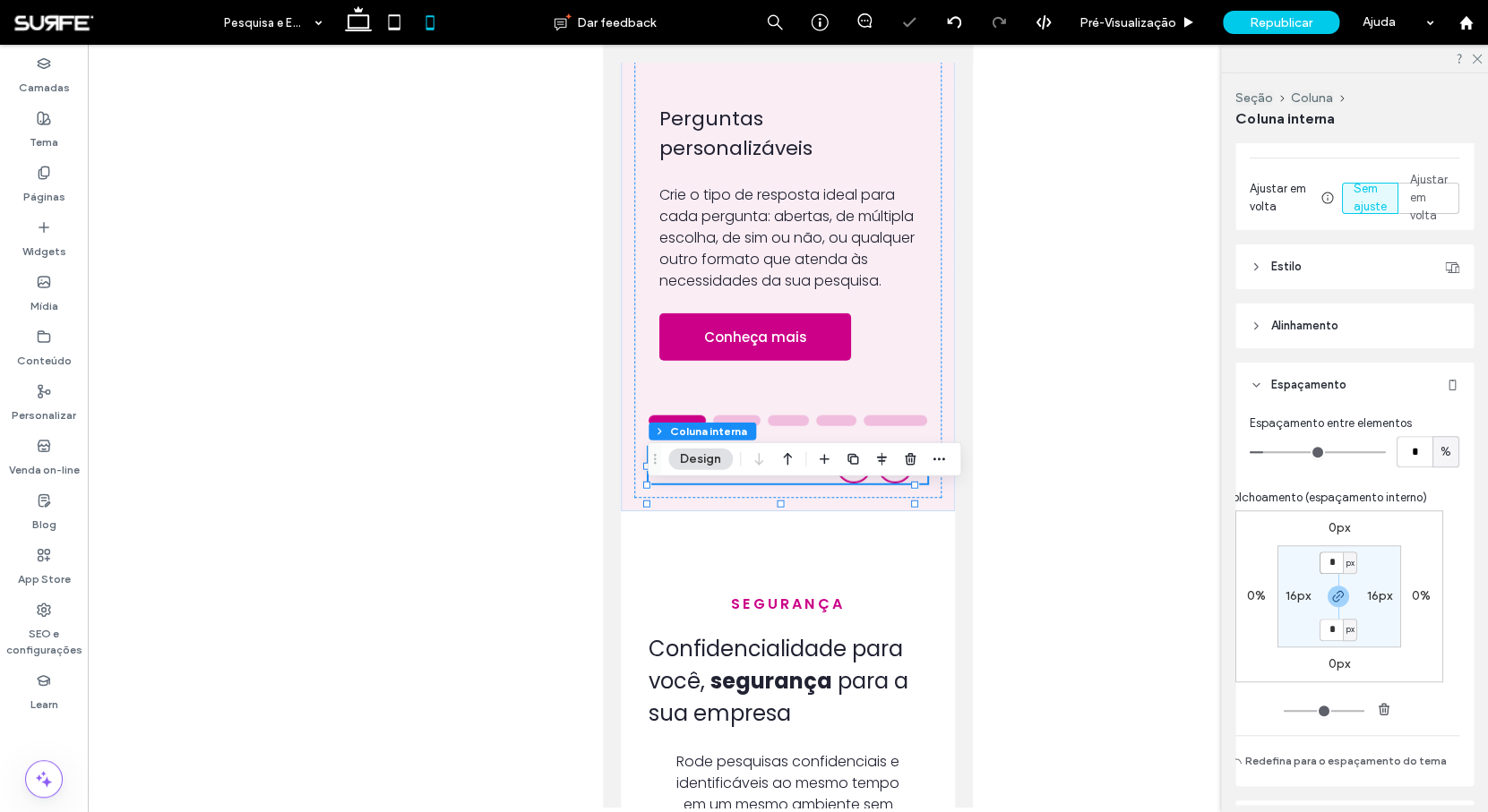
click at [1327, 564] on input "*" at bounding box center [1331, 562] width 23 height 22
click at [1338, 527] on label "0px" at bounding box center [1339, 528] width 21 height 16
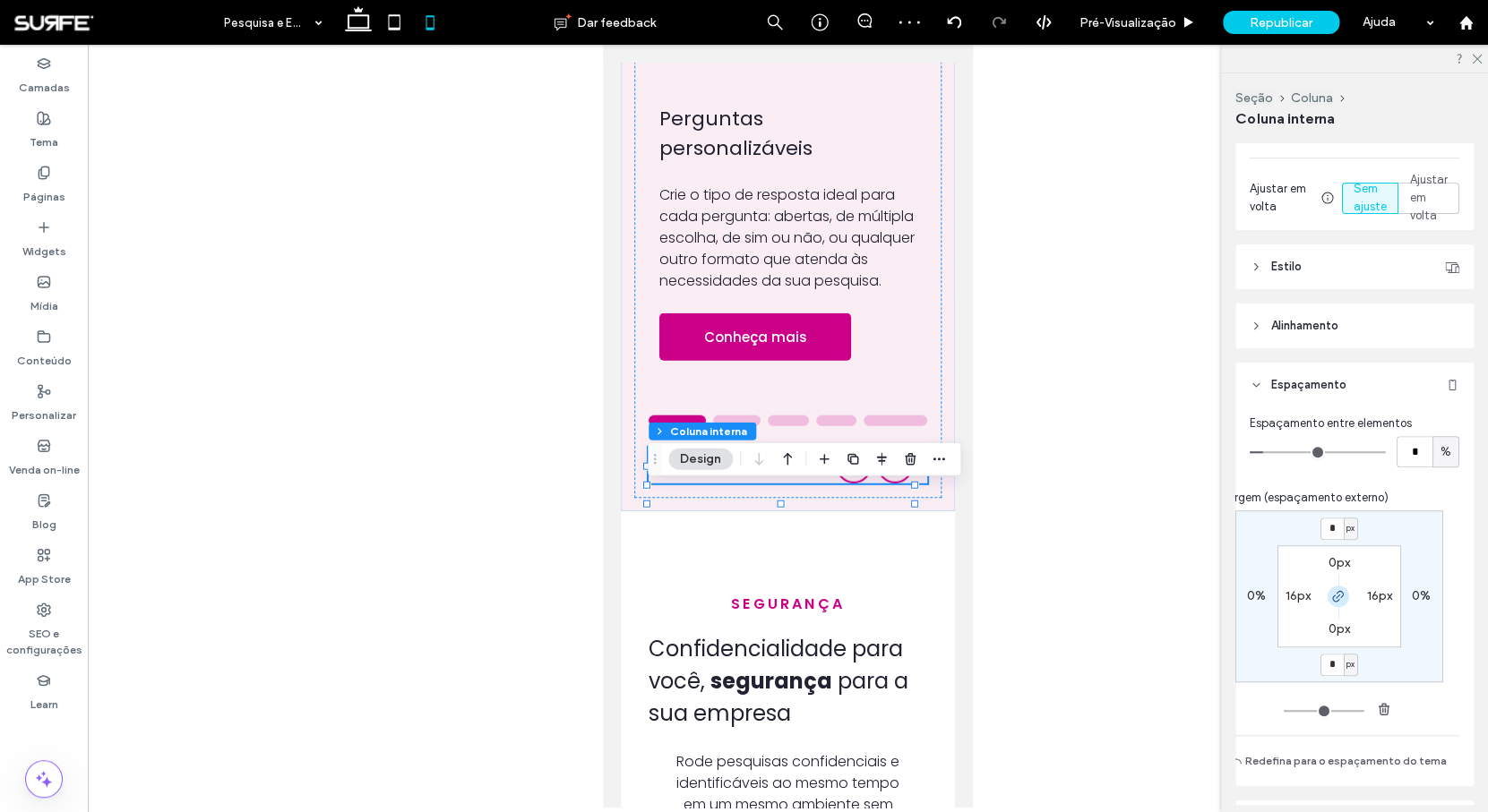
click at [1334, 595] on use "button" at bounding box center [1337, 596] width 11 height 11
click at [1335, 535] on input "*" at bounding box center [1331, 528] width 23 height 22
type input "***"
type input "*"
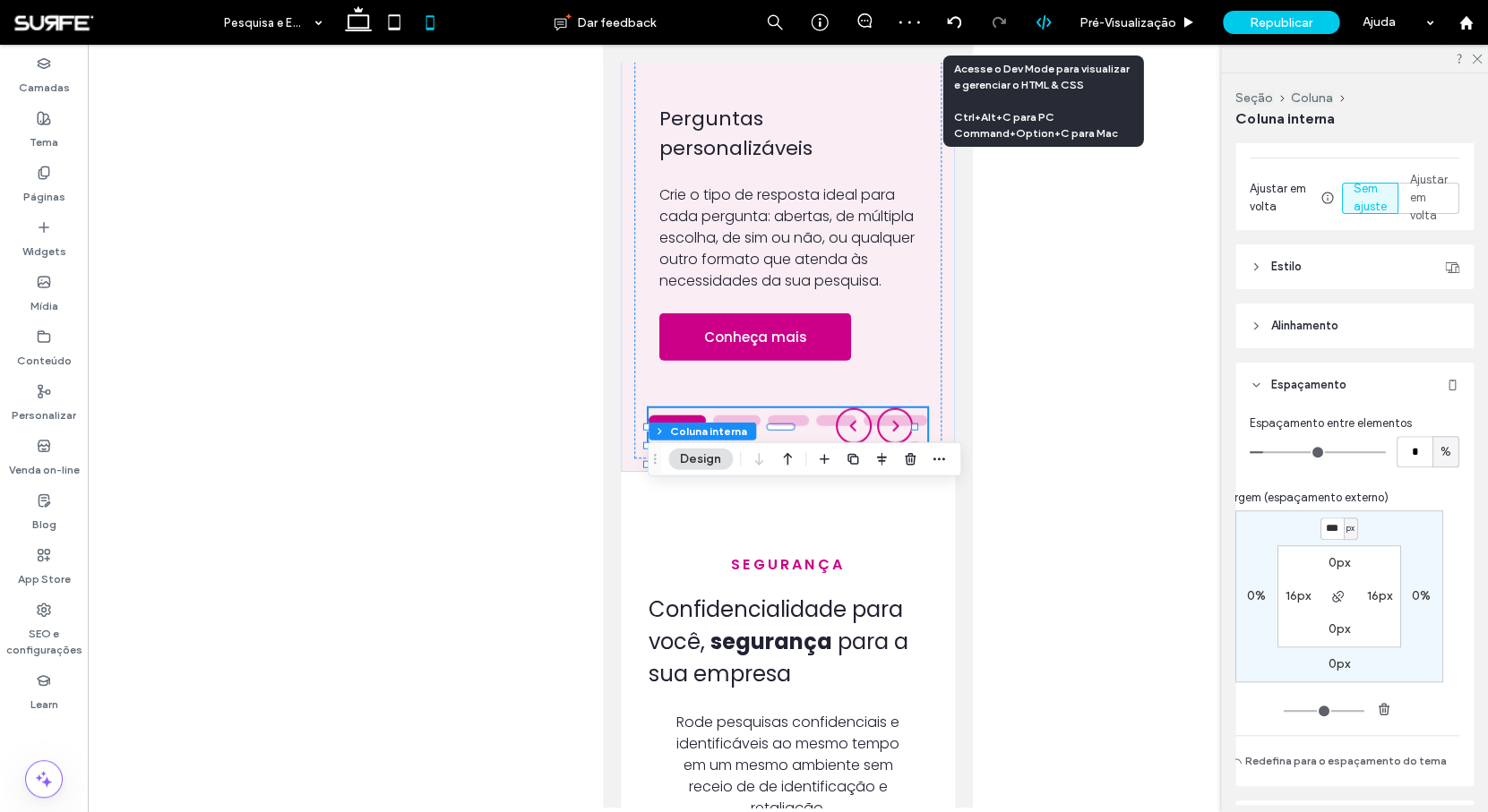
click at [1043, 19] on use at bounding box center [1043, 22] width 15 height 15
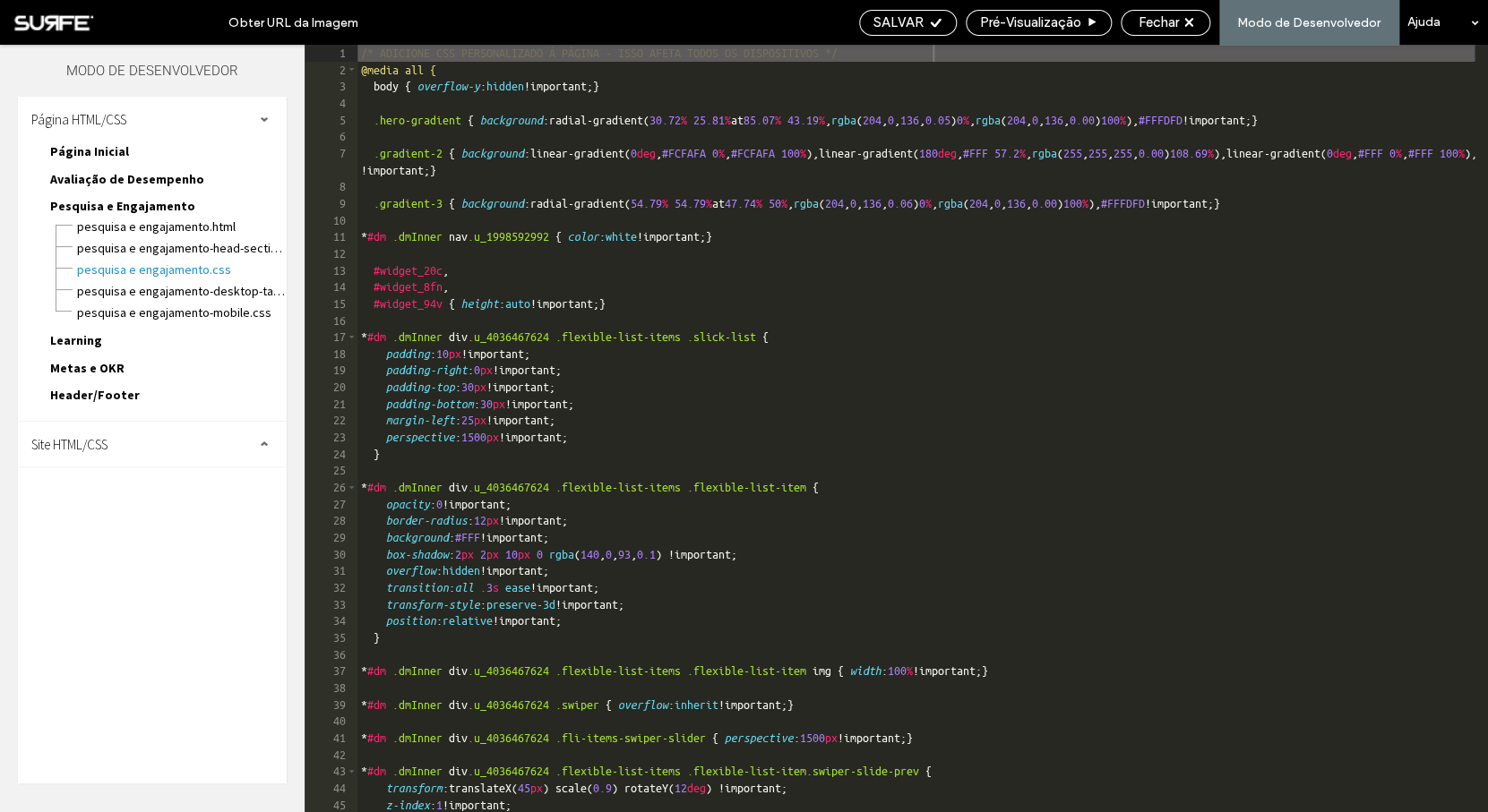
click at [105, 184] on span "Avaliação de Desempenho" at bounding box center [127, 179] width 154 height 17
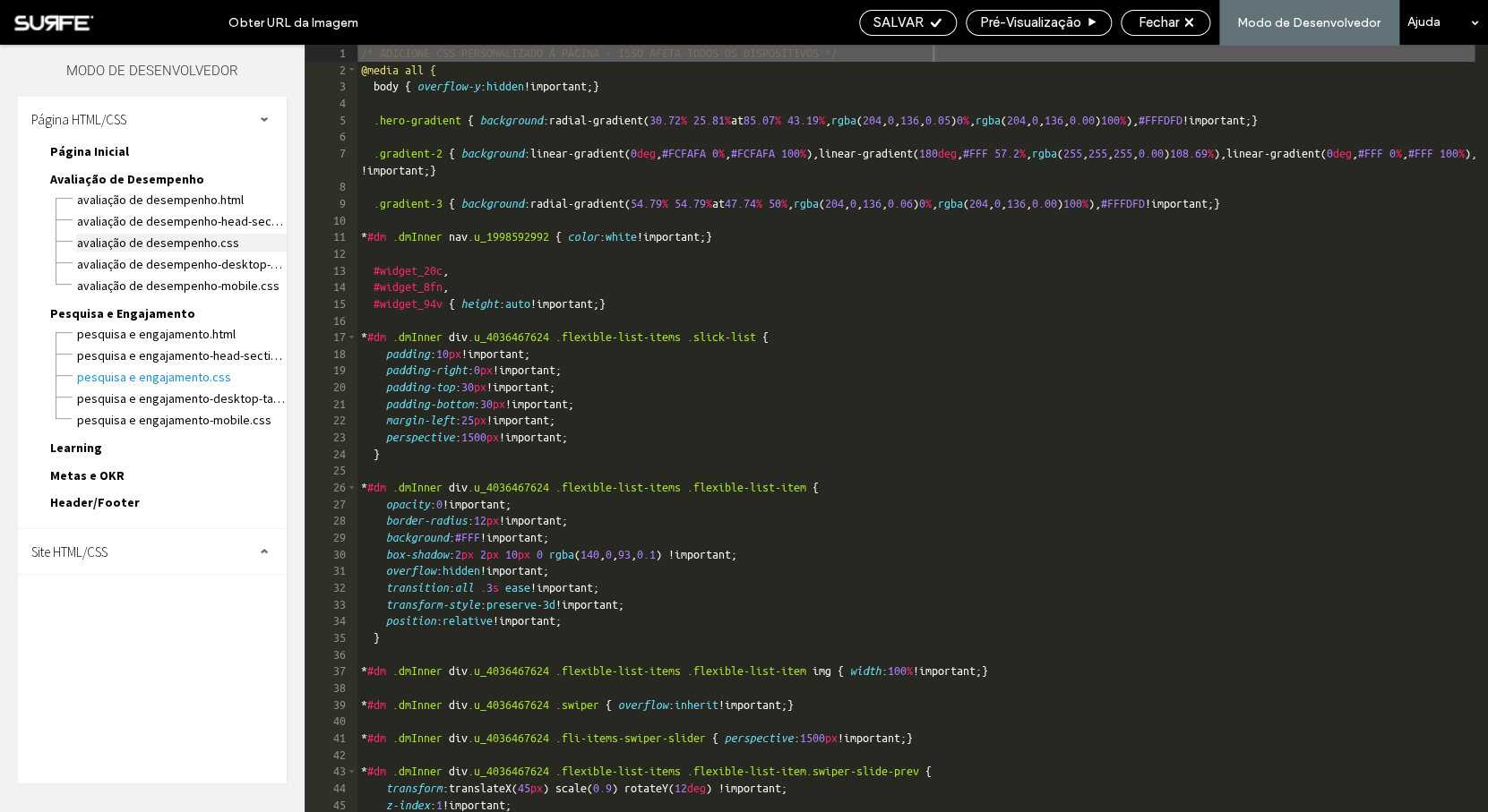
click at [151, 243] on span "Avaliação de Desempenho.css" at bounding box center [181, 242] width 210 height 18
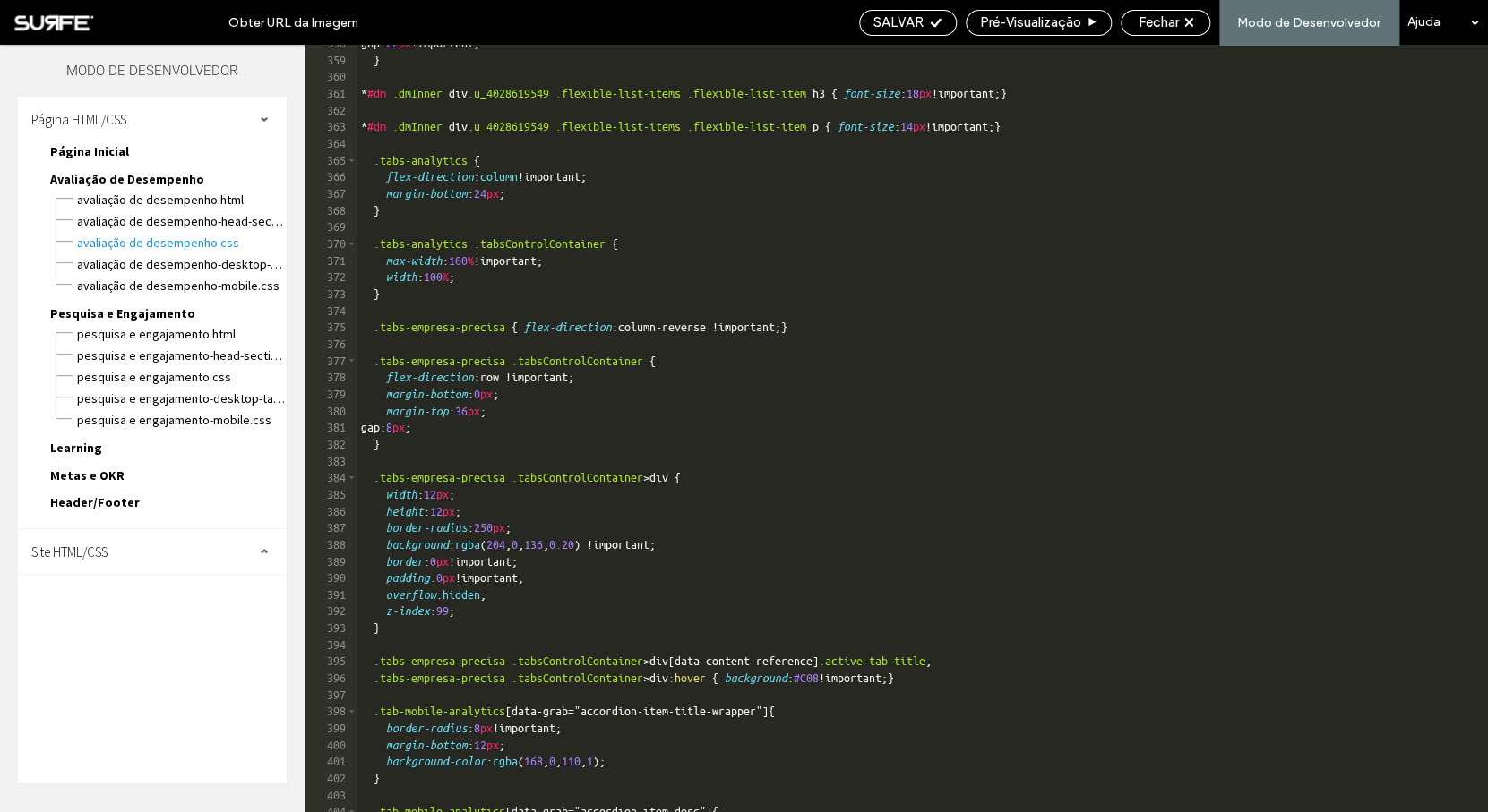
scroll to position [6132, 0]
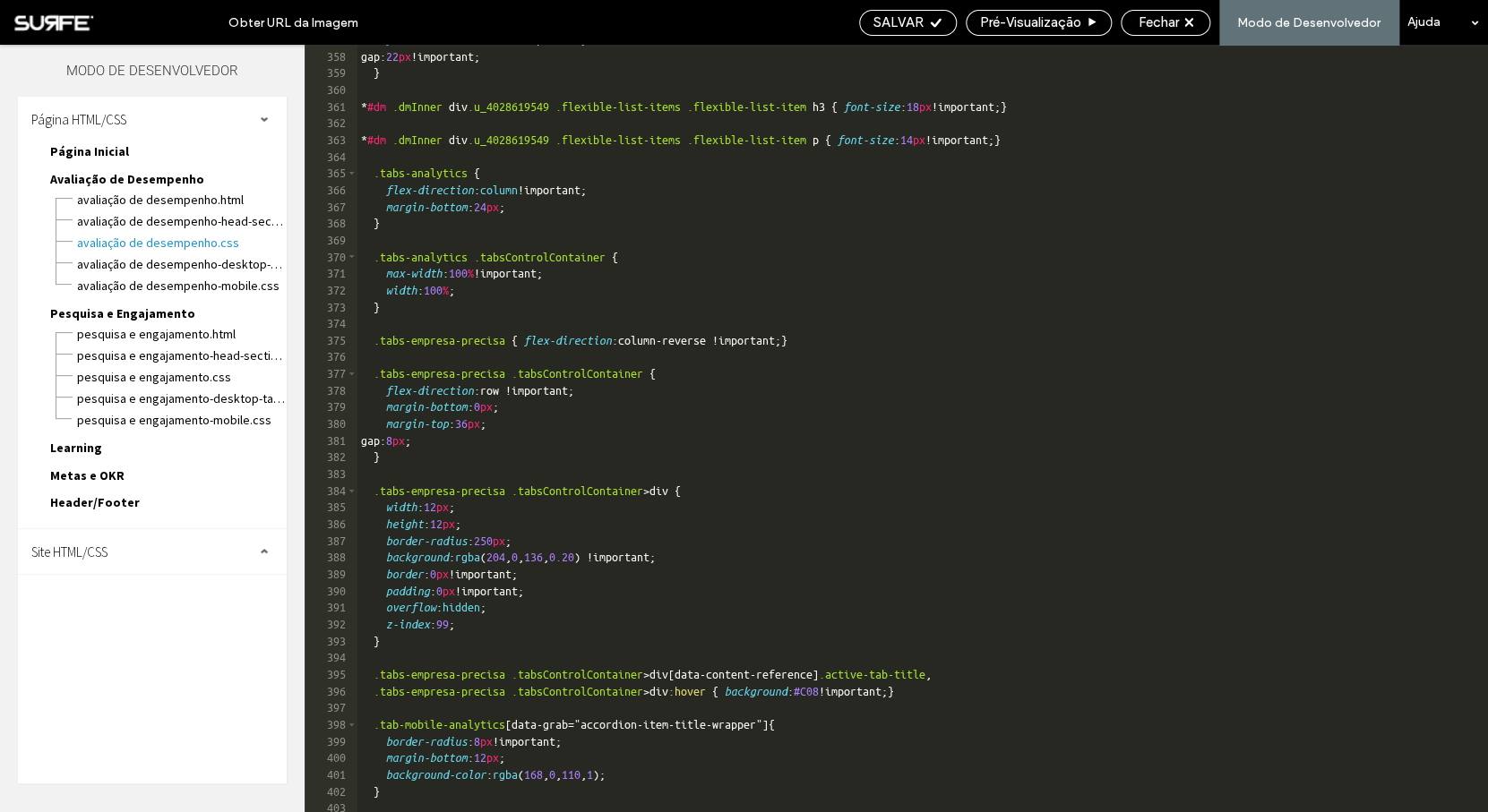
click at [492, 509] on div "flex-direction : column !important; gap: 22 px !important; } * #dm .dmInner div…" at bounding box center [915, 431] width 1116 height 800
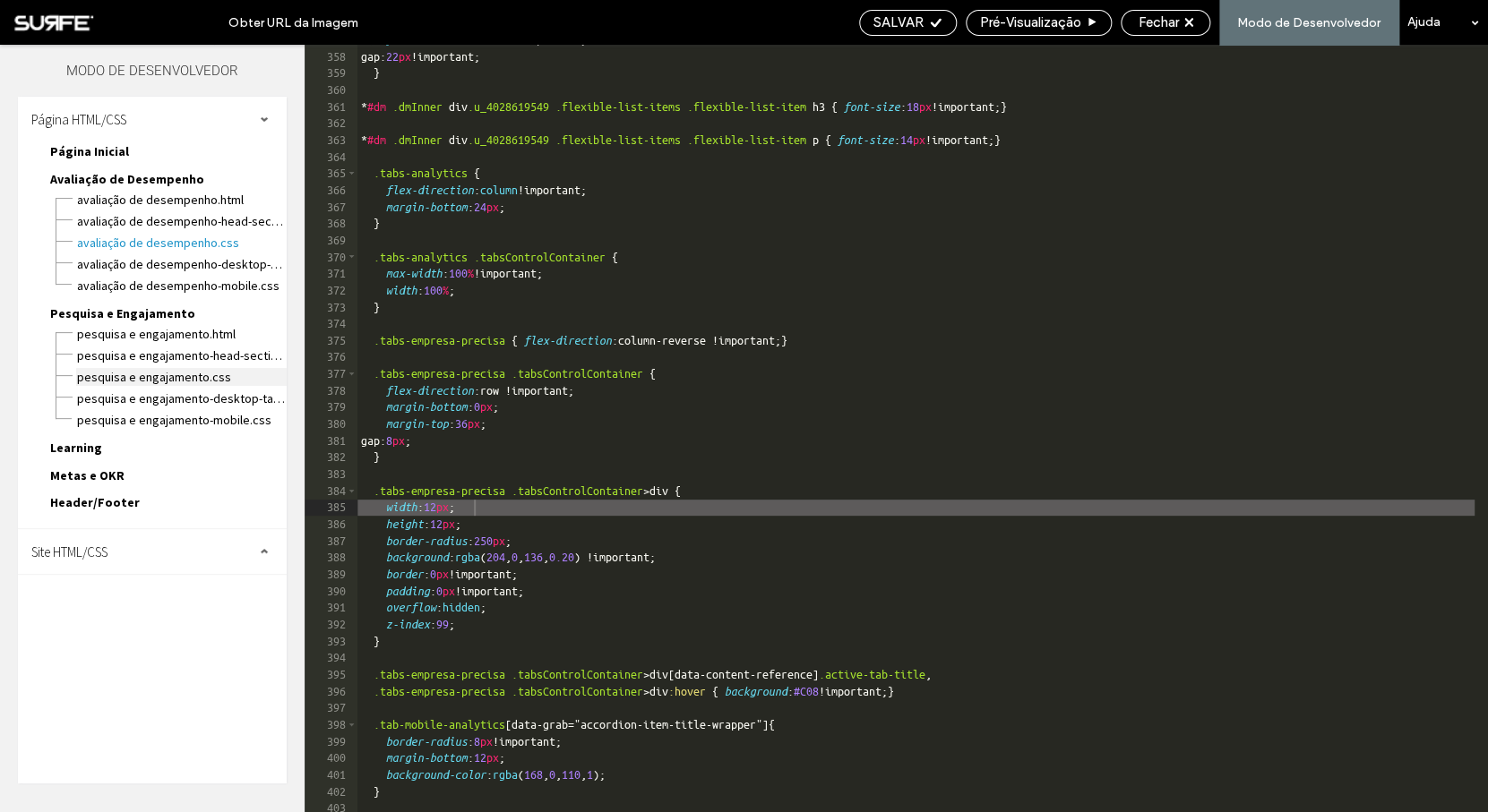
click at [140, 371] on span "Pesquisa e Engajamento.css" at bounding box center [181, 377] width 210 height 18
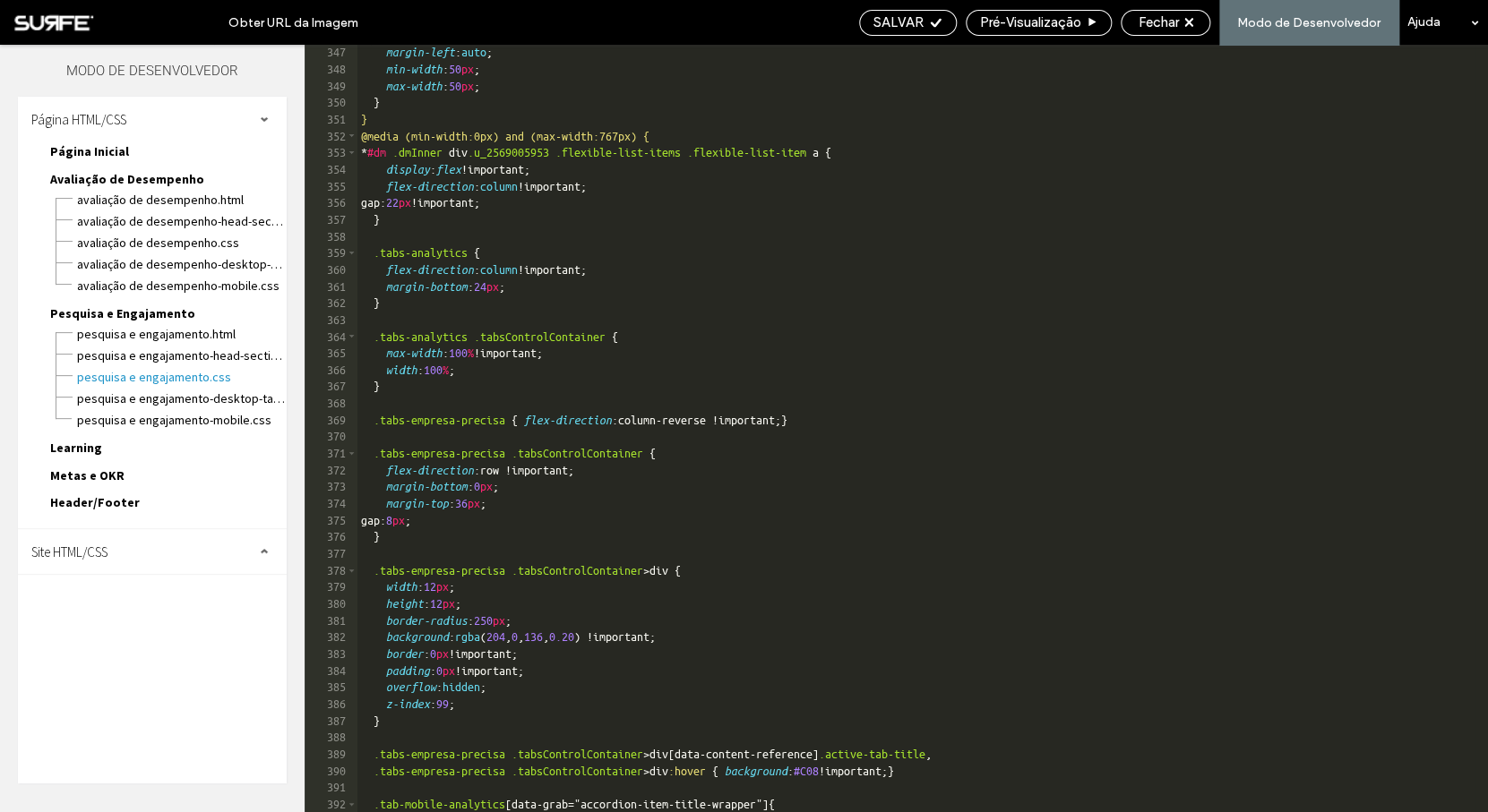
scroll to position [6016, 0]
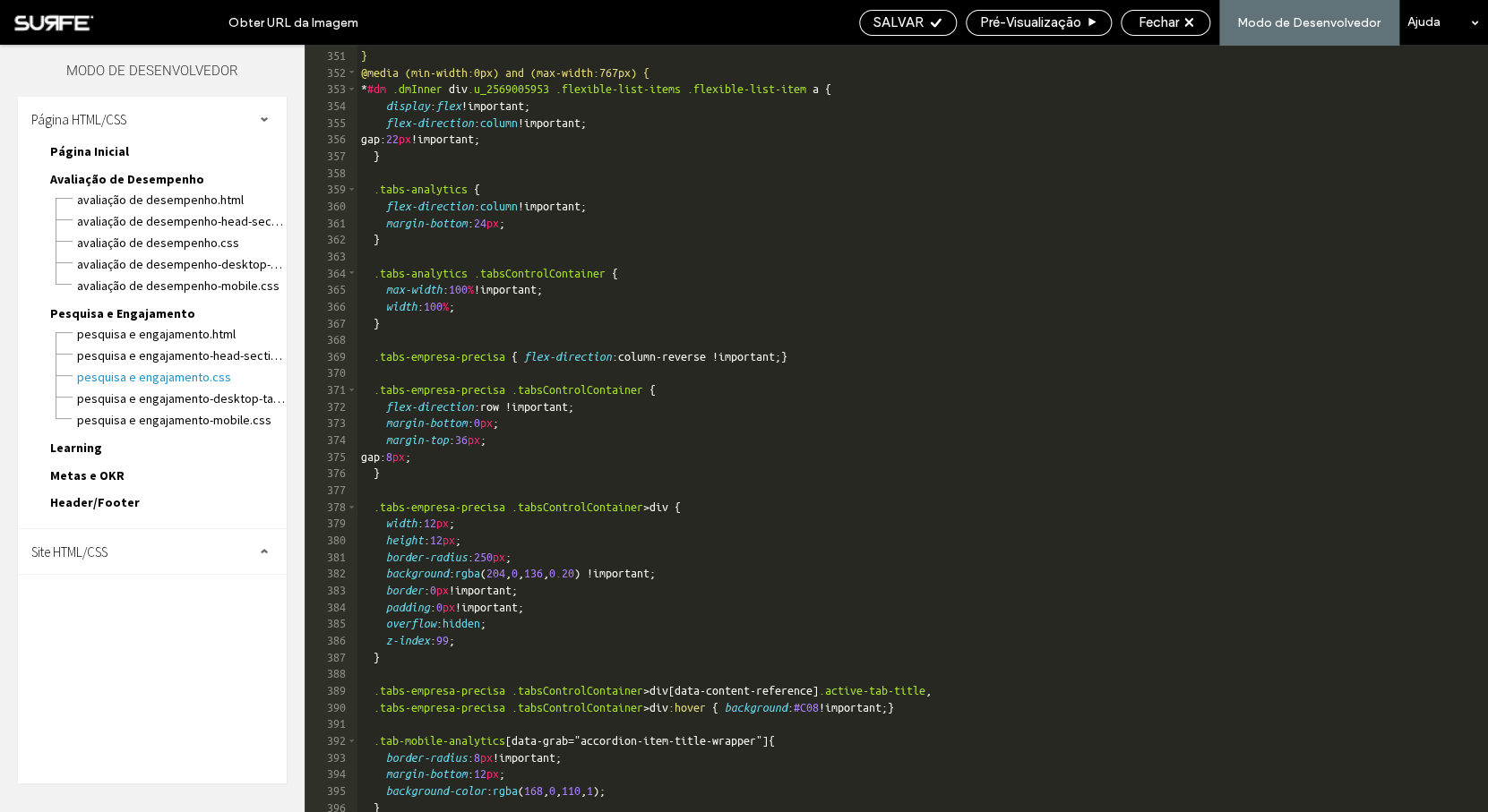
click at [497, 535] on div "} } @media (min-width:0px) and (max-width:767px) { * #dm .dmInner div .u_256900…" at bounding box center [915, 430] width 1116 height 800
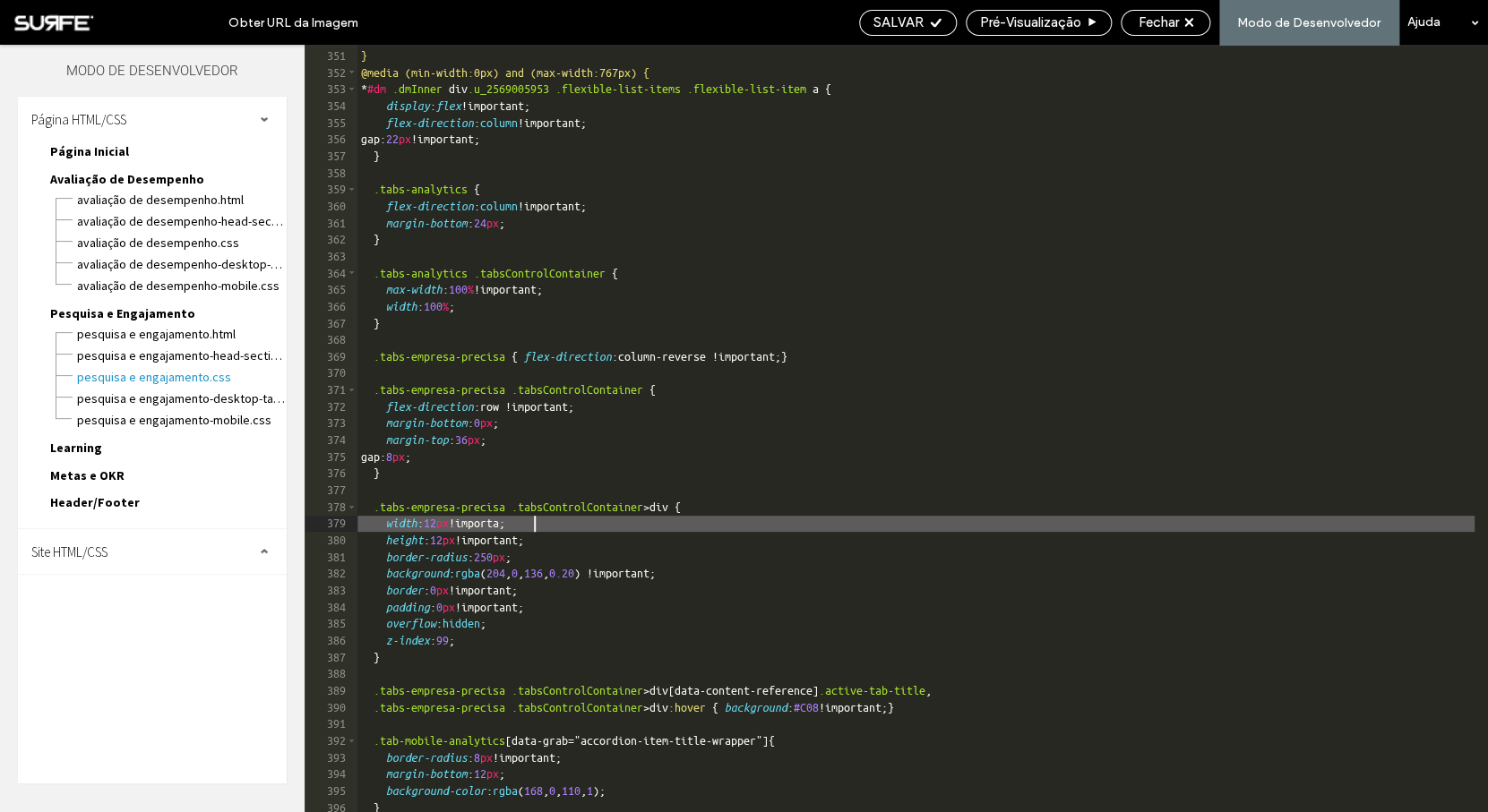
scroll to position [0, 4]
type textarea "**"
click at [905, 28] on span "SALVAR" at bounding box center [899, 22] width 51 height 17
click at [1163, 25] on span "Fechar" at bounding box center [1158, 22] width 40 height 17
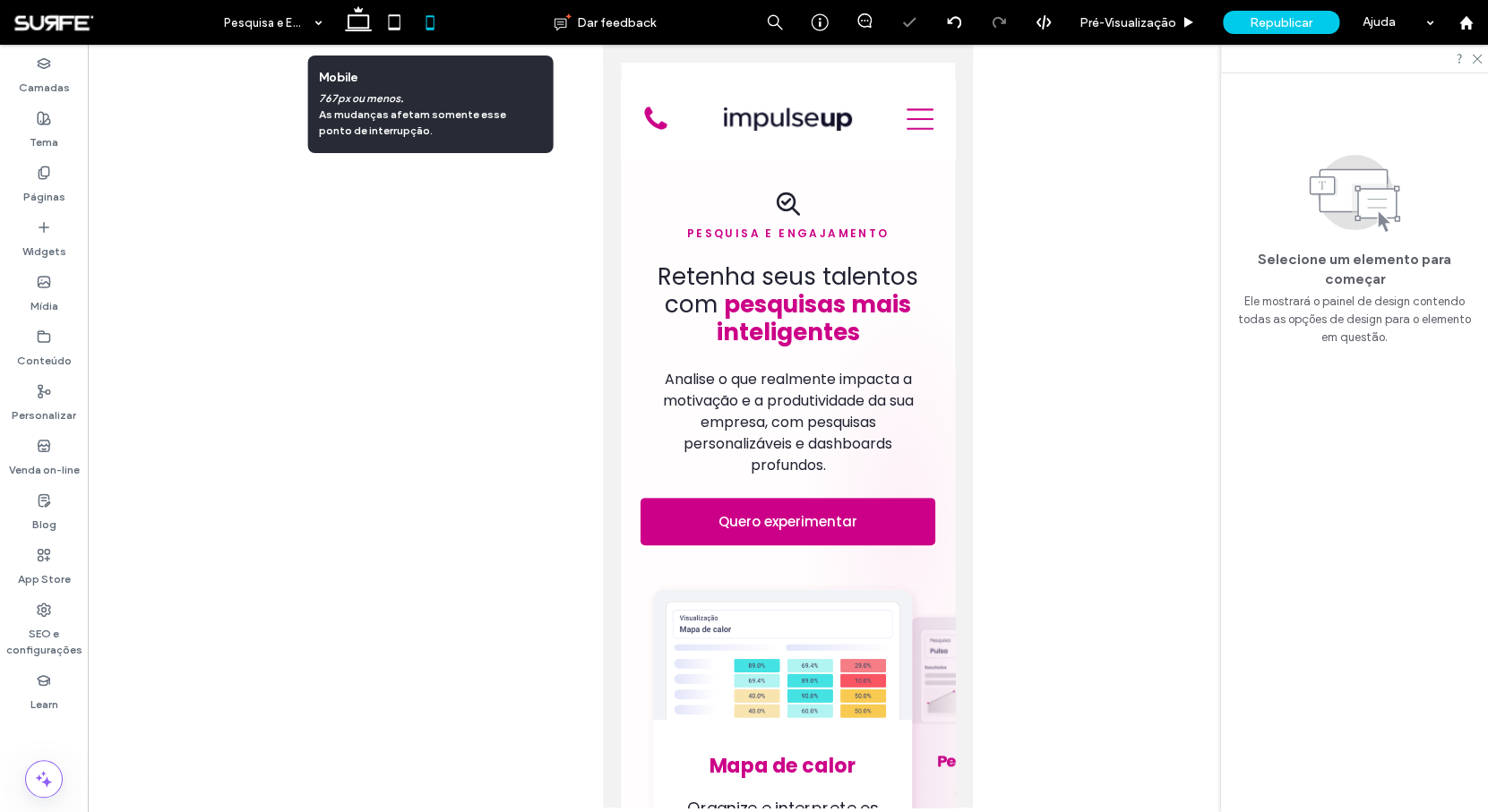
click at [432, 28] on use at bounding box center [430, 22] width 8 height 15
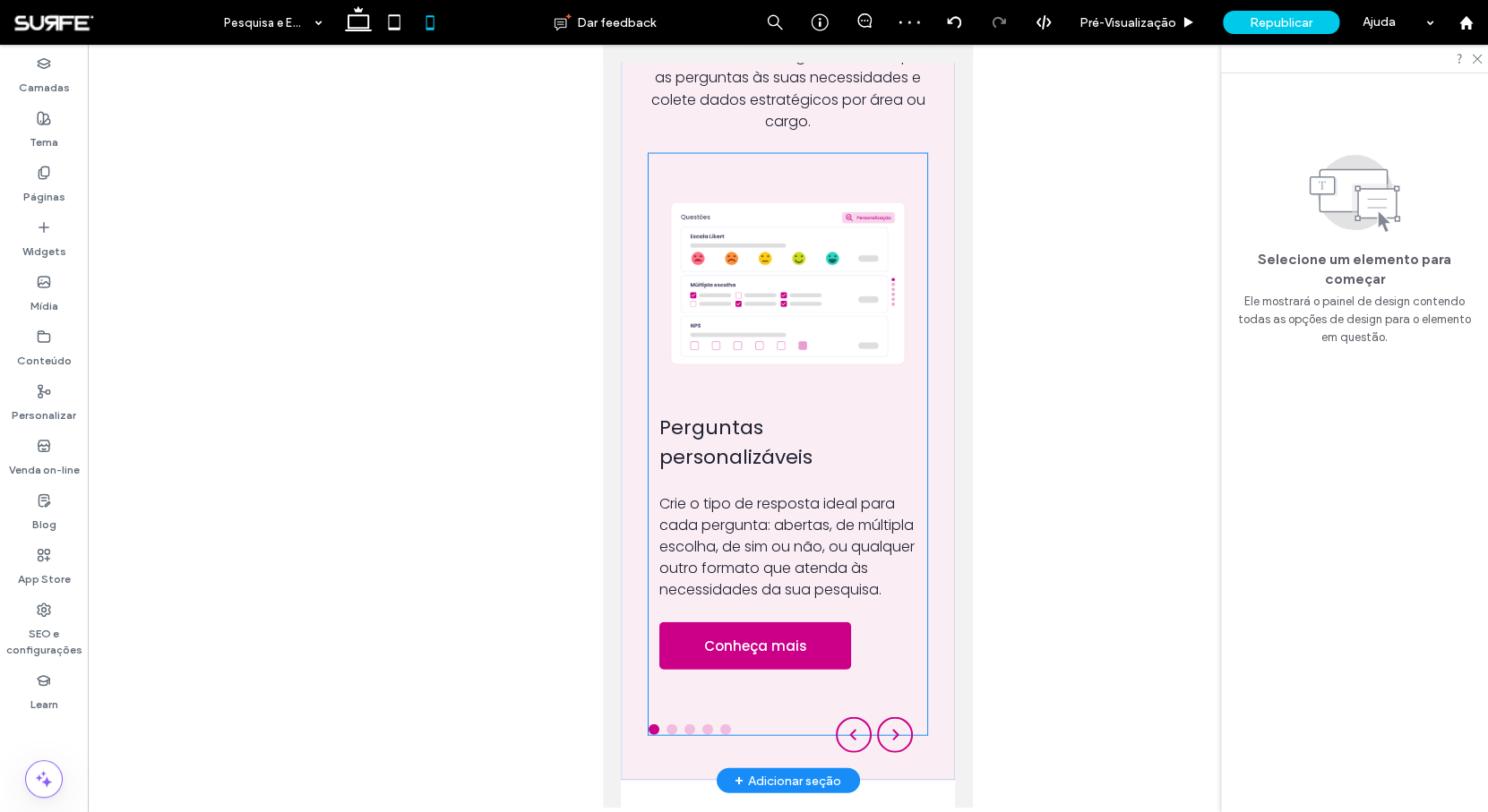
scroll to position [1620, 0]
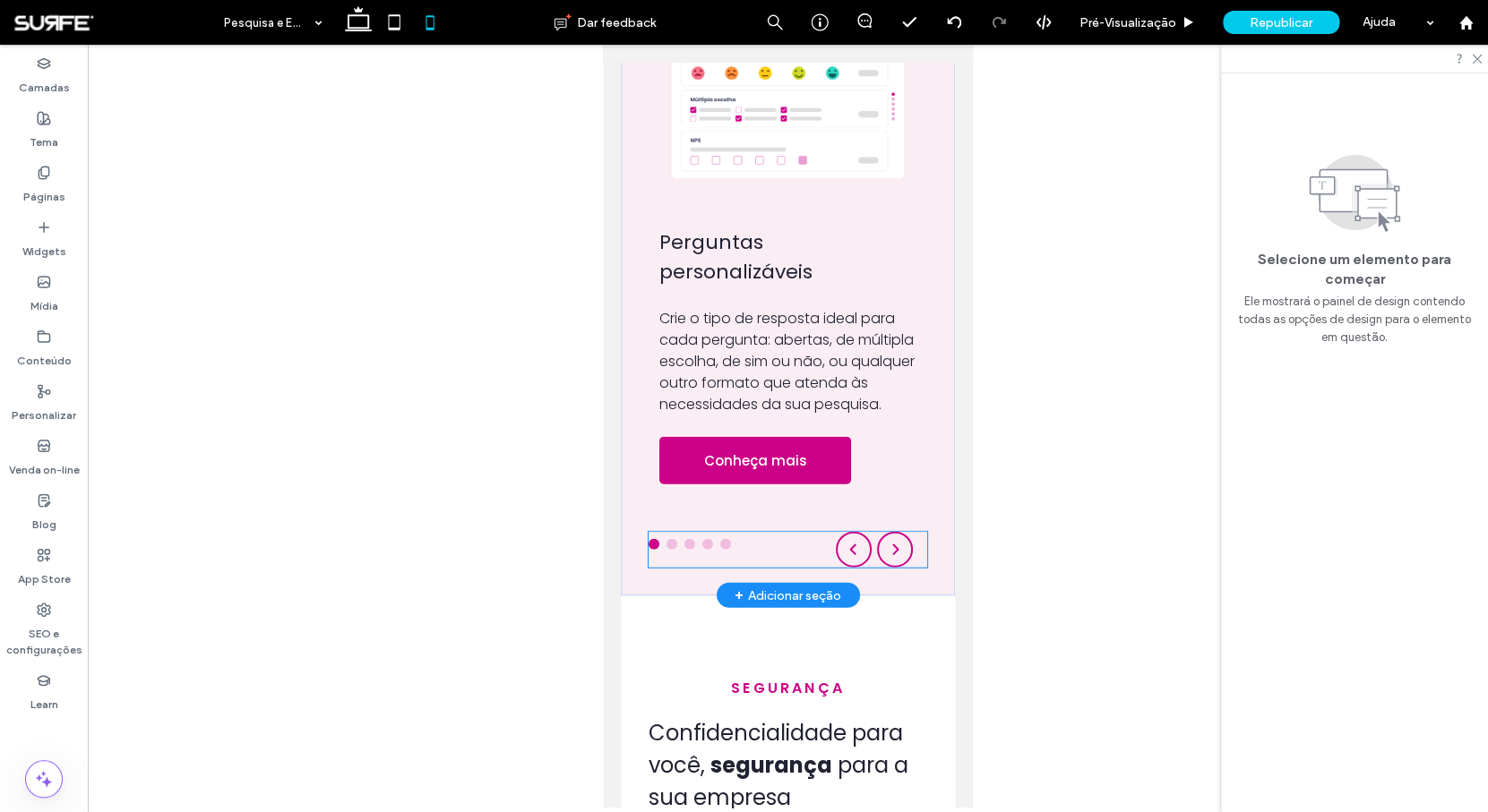
click at [793, 568] on div at bounding box center [788, 549] width 278 height 36
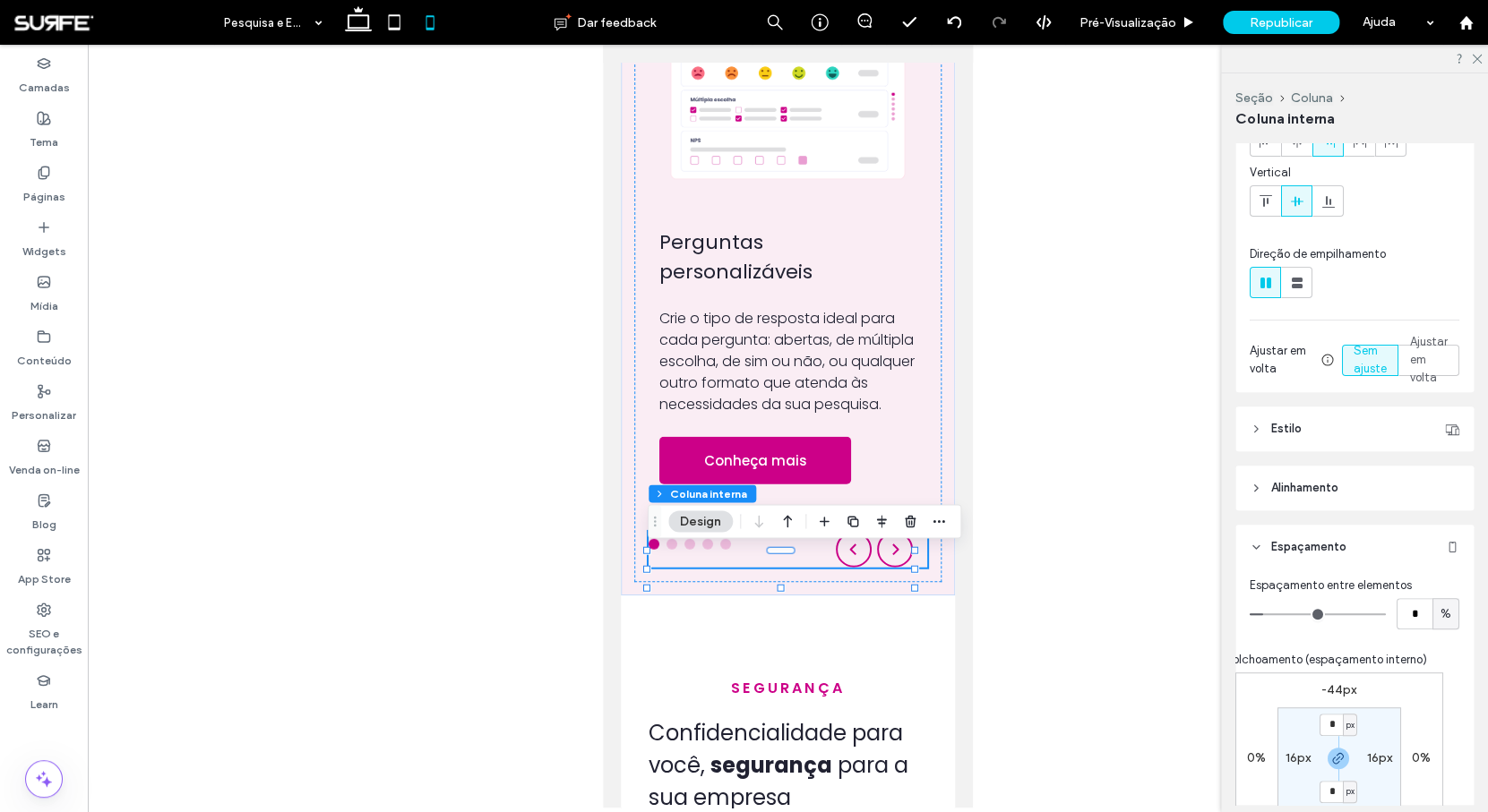
scroll to position [266, 0]
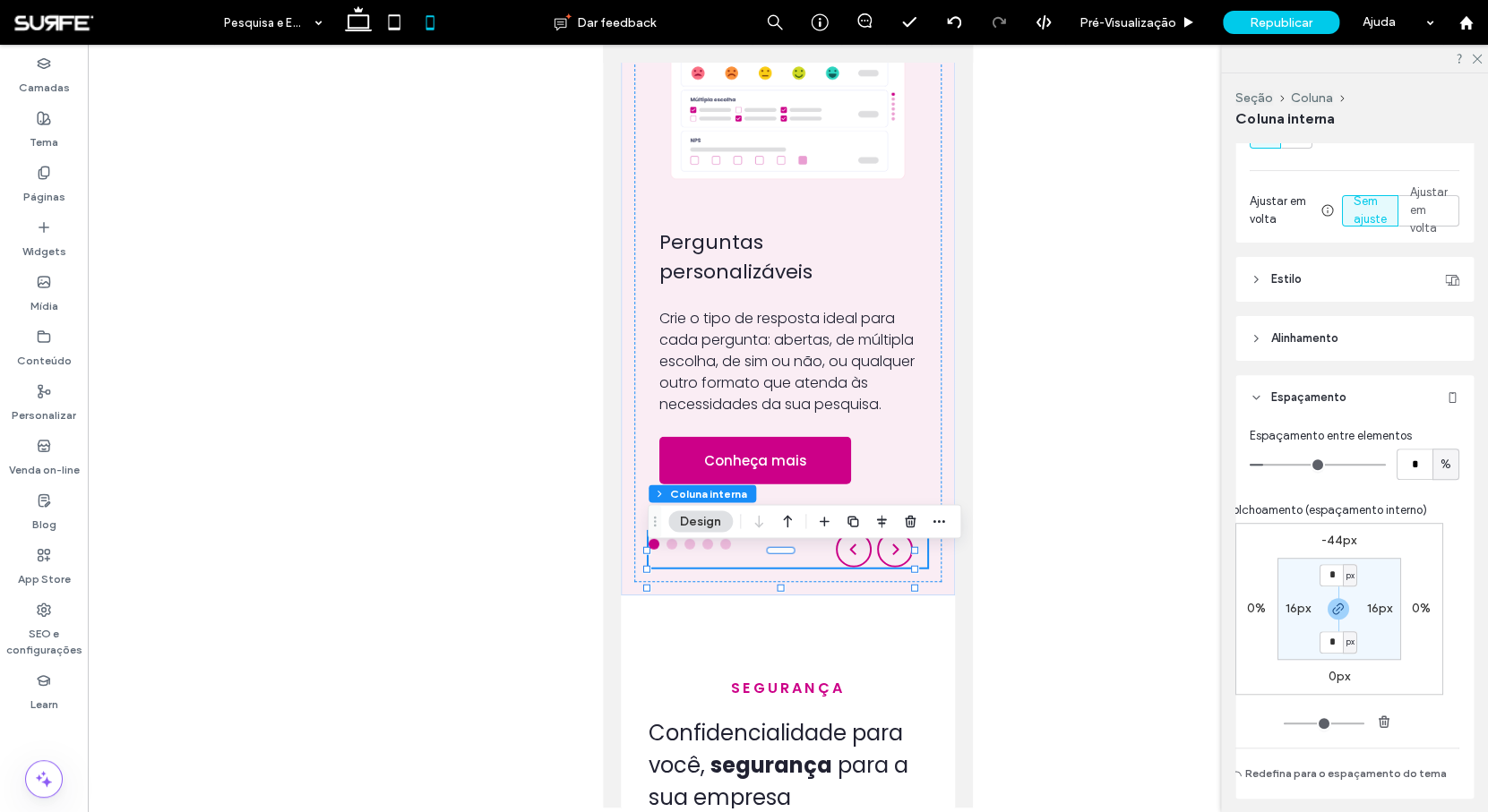
click at [1332, 538] on label "-44px" at bounding box center [1338, 541] width 35 height 16
type input "*"
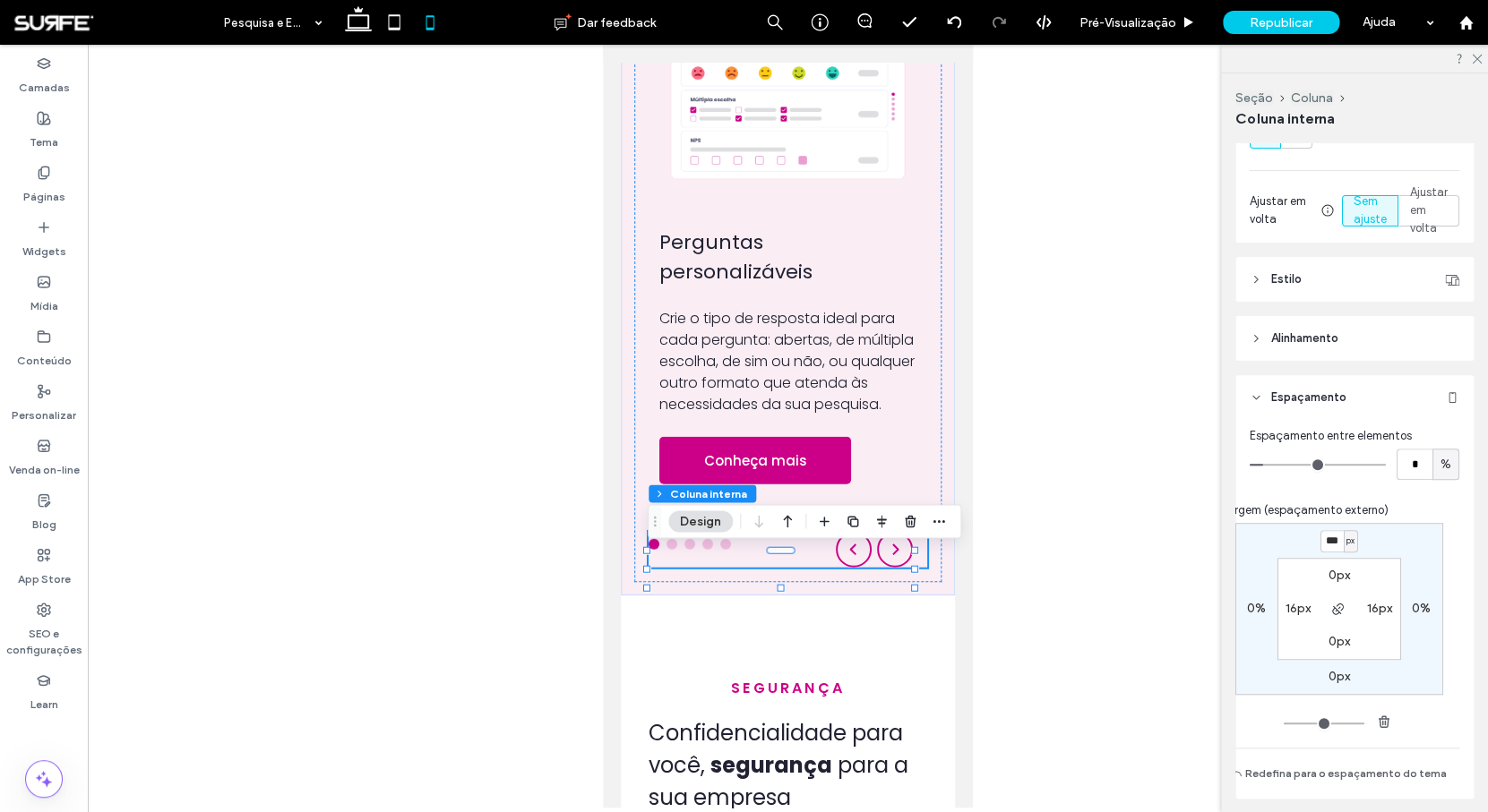
click at [1328, 543] on input "***" at bounding box center [1331, 541] width 23 height 22
type input "***"
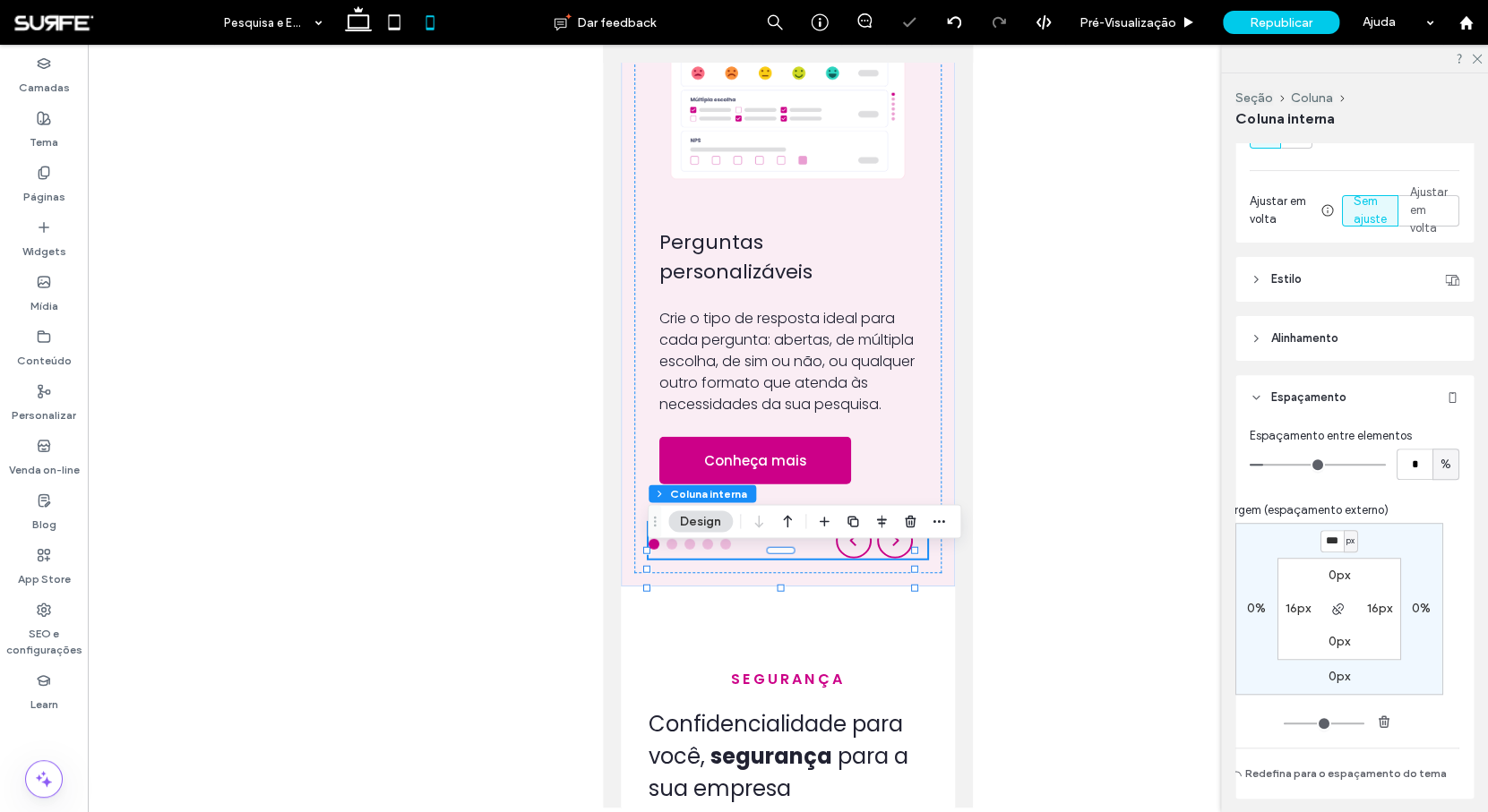
type input "*"
type input "***"
type input "*"
click at [935, 416] on div "F L E X I B I L I D A D E D A S P E S Q U I S A S Colete dados estratégicos atr…" at bounding box center [788, 72] width 335 height 1037
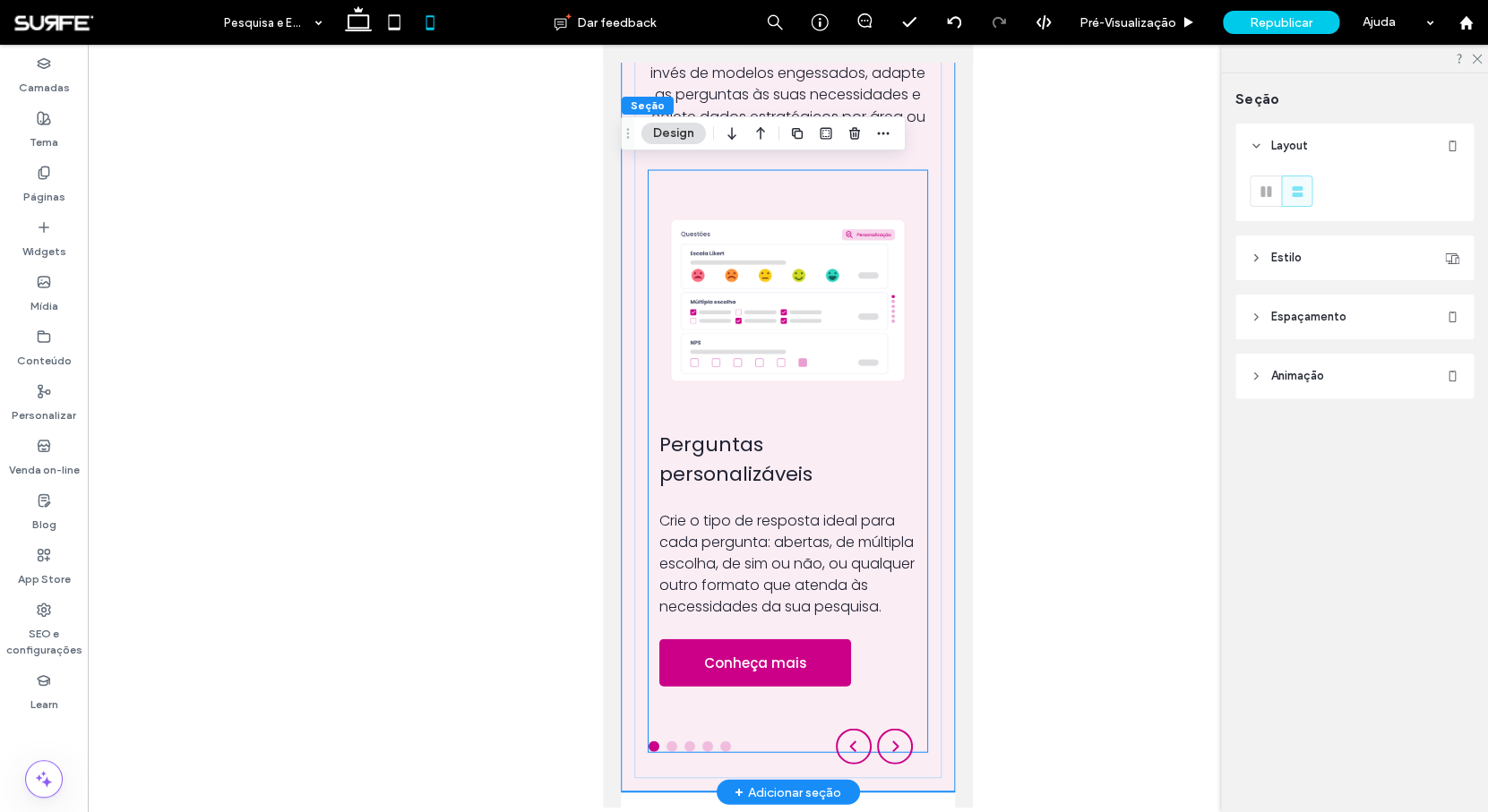
scroll to position [1420, 0]
click at [669, 751] on div "Modelos de pesquisas" at bounding box center [671, 745] width 11 height 11
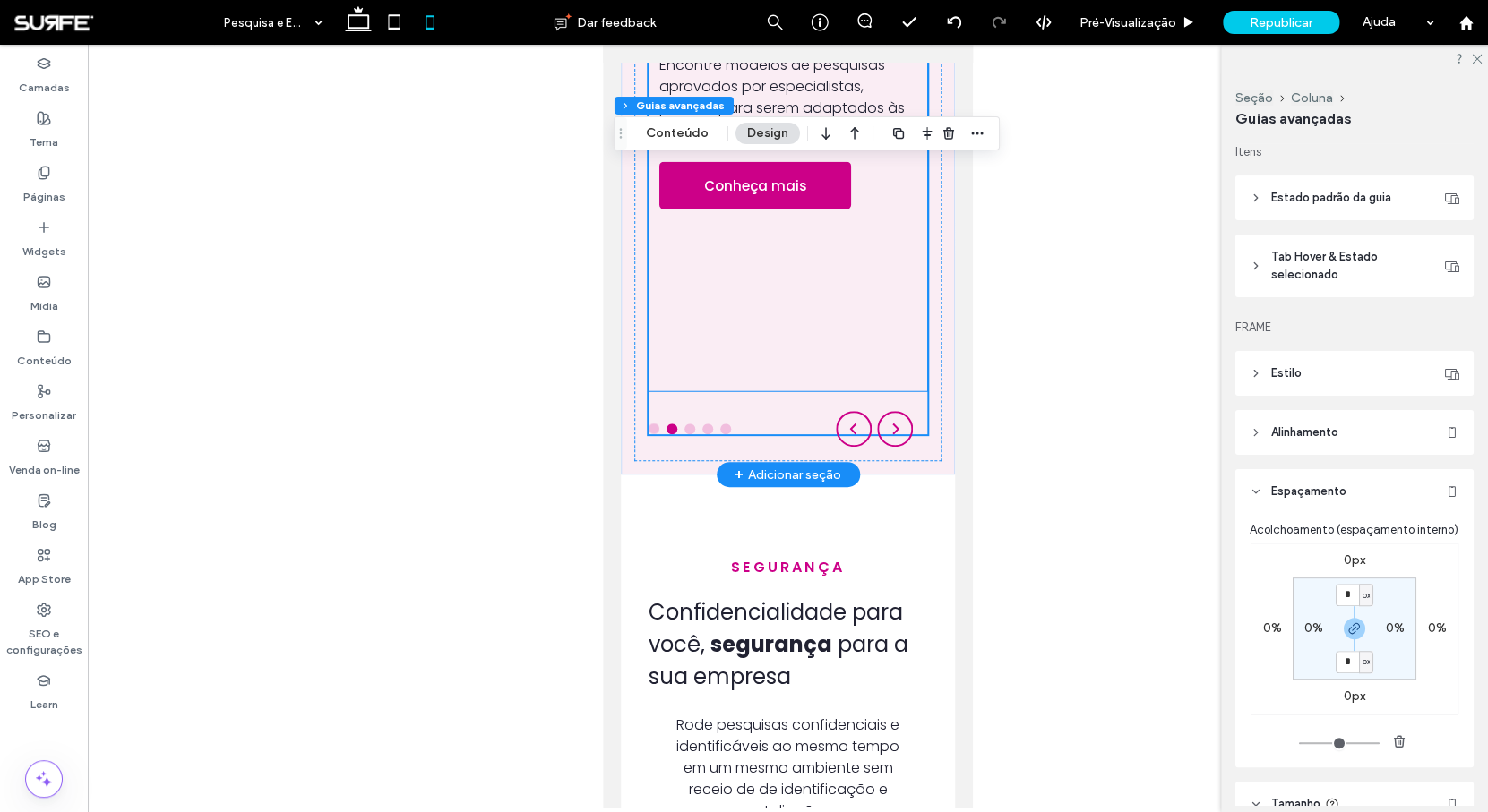
scroll to position [1845, 0]
click at [767, 317] on div "Modelos de pesquisas Encontre modelos de pesquisas aprovados por especialistas,…" at bounding box center [788, 67] width 278 height 647
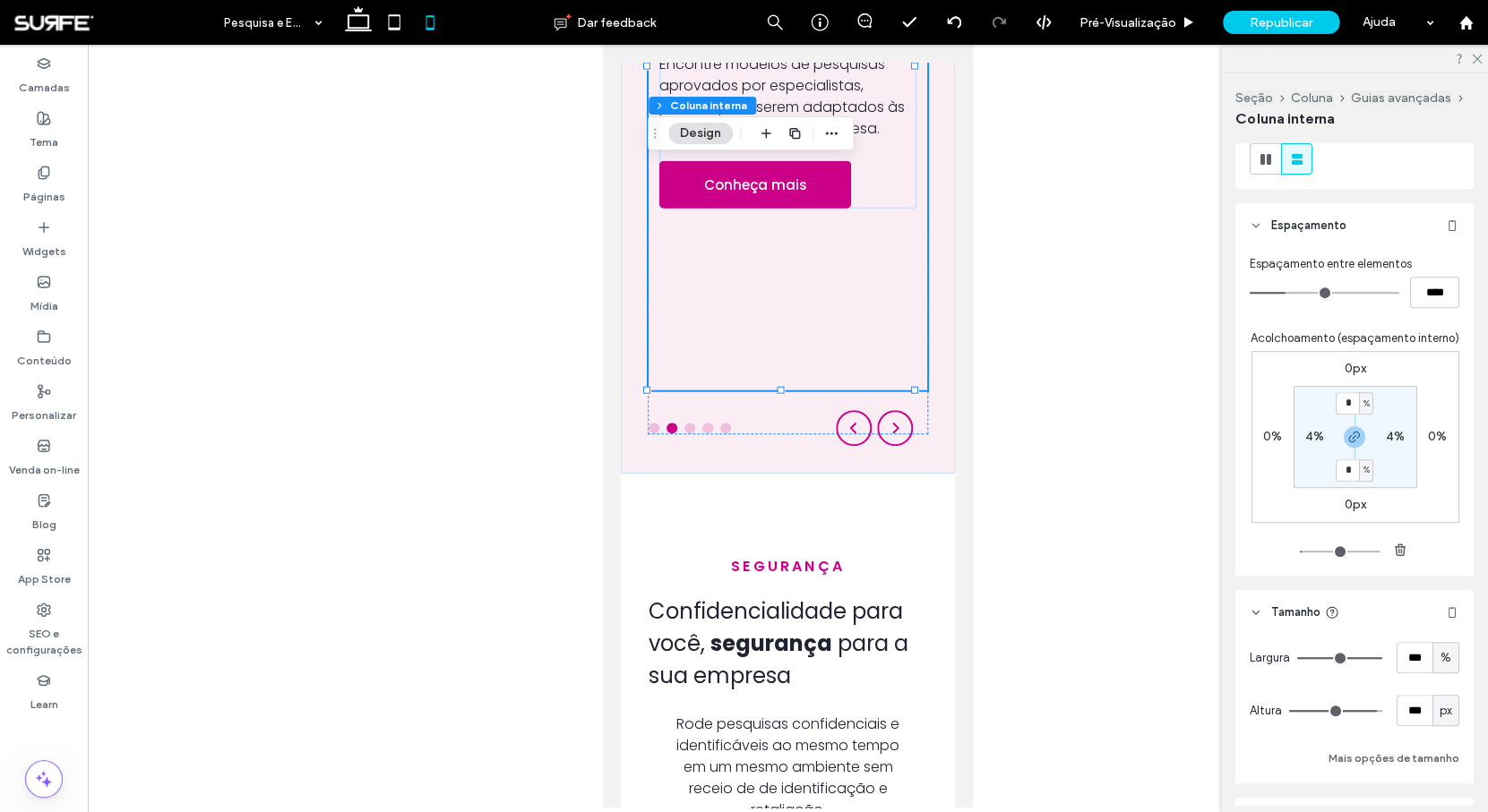
scroll to position [298, 0]
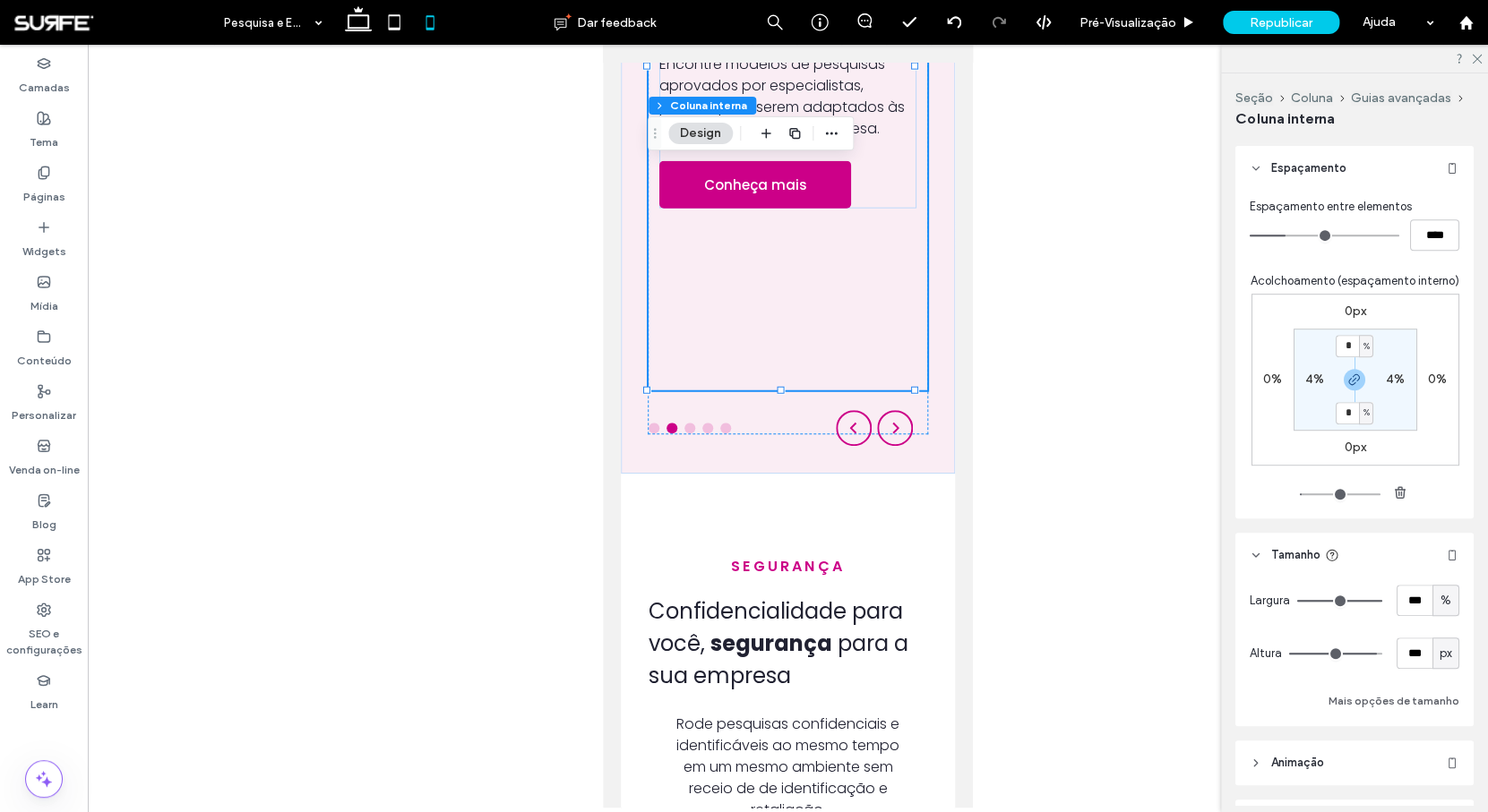
click at [1442, 662] on span "px" at bounding box center [1445, 653] width 13 height 18
click at [1439, 645] on span "A" at bounding box center [1435, 639] width 7 height 18
type input "*"
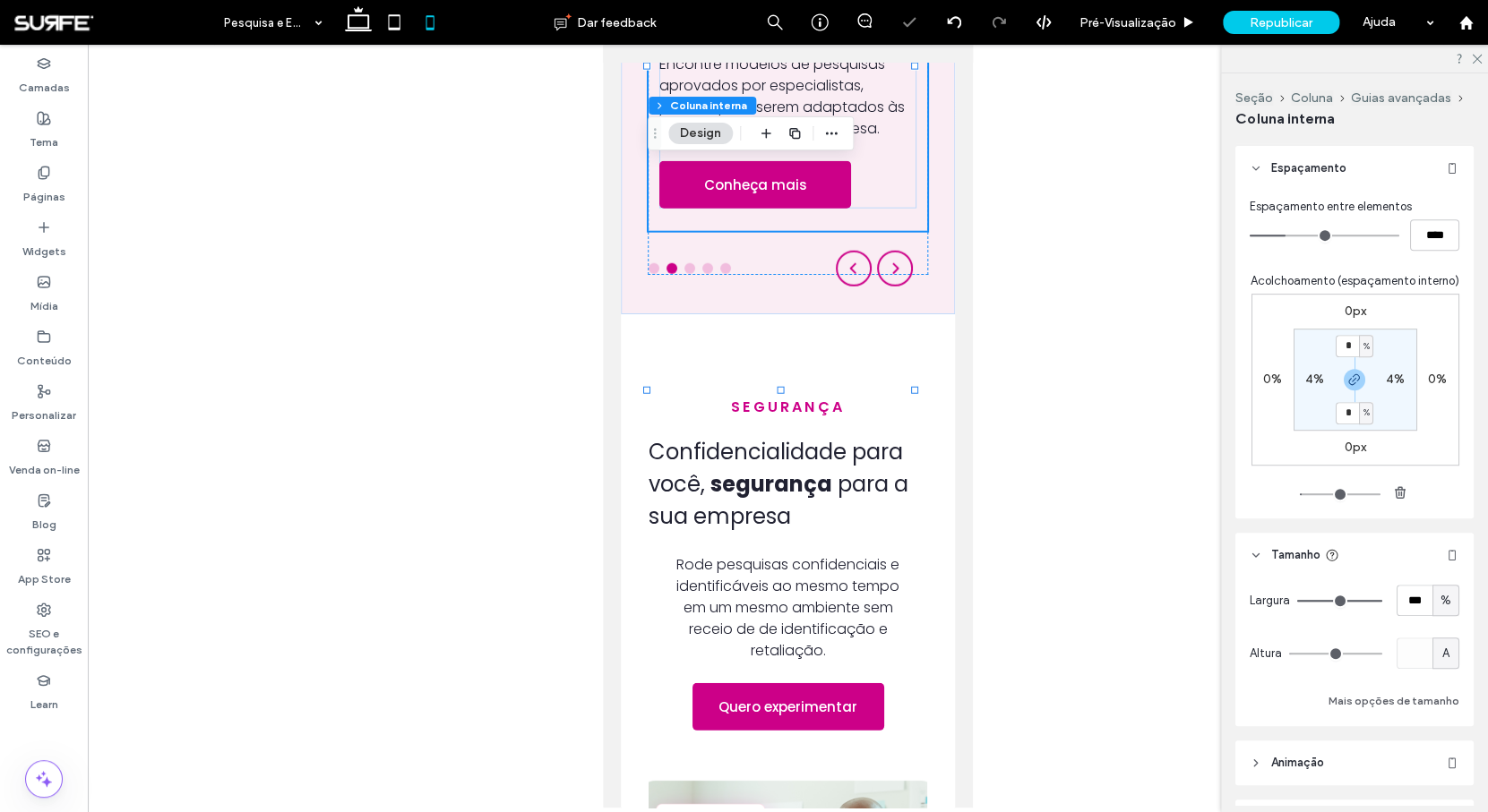
scroll to position [1684, 0]
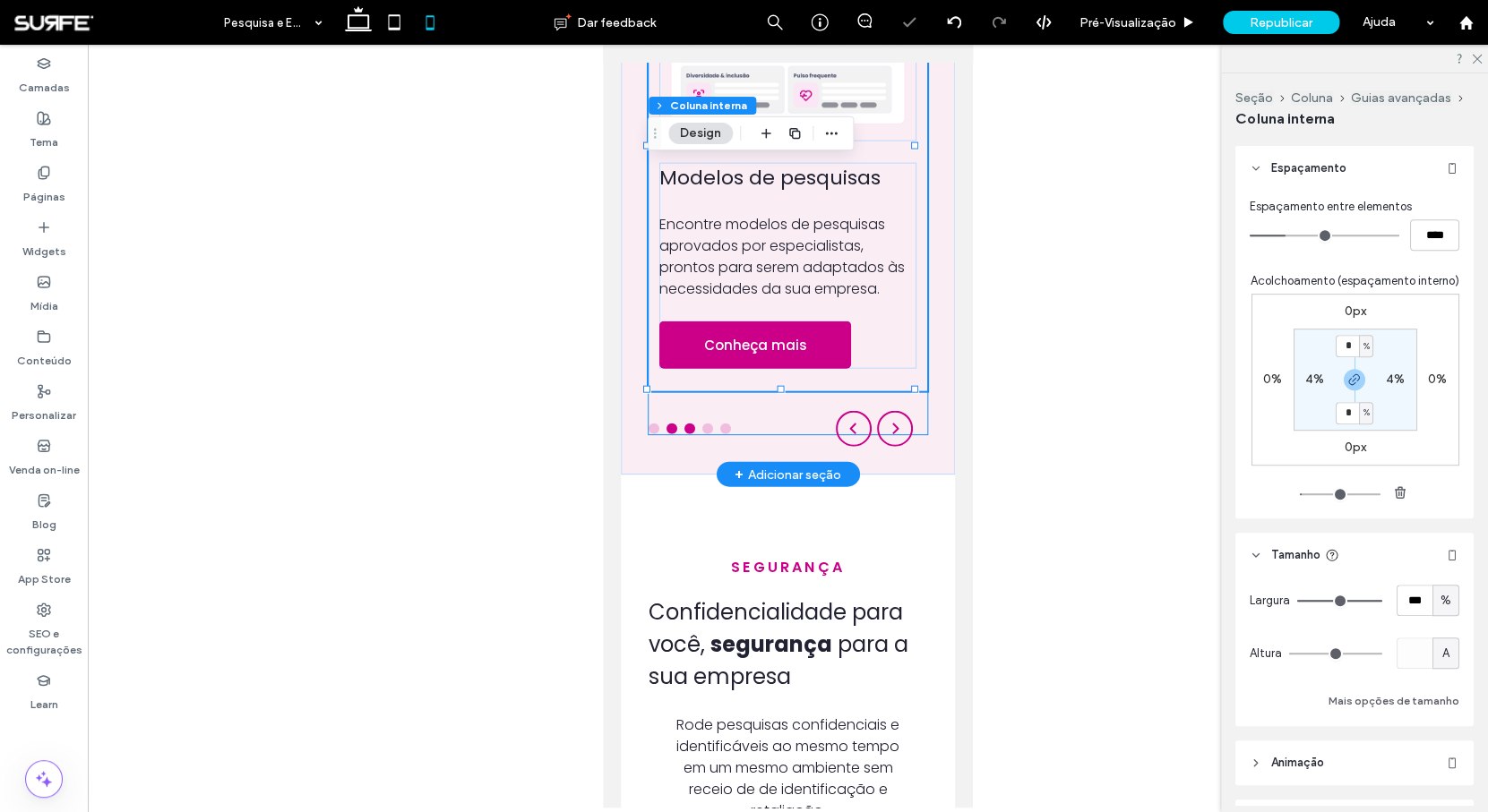
click at [690, 427] on div "Pesquisas de pulso" at bounding box center [690, 429] width 11 height 11
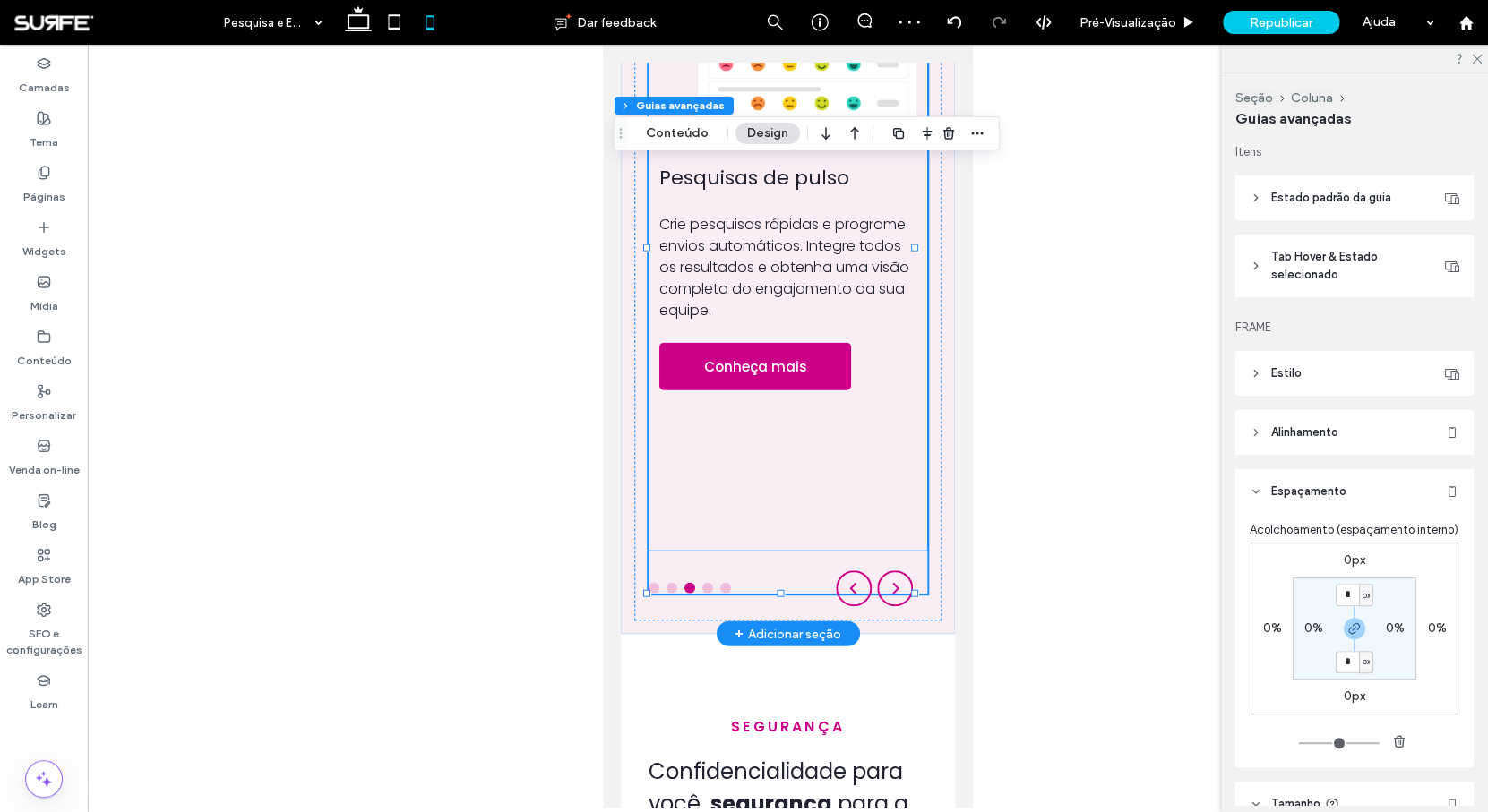
click at [860, 478] on div "Pesquisas de pulso Crie pesquisas rápidas e programe envios automáticos. Integr…" at bounding box center [788, 227] width 278 height 647
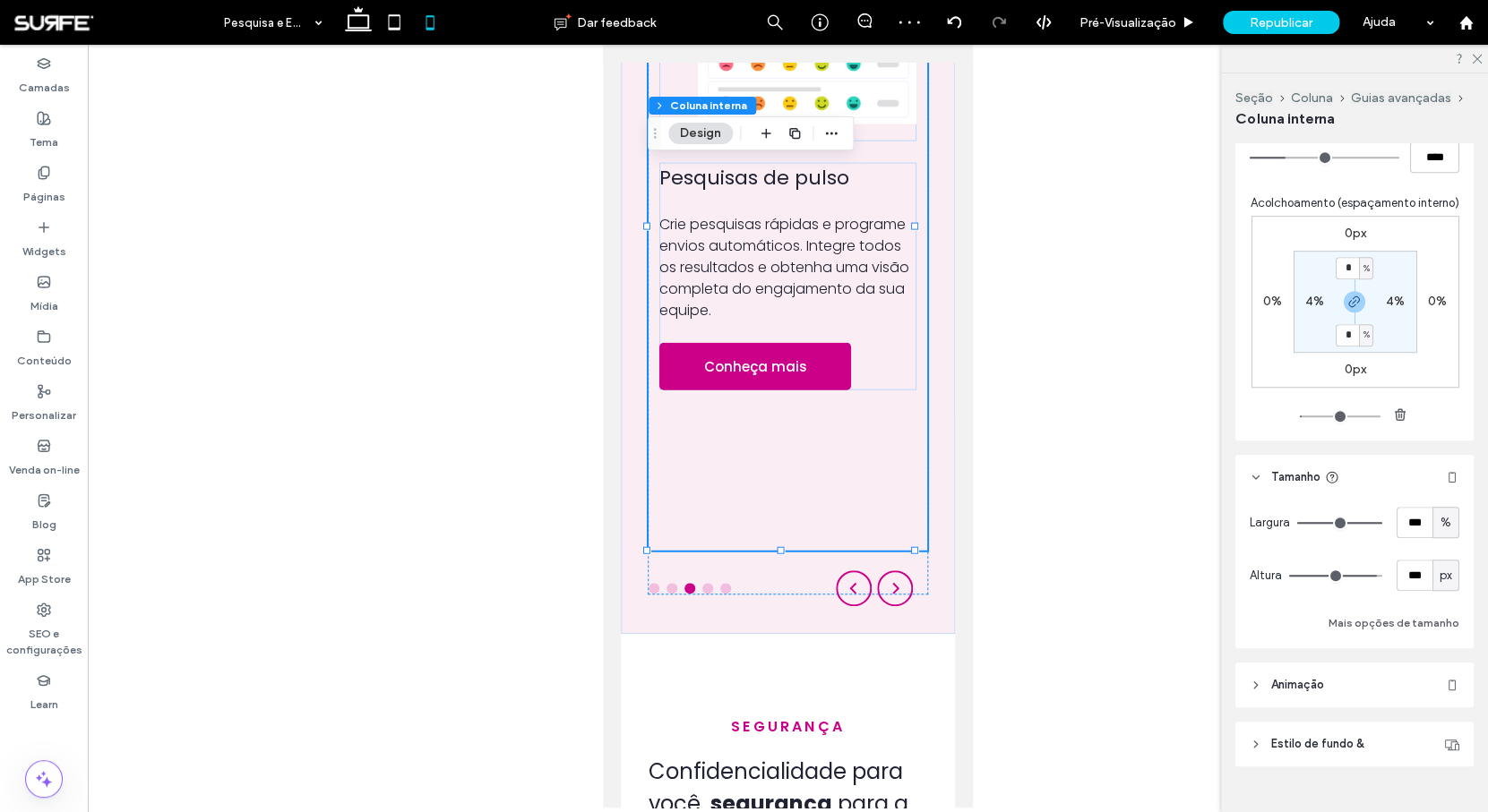
scroll to position [391, 0]
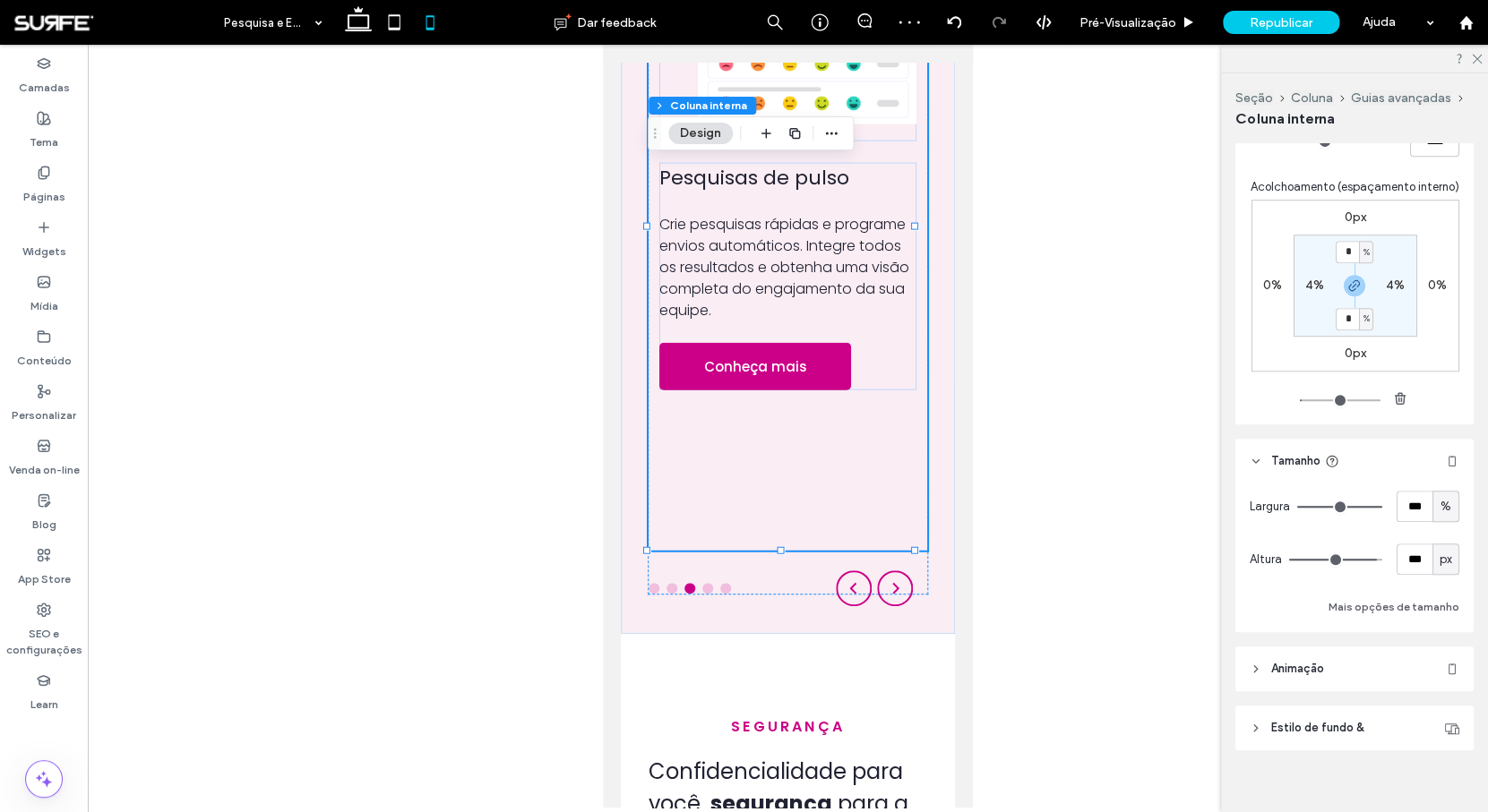
click at [1439, 569] on span "px" at bounding box center [1445, 559] width 13 height 18
click at [1440, 733] on div "A" at bounding box center [1435, 734] width 25 height 31
type input "*"
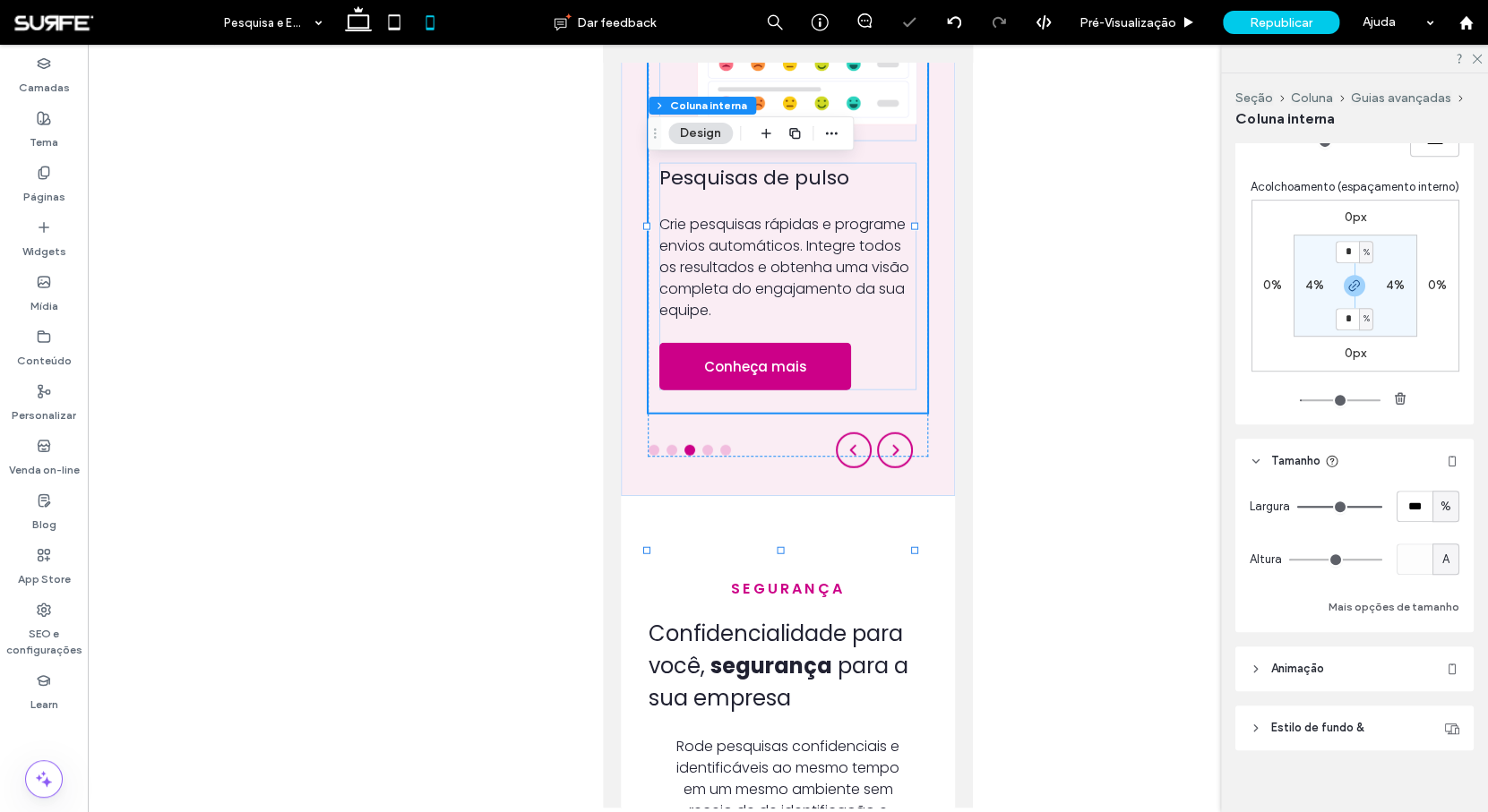
scroll to position [1545, 0]
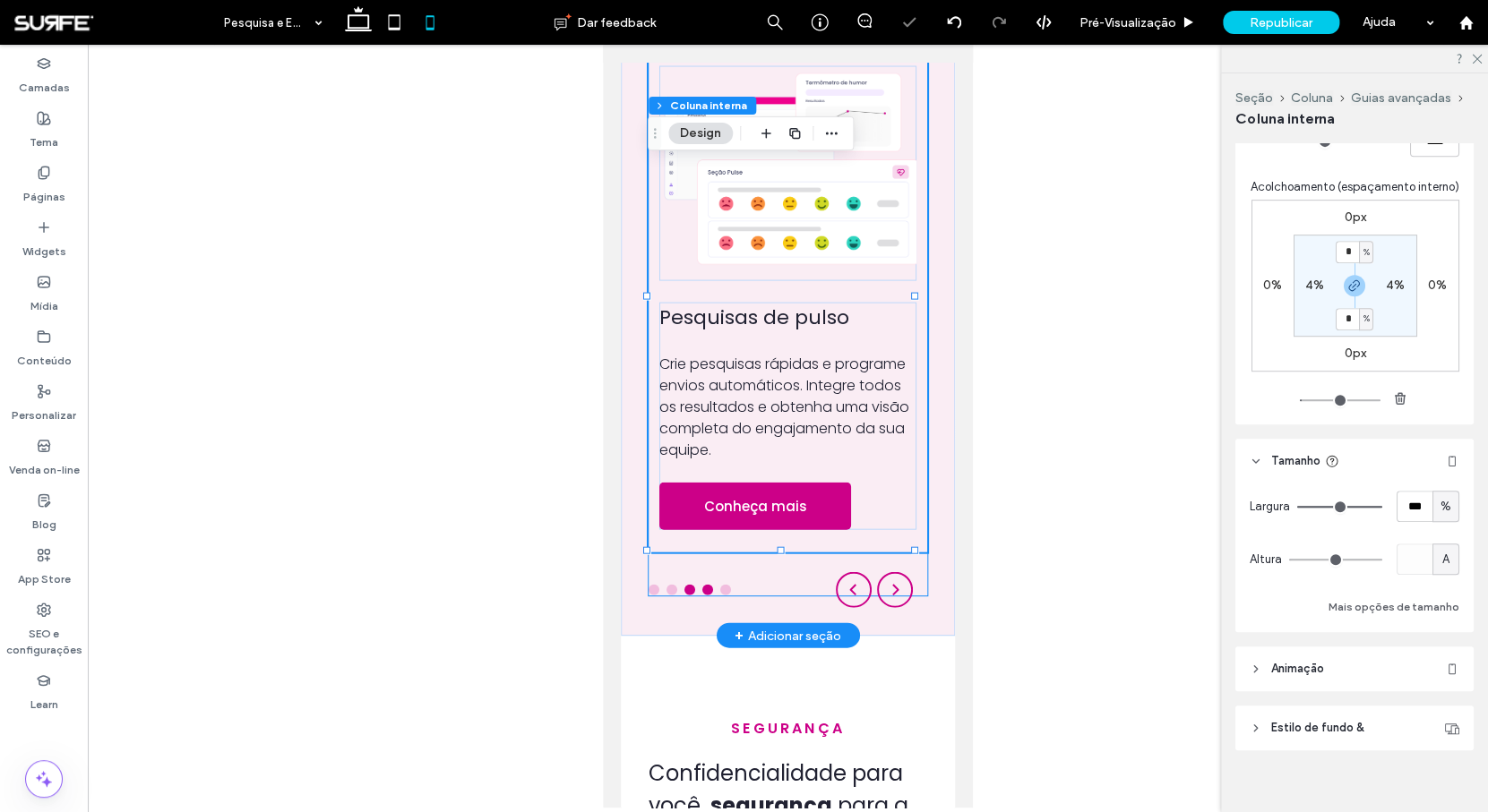
click at [709, 591] on div "Pesquisas de eNPS" at bounding box center [707, 589] width 11 height 11
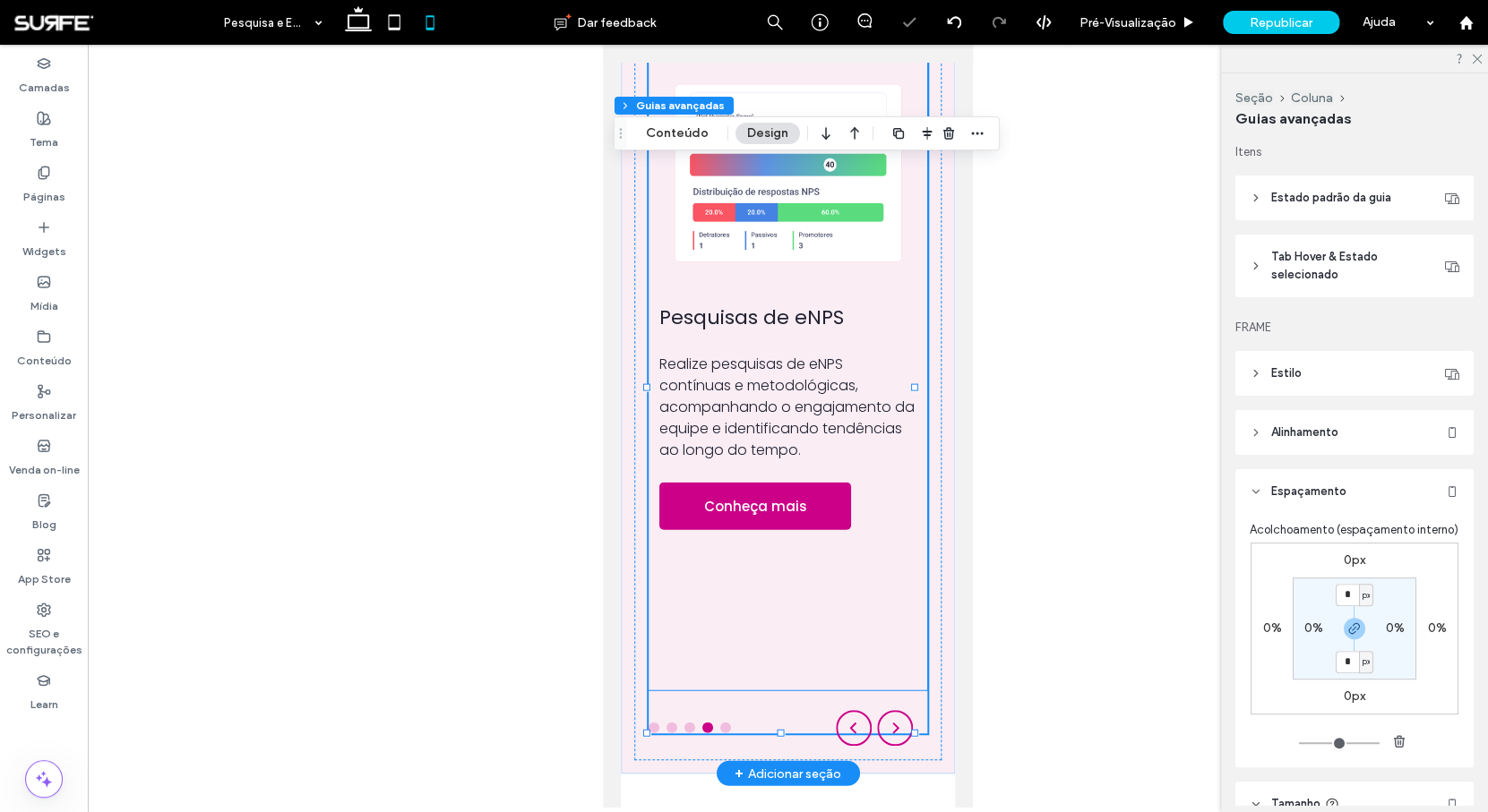
click at [793, 573] on div "Pesquisas de eNPS Realize pesquisas de eNPS contínuas e metodológicas, acompanh…" at bounding box center [788, 367] width 278 height 647
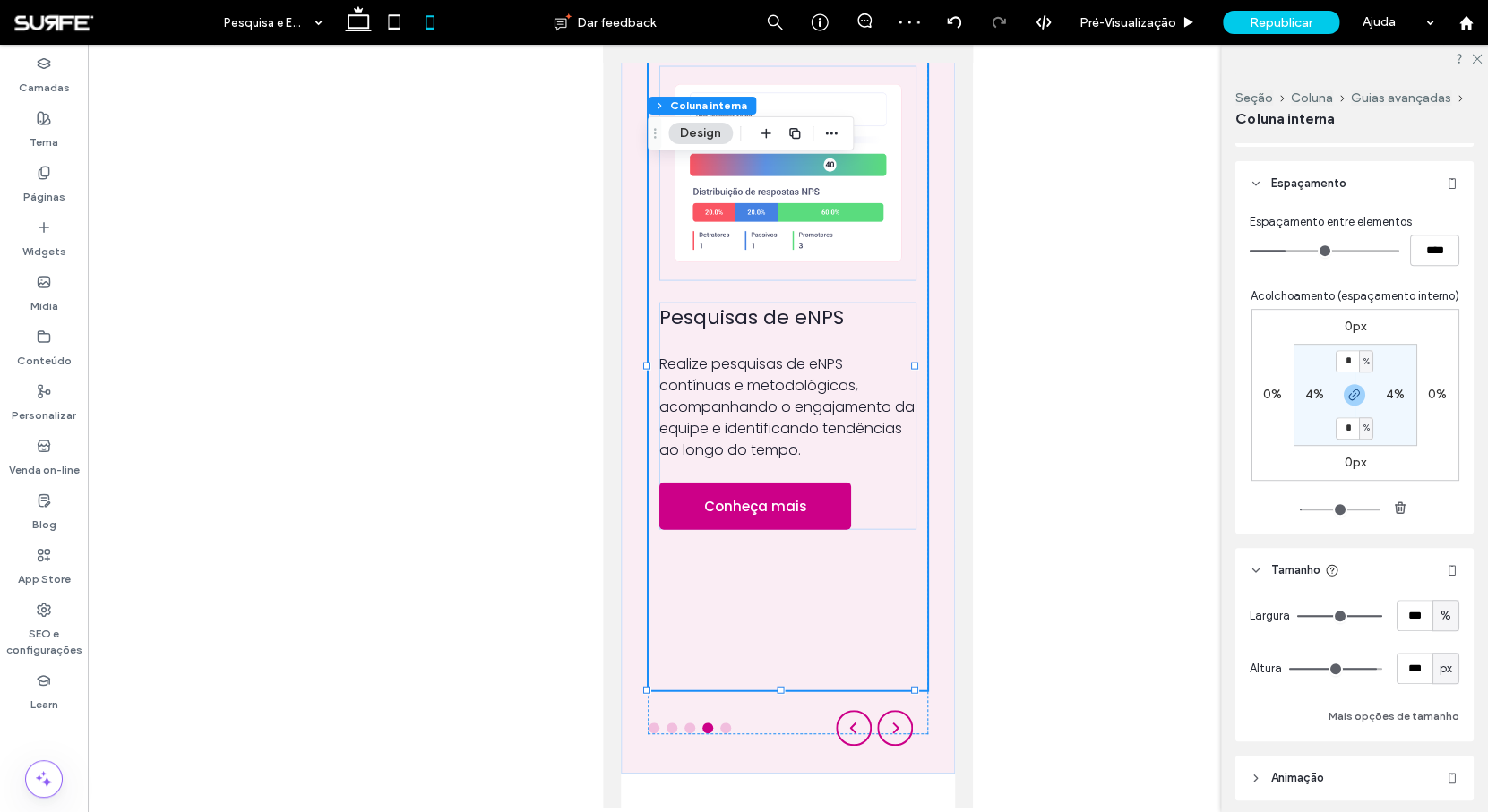
scroll to position [298, 0]
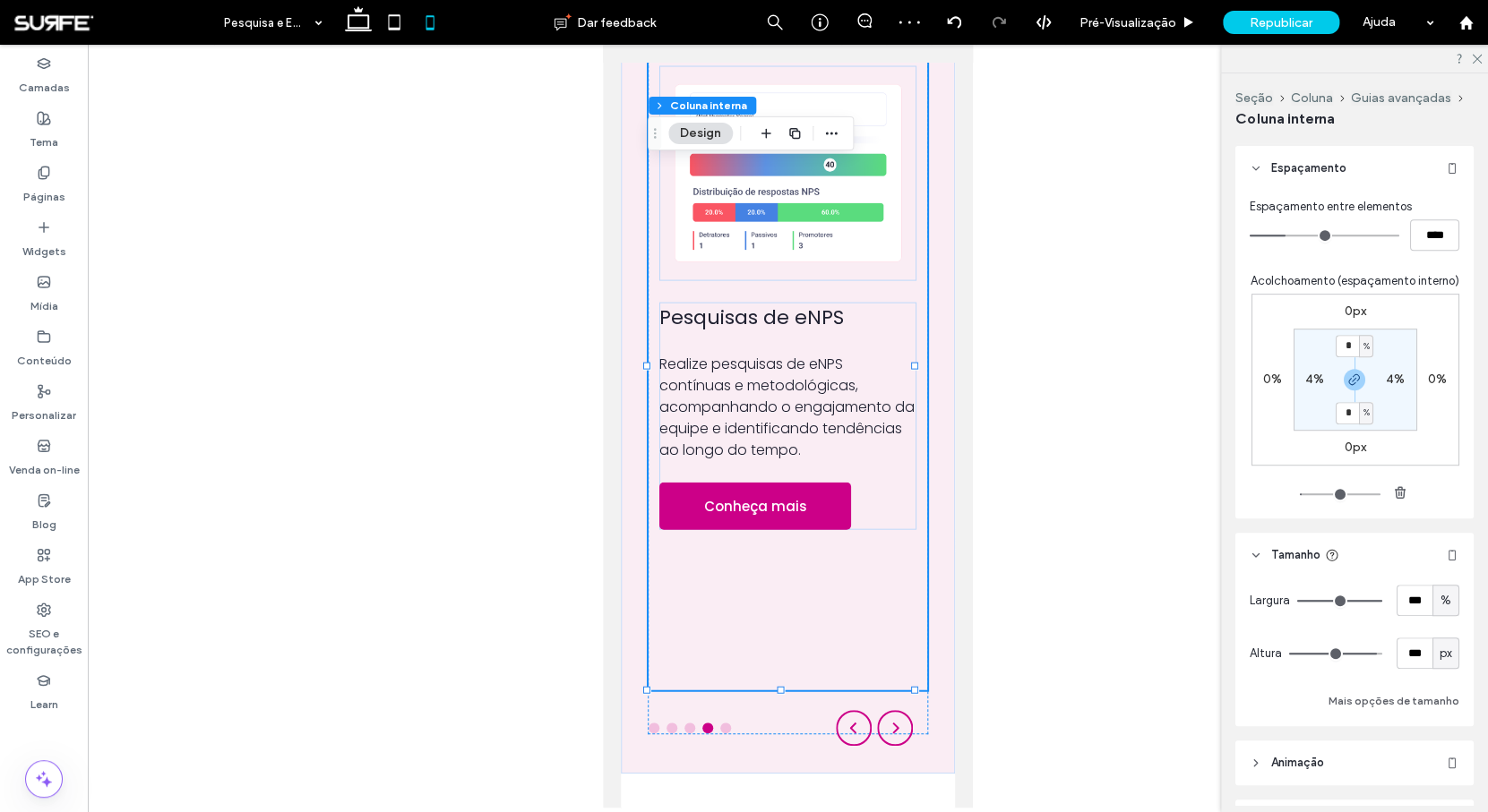
click at [1436, 662] on div "px" at bounding box center [1445, 653] width 18 height 18
click at [1443, 649] on div "A" at bounding box center [1435, 640] width 25 height 31
type input "*"
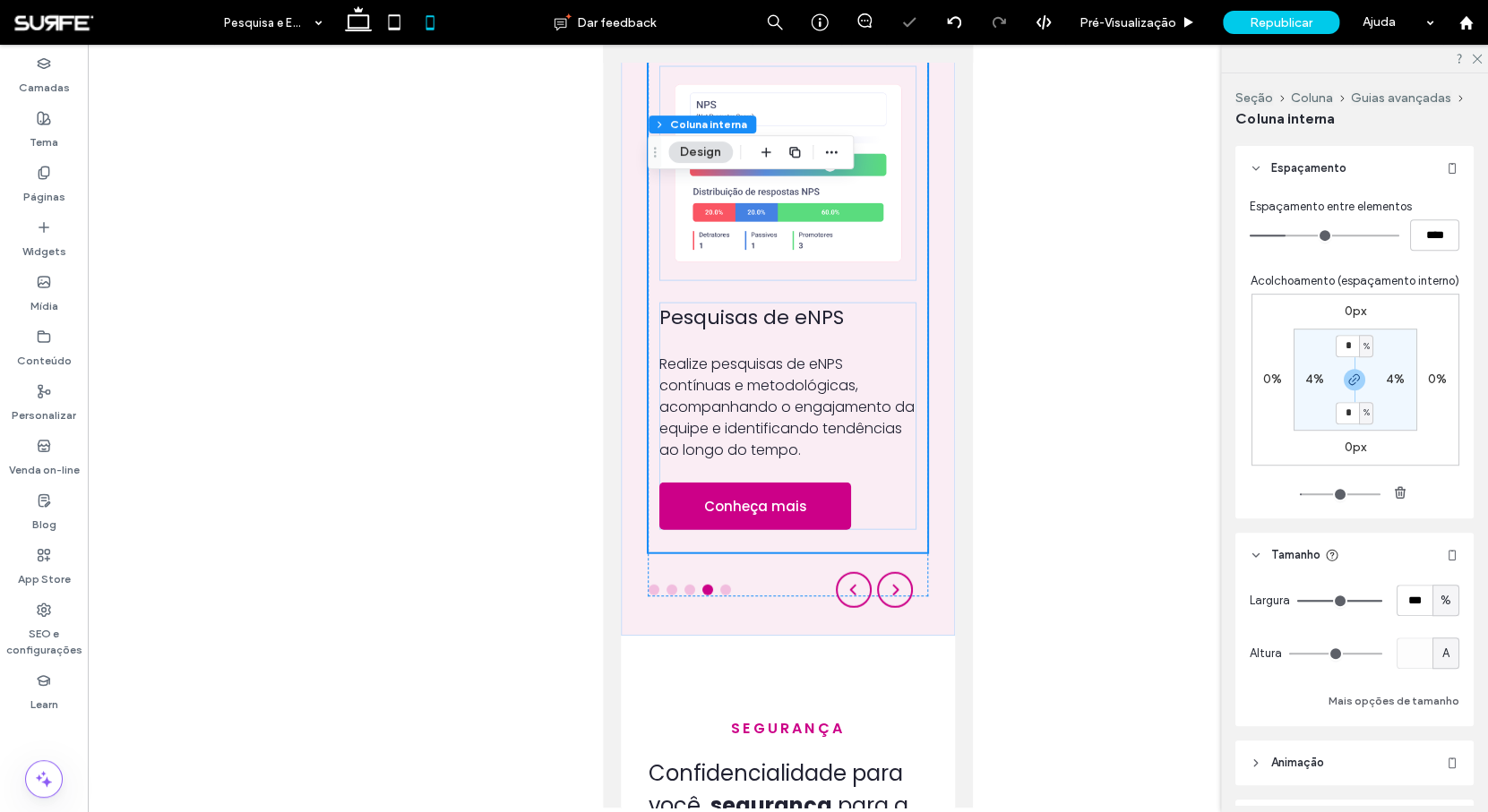
scroll to position [1405, 0]
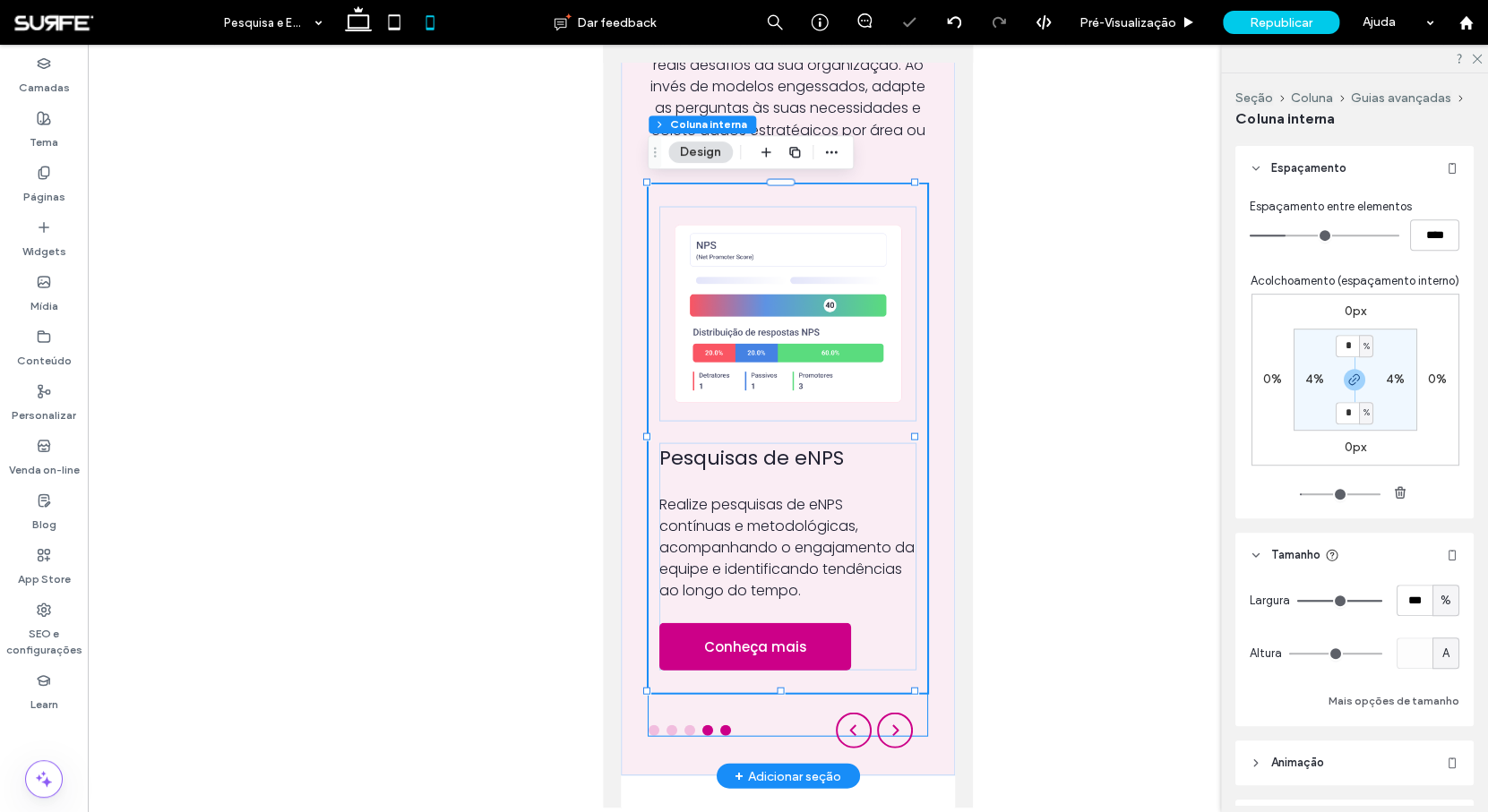
click at [728, 724] on div "Planos de ação pós-pesquisa" at bounding box center [725, 729] width 11 height 11
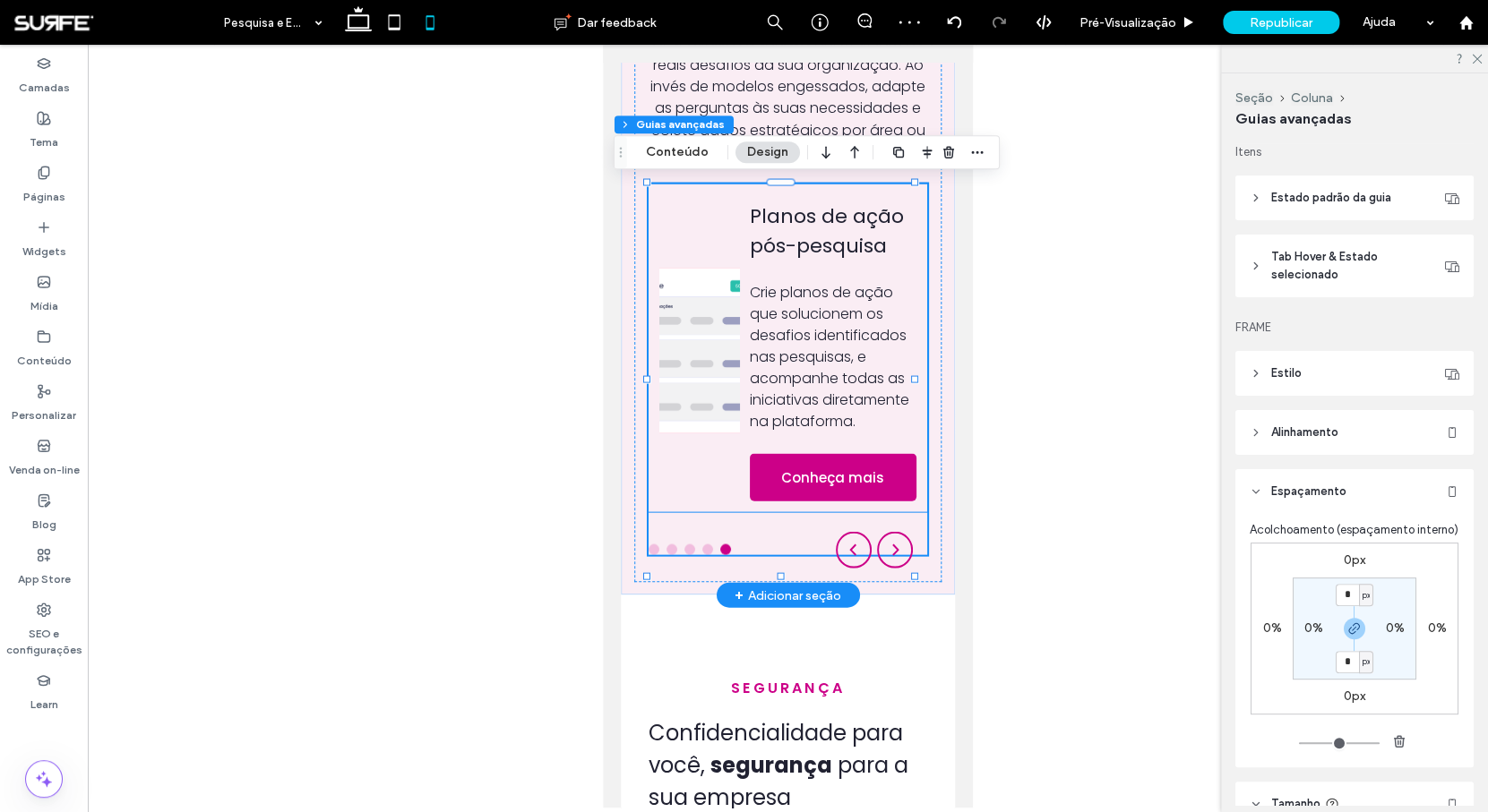
click at [709, 242] on div "Planos de ação pós-pesquisa Crie planos de ação que solucionem os desafios iden…" at bounding box center [788, 347] width 278 height 328
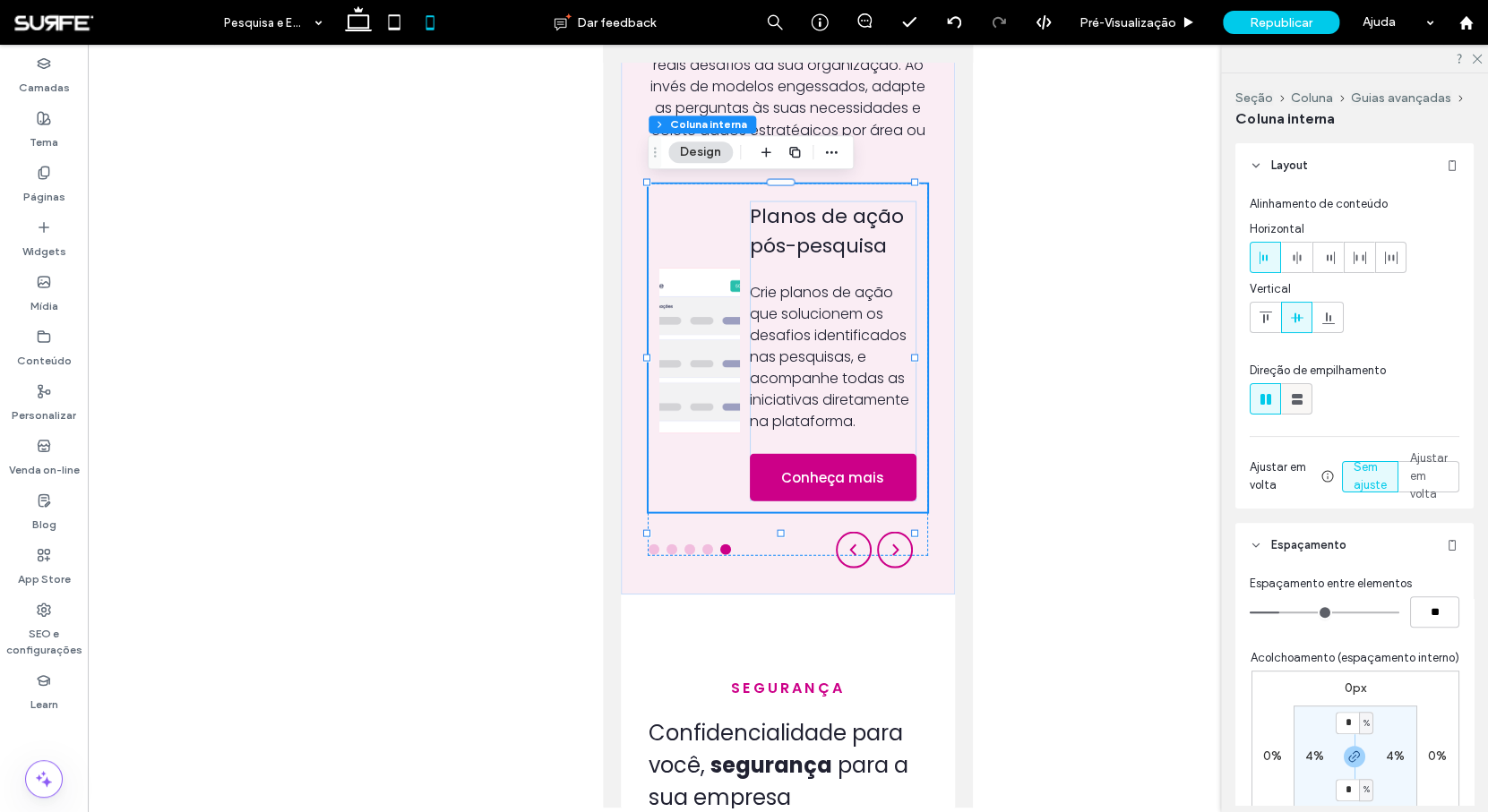
click at [1302, 396] on icon at bounding box center [1296, 400] width 18 height 18
click at [1297, 393] on icon at bounding box center [1296, 400] width 18 height 18
type input "*"
type input "***"
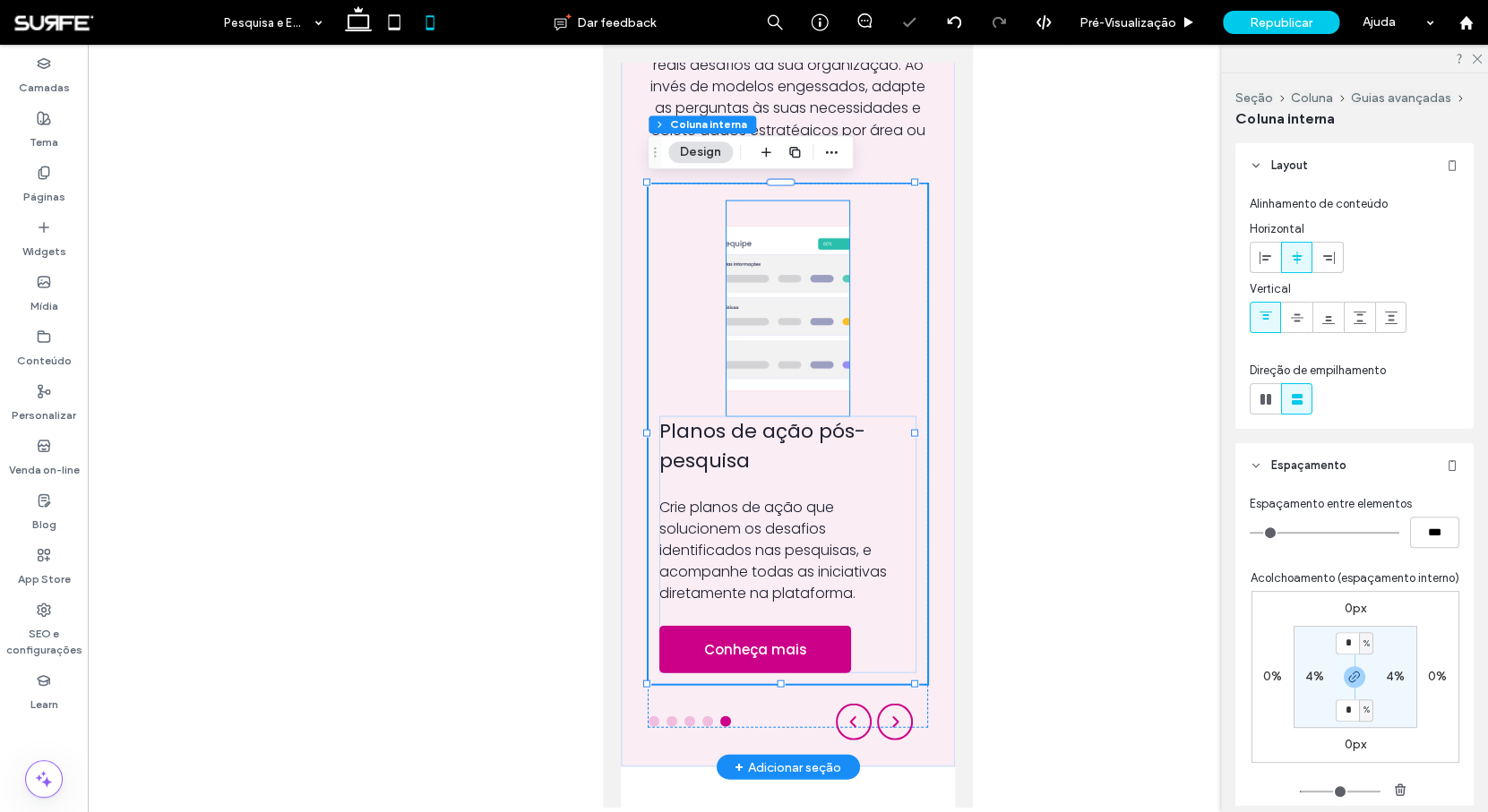
click at [723, 288] on div "Planos de ação pós-pesquisa Crie planos de ação que solucionem os desafios iden…" at bounding box center [788, 434] width 278 height 500
click at [779, 291] on img at bounding box center [788, 307] width 124 height 215
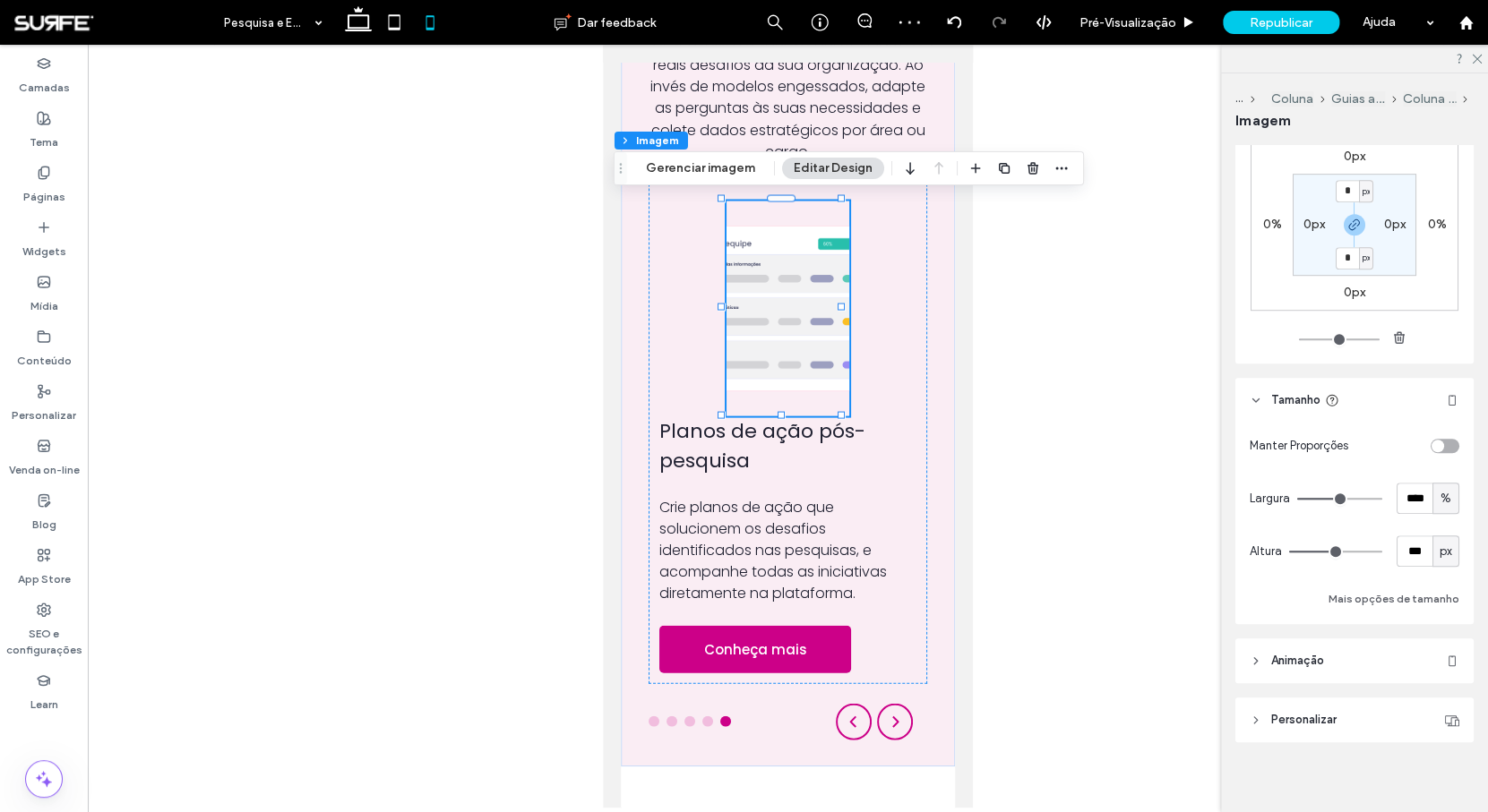
scroll to position [481, 0]
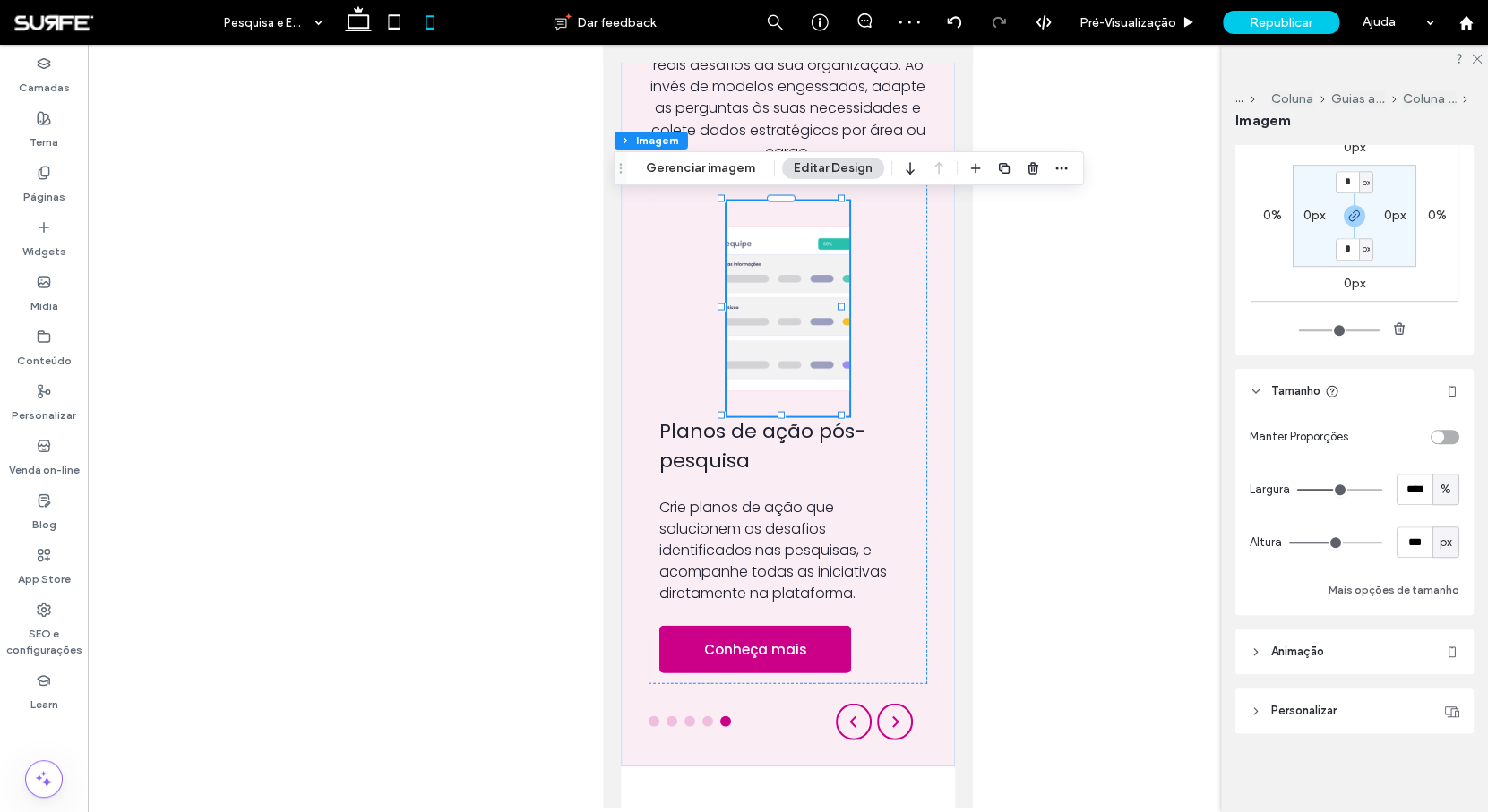
click at [1439, 540] on span "px" at bounding box center [1445, 543] width 13 height 18
click at [1439, 696] on span "A" at bounding box center [1435, 698] width 7 height 18
type input "*"
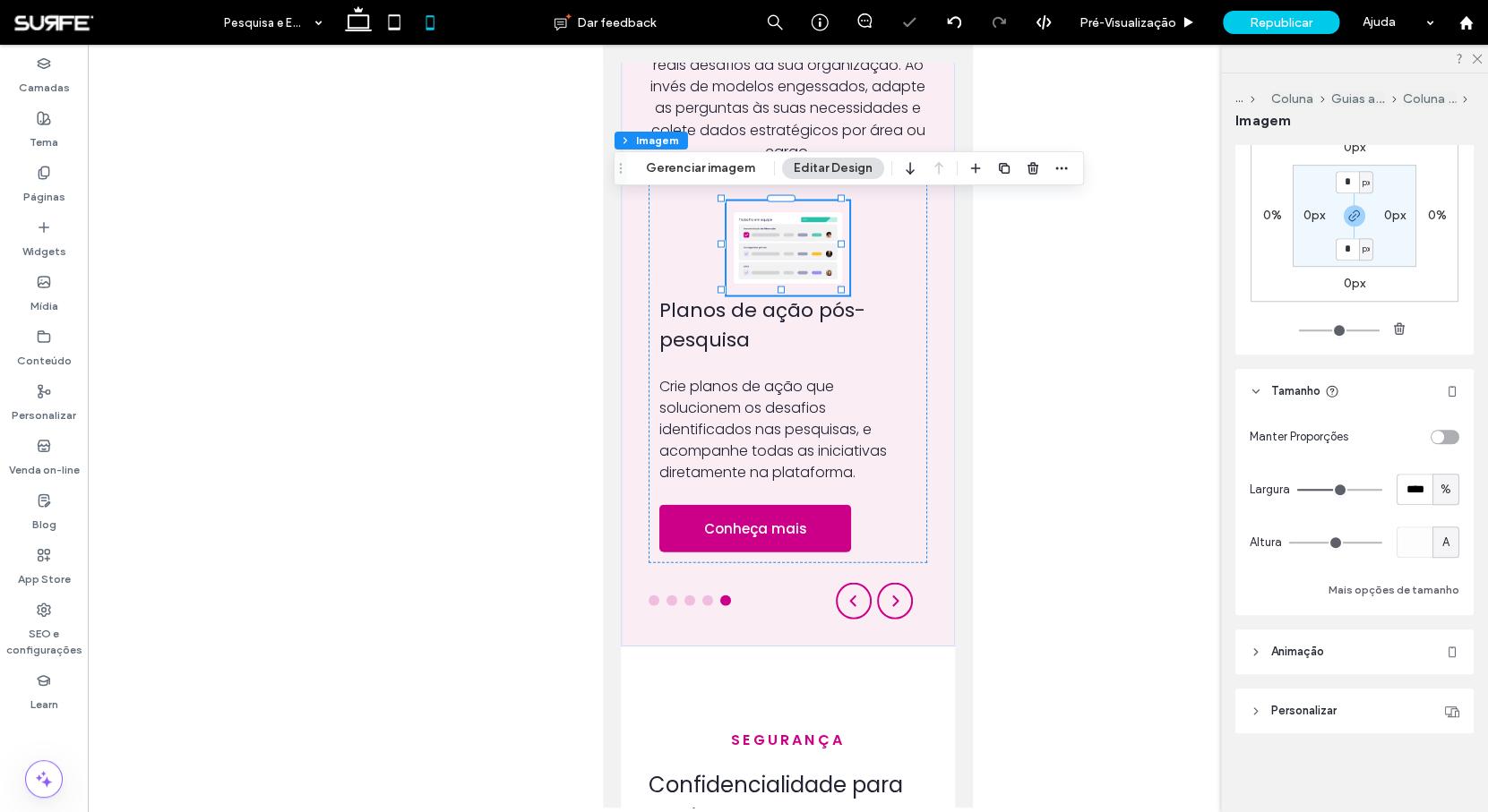
type input "**"
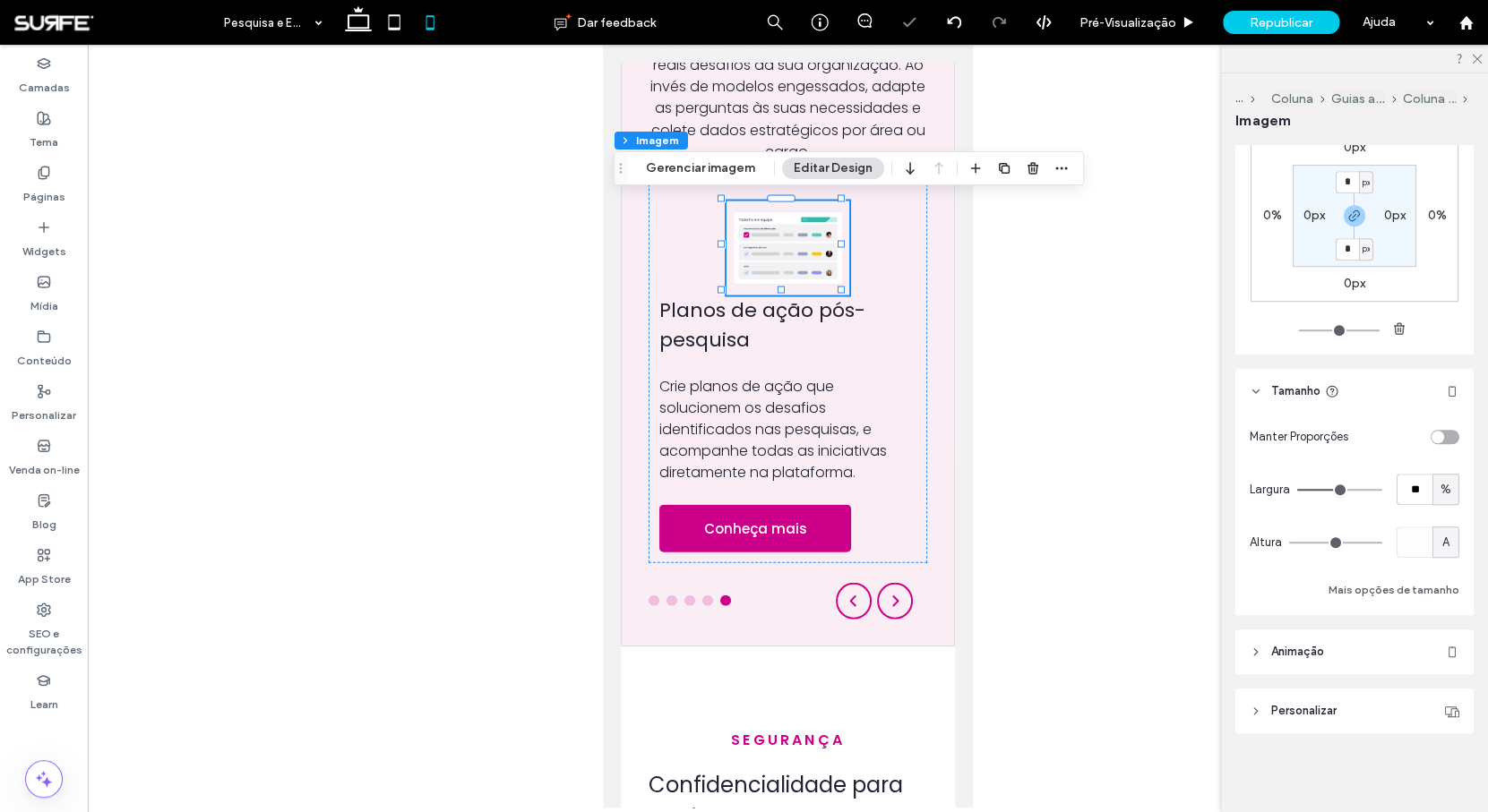
type input "**"
type input "***"
drag, startPoint x: 1332, startPoint y: 494, endPoint x: 1421, endPoint y: 494, distance: 89.0
type input "***"
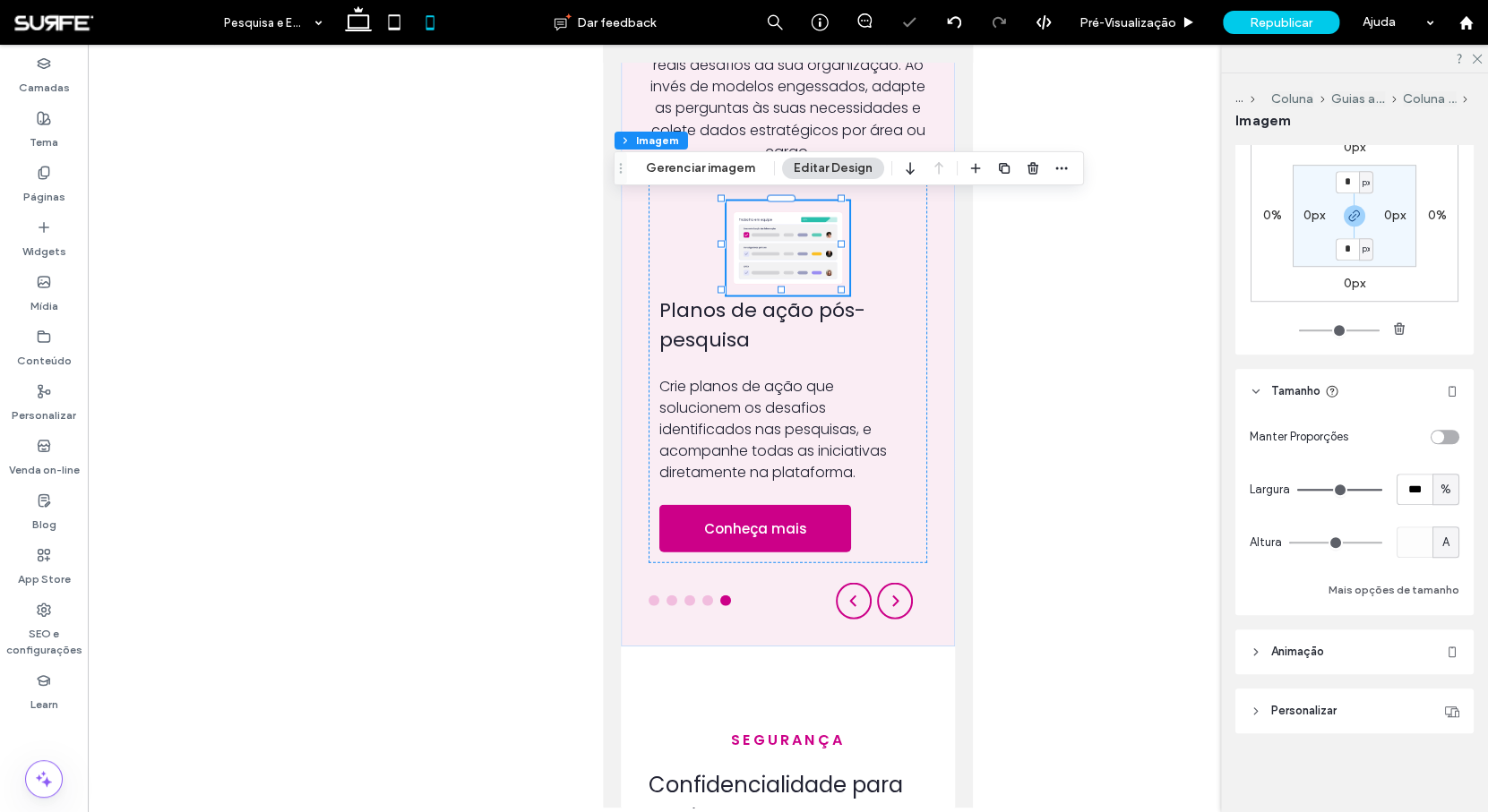
click at [1382, 491] on input "range" at bounding box center [1339, 490] width 85 height 2
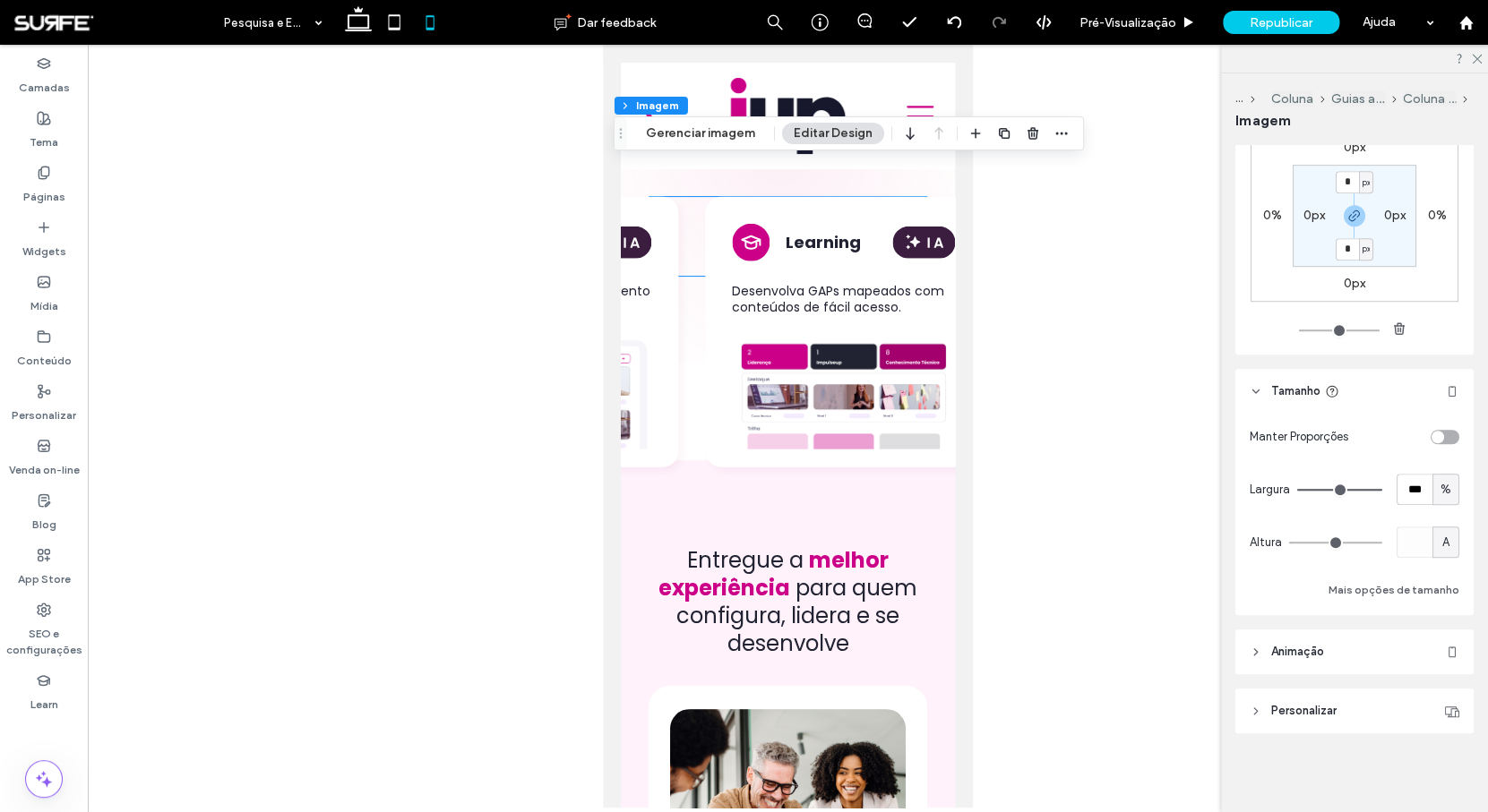
scroll to position [5130, 0]
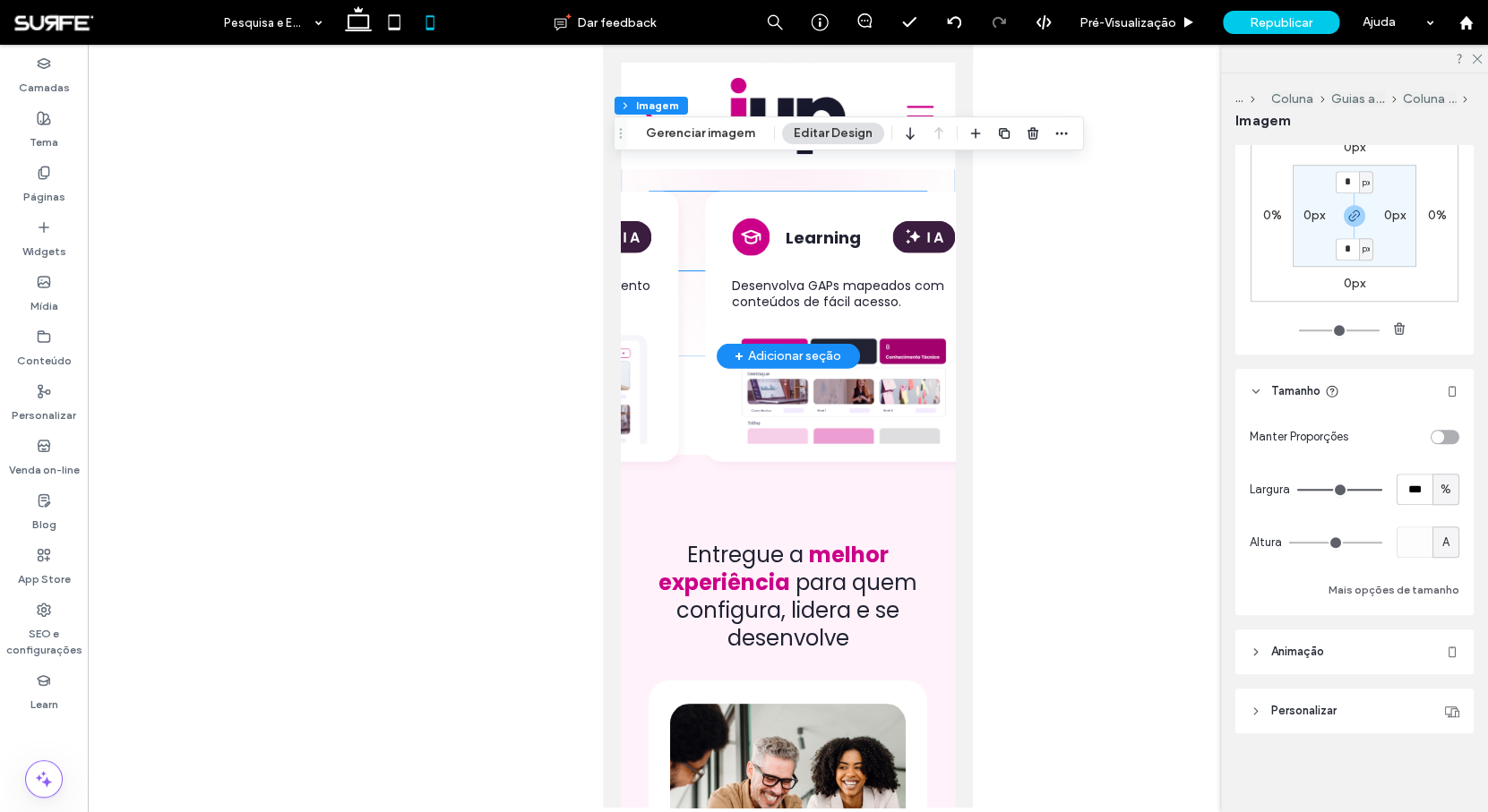
click at [731, 239] on div "Learning" at bounding box center [842, 237] width 223 height 38
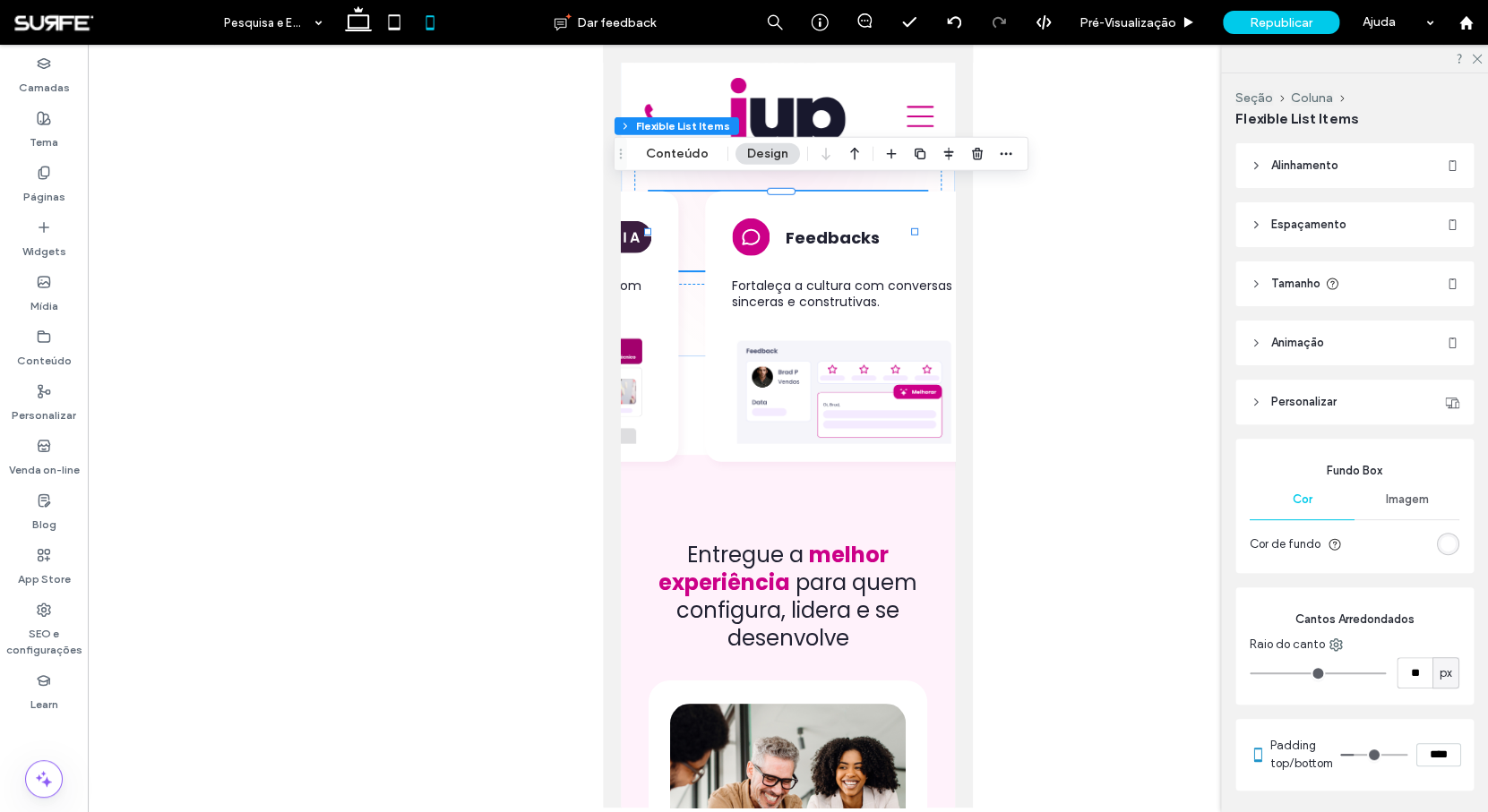
click at [1380, 272] on header "Tamanho" at bounding box center [1354, 284] width 238 height 45
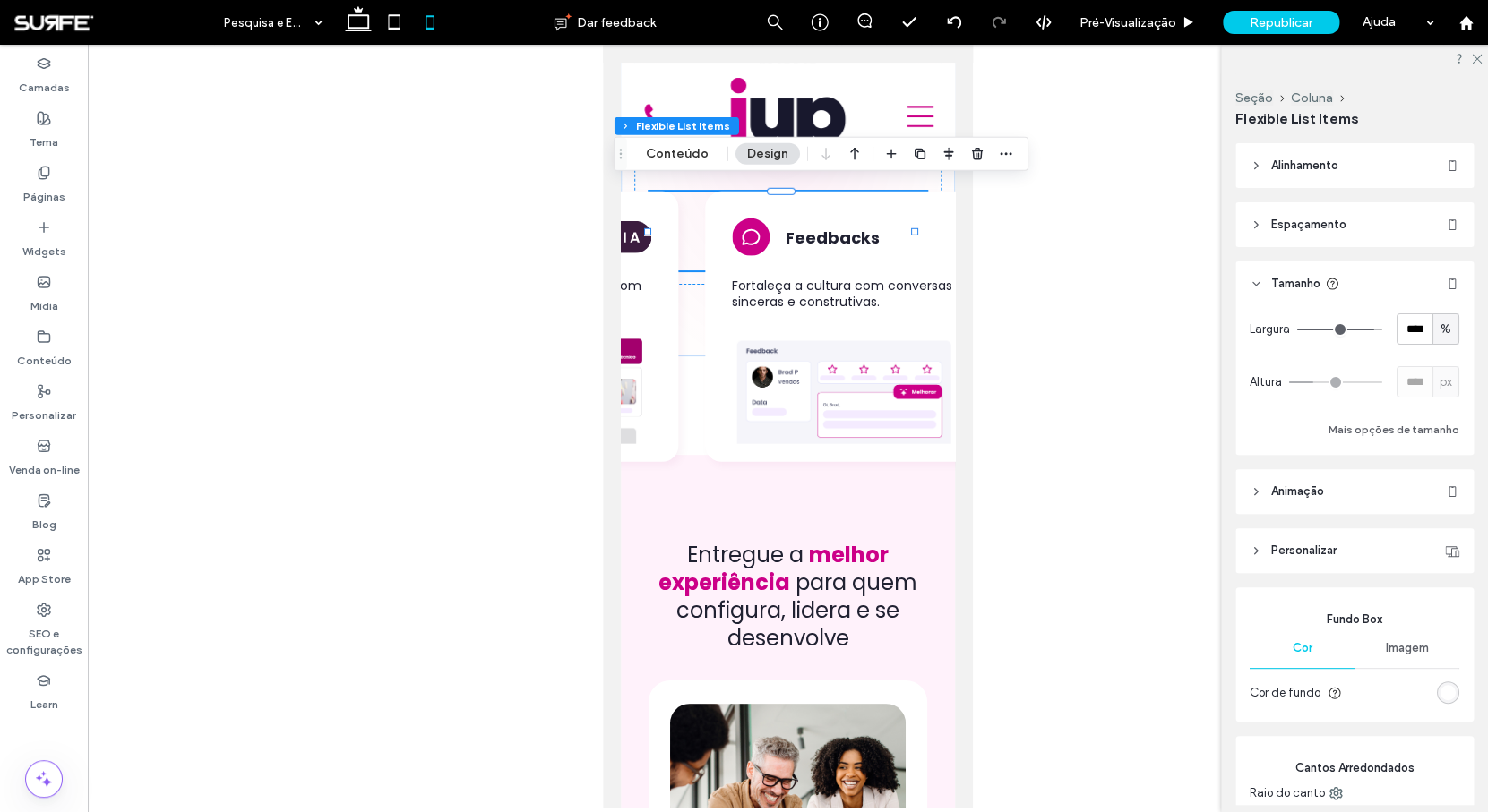
click at [1435, 381] on div "**** px" at bounding box center [1428, 382] width 62 height 31
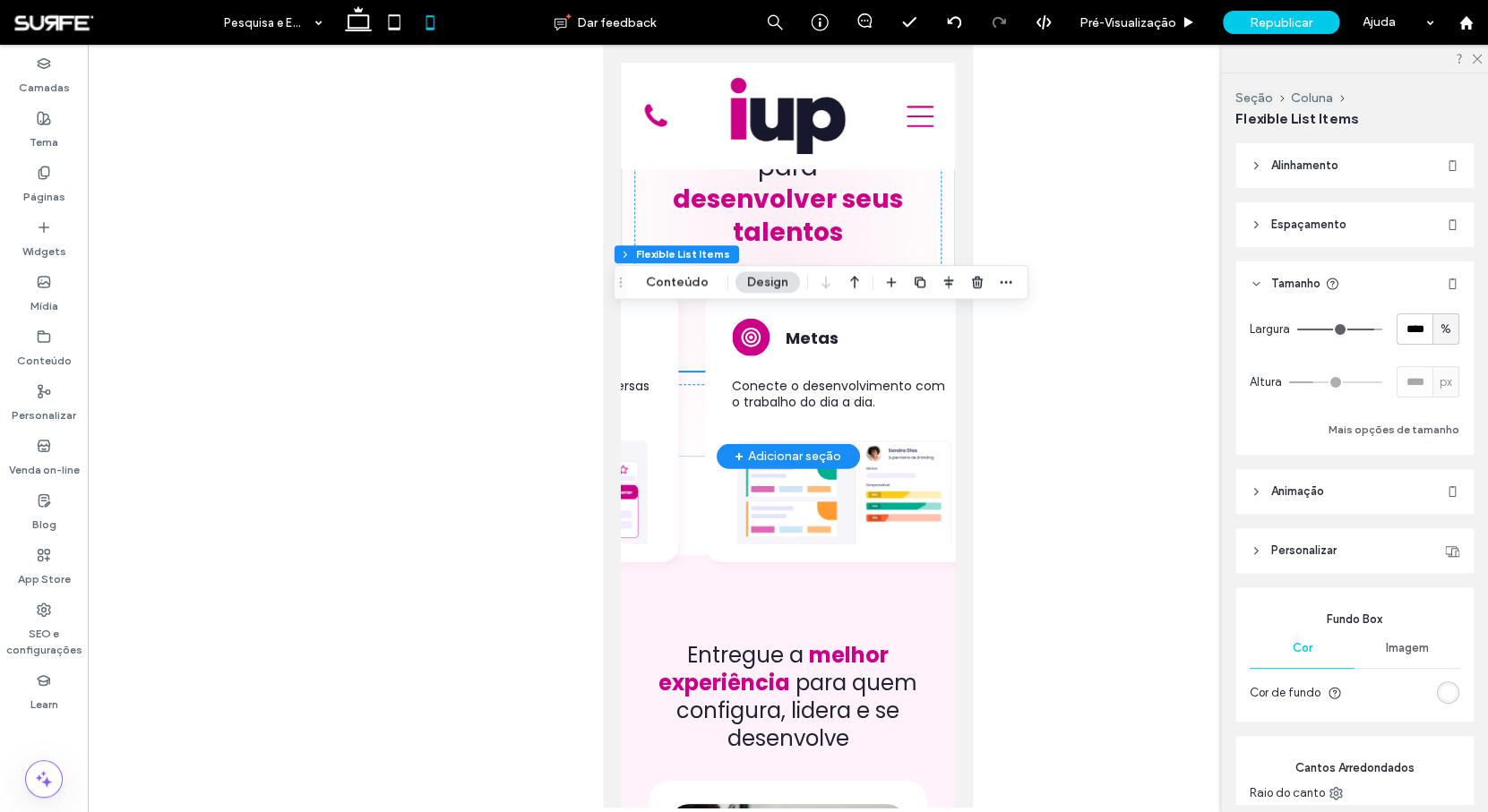
scroll to position [4887, 0]
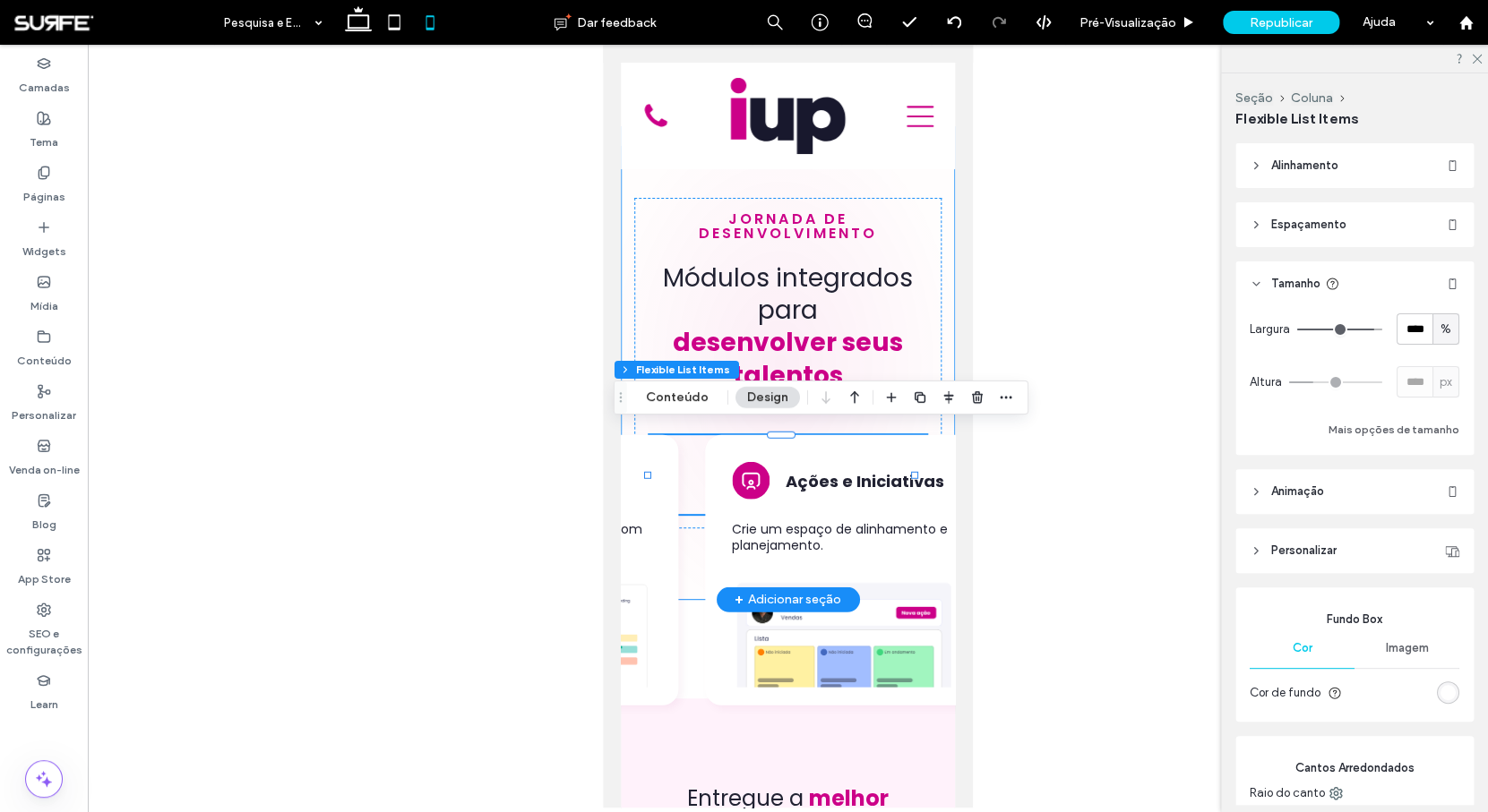
click at [930, 288] on div "jornada de desenvolvimento Módulos integrados par ﻿ a desenvolver seus talentos…" at bounding box center [788, 363] width 335 height 474
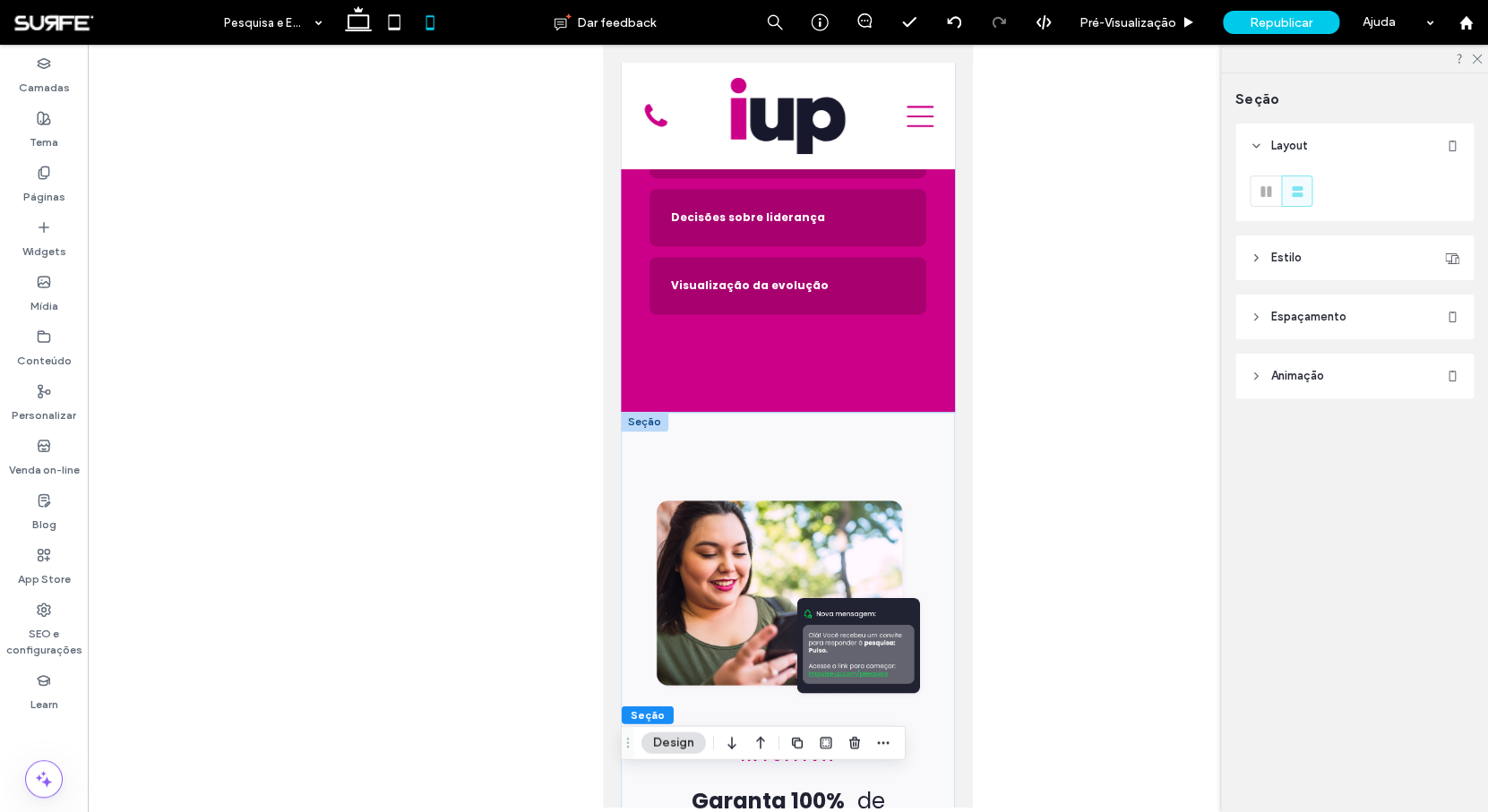
scroll to position [3482, 0]
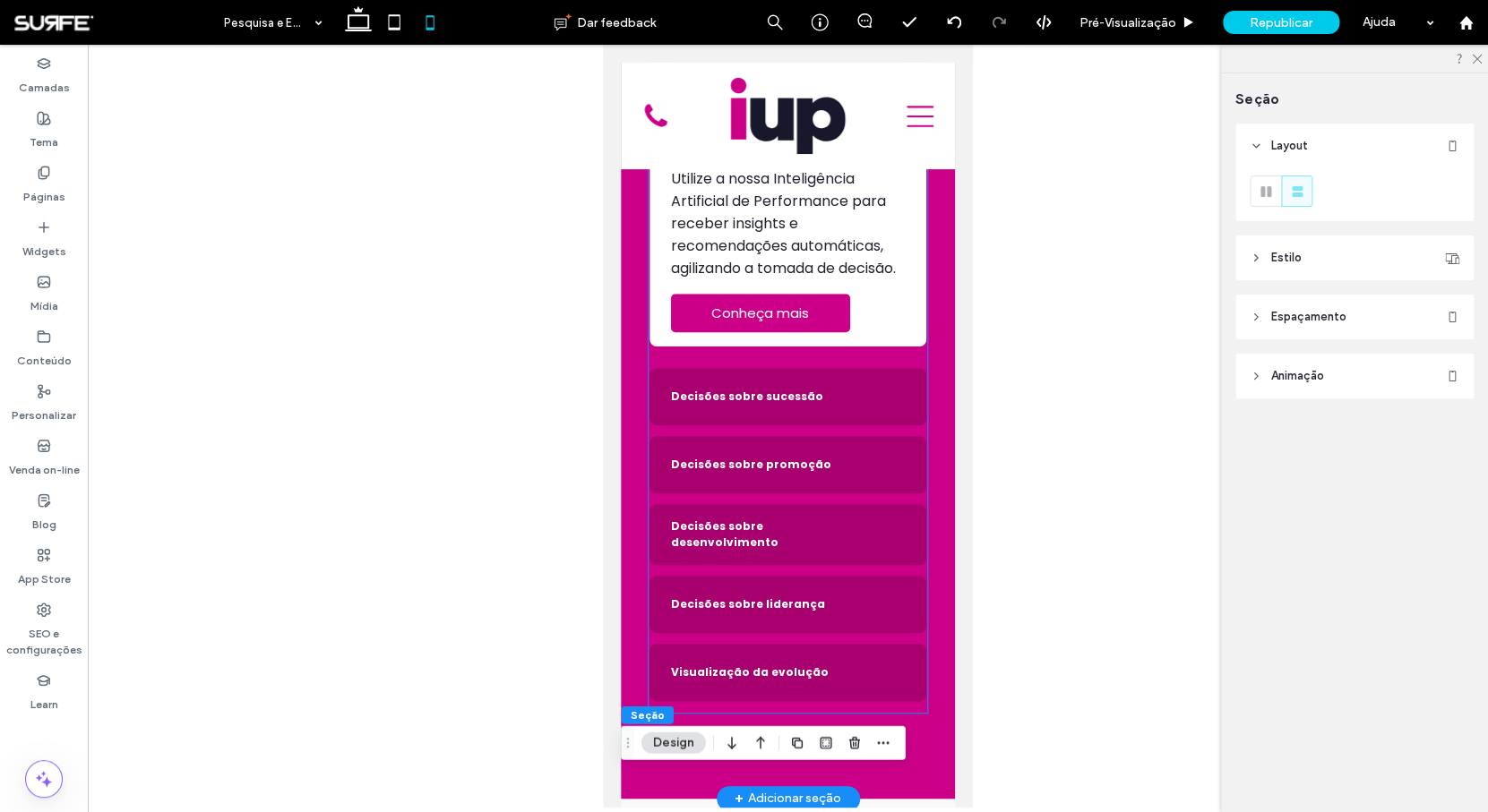
click at [879, 399] on icon at bounding box center [890, 397] width 21 height 21
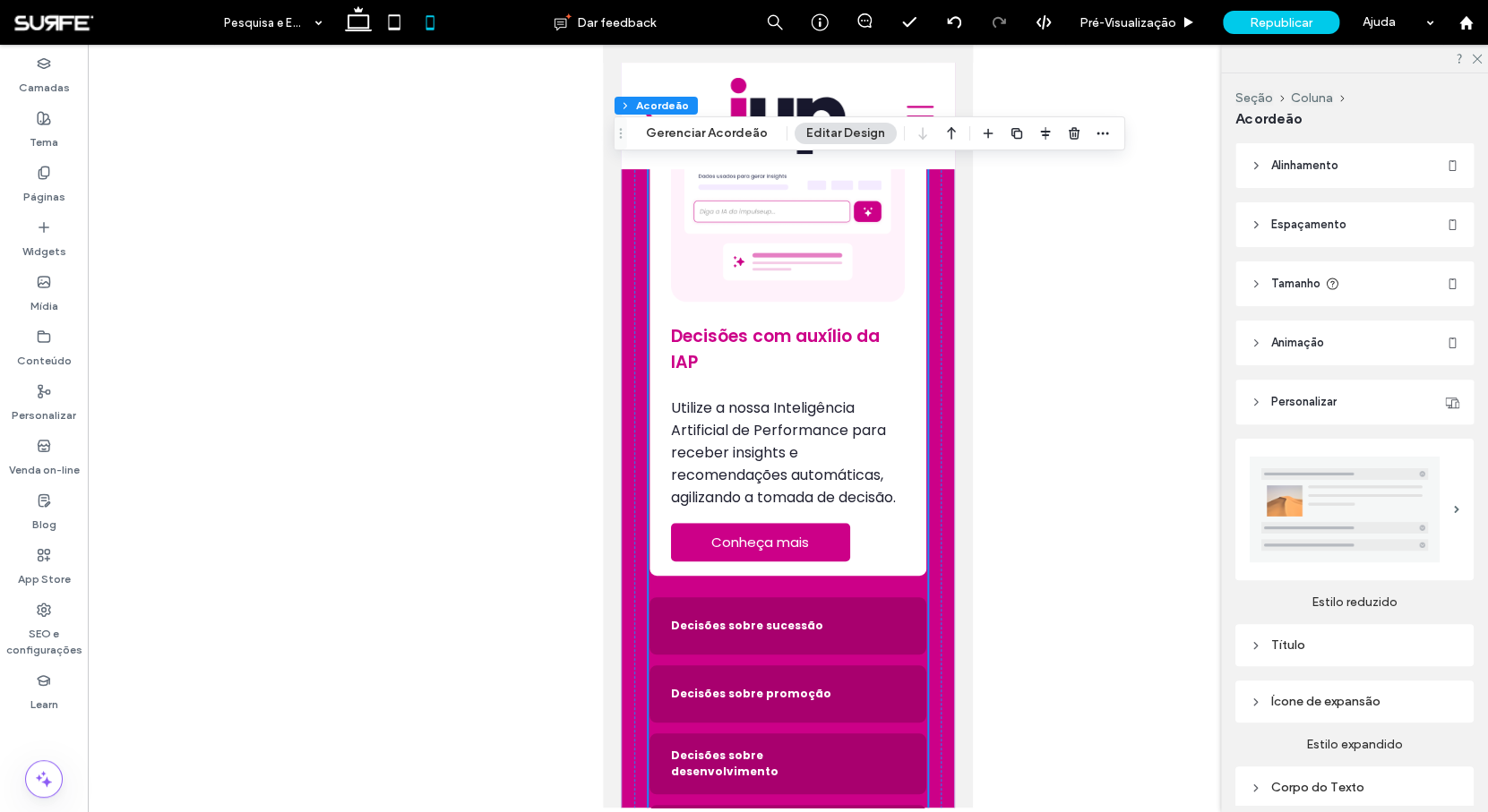
scroll to position [2995, 0]
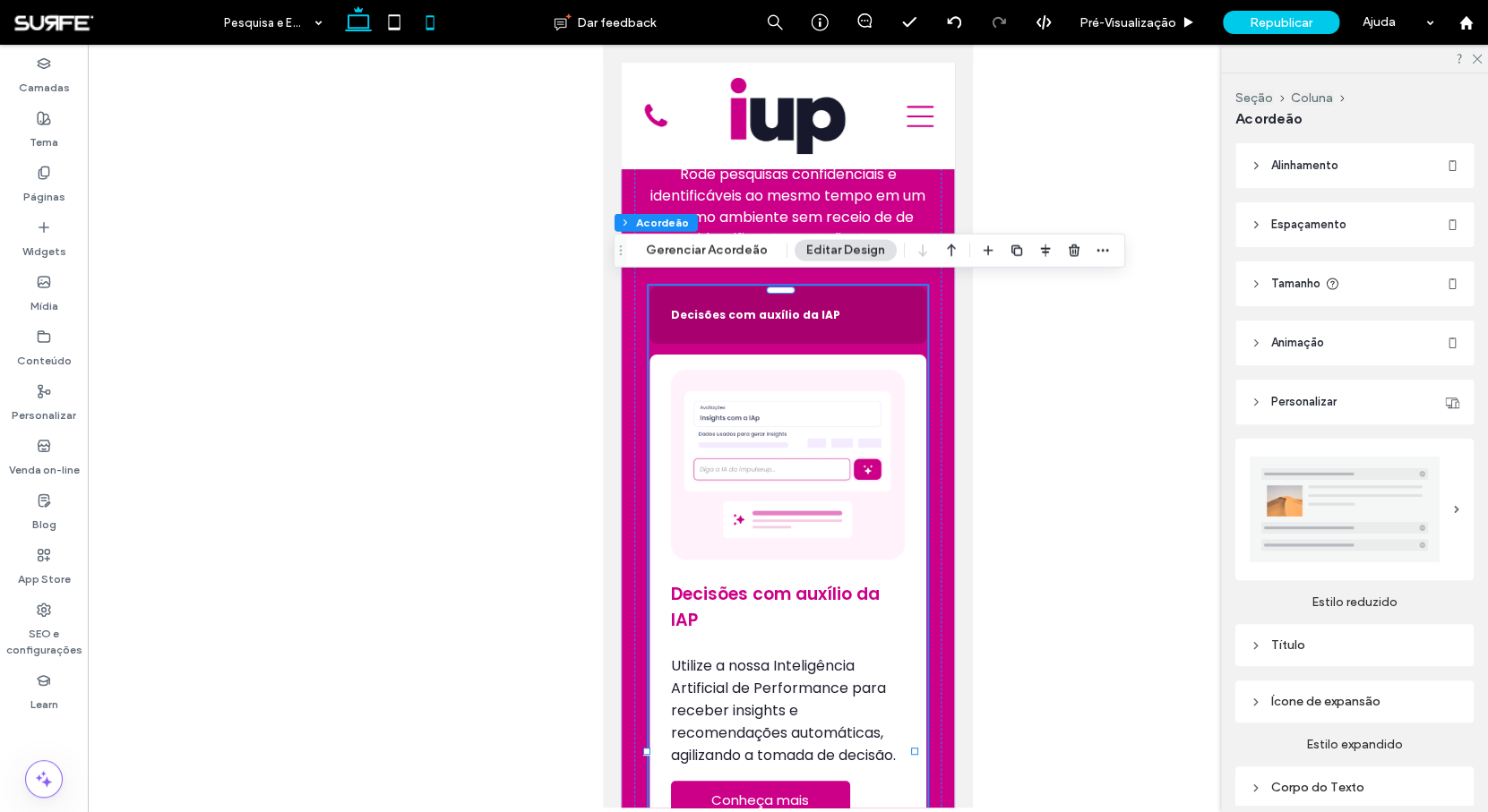
click at [370, 39] on icon at bounding box center [358, 22] width 36 height 36
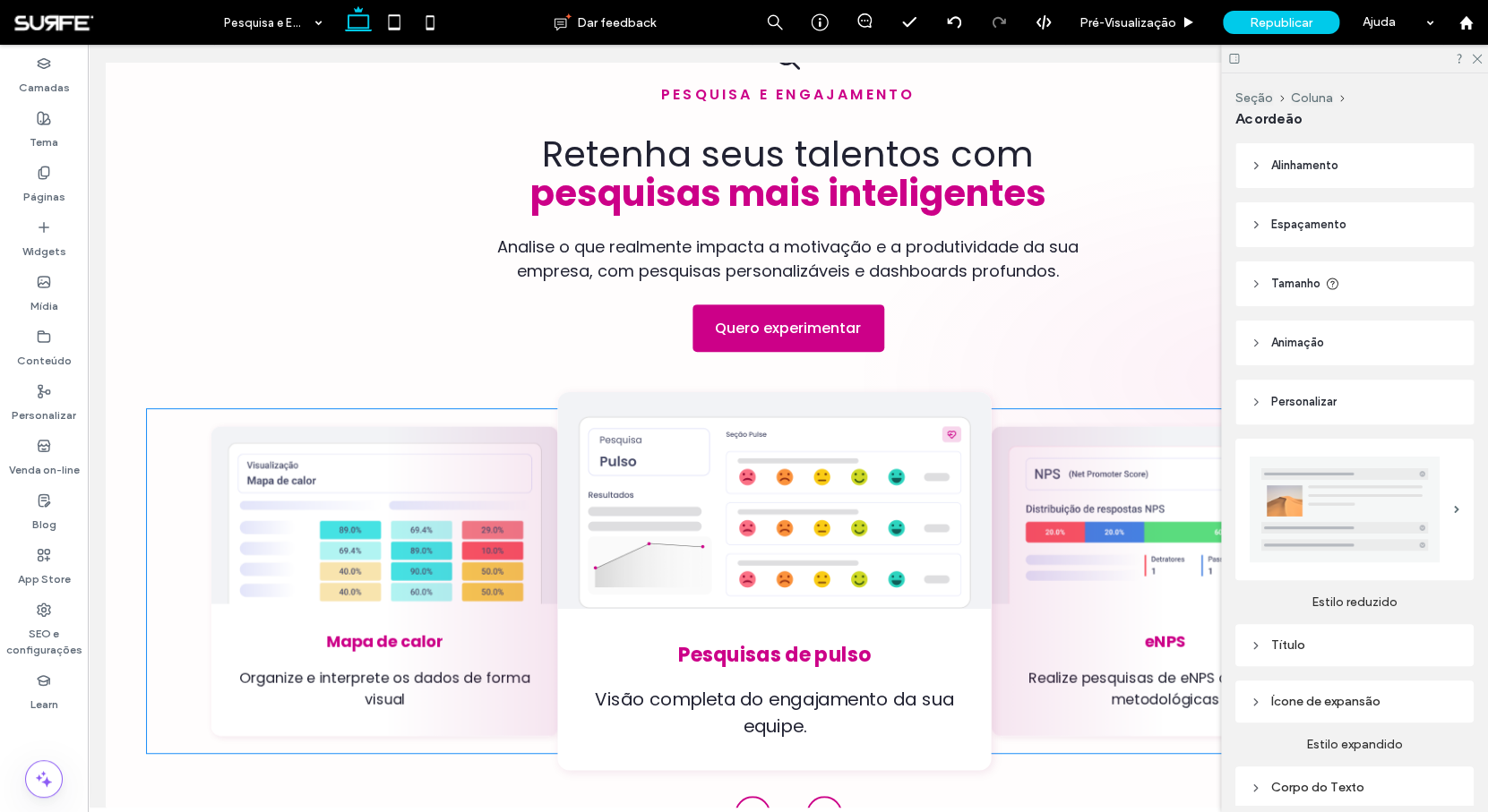
scroll to position [0, 0]
